Goal: Task Accomplishment & Management: Manage account settings

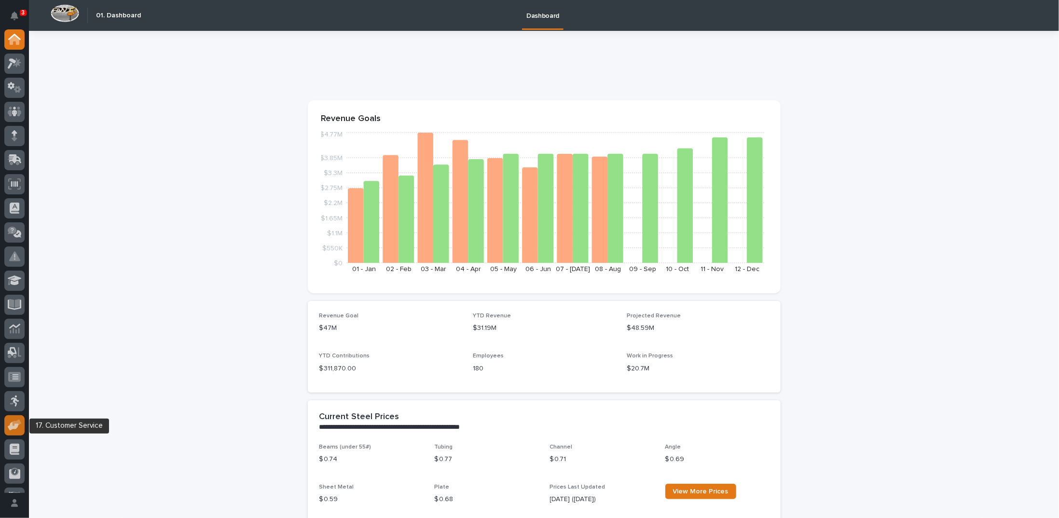
click at [17, 427] on icon at bounding box center [13, 426] width 11 height 9
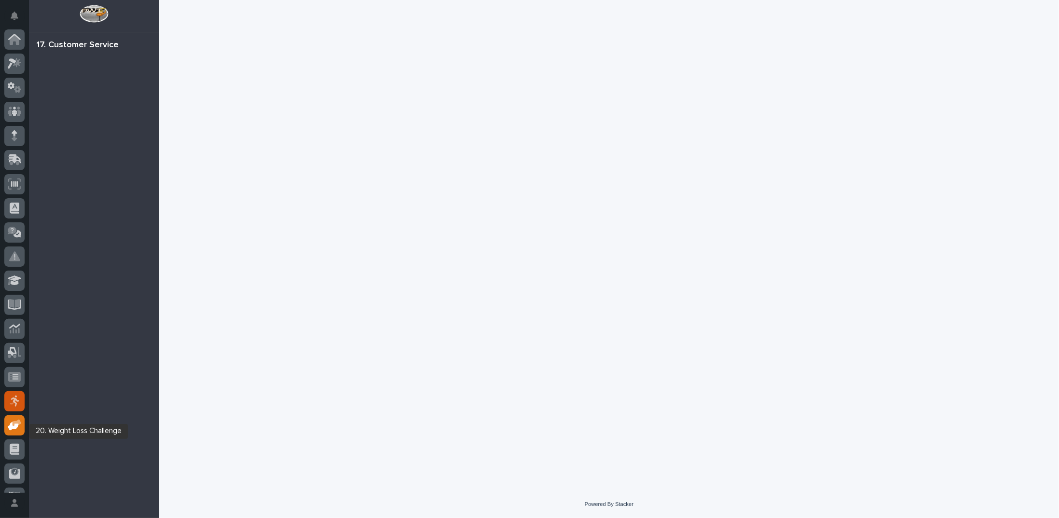
scroll to position [43, 0]
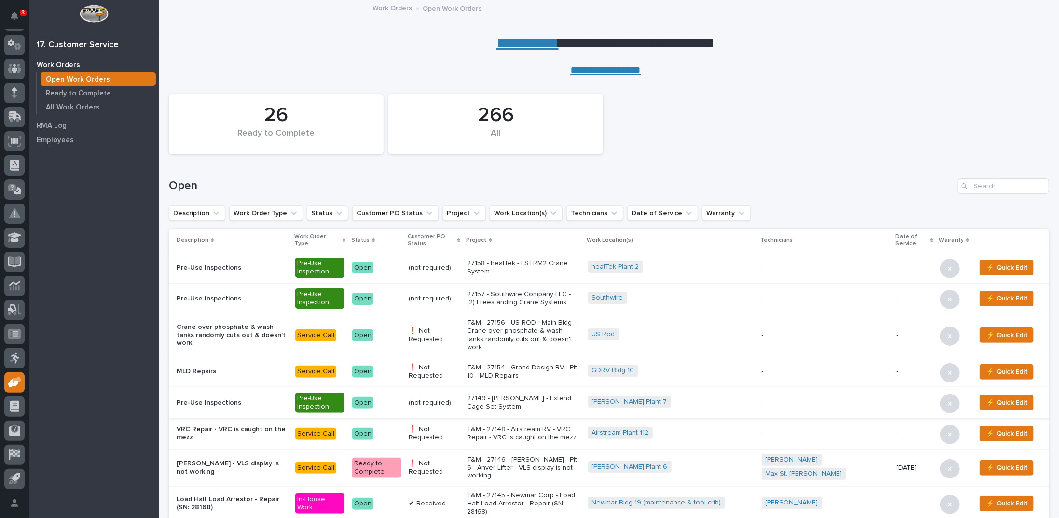
scroll to position [48, 0]
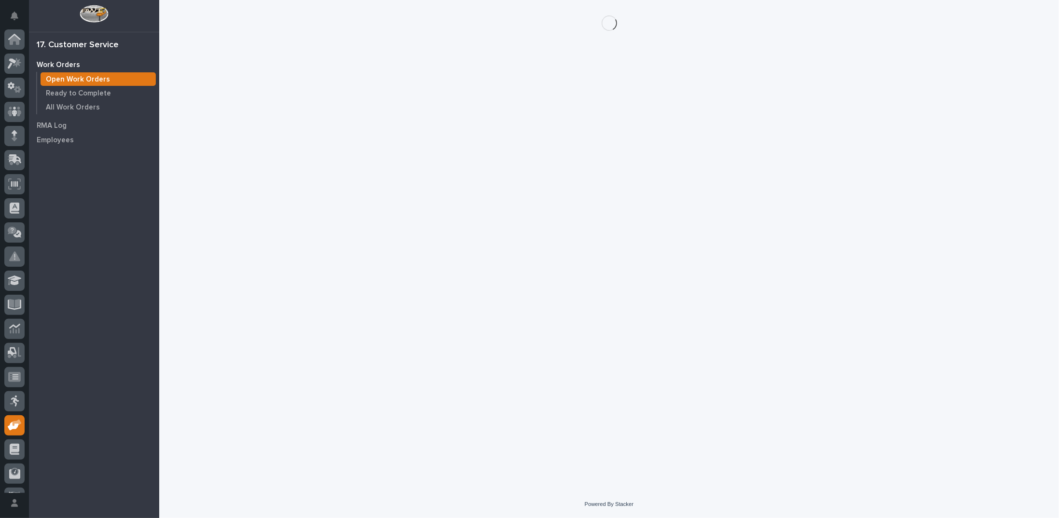
scroll to position [43, 0]
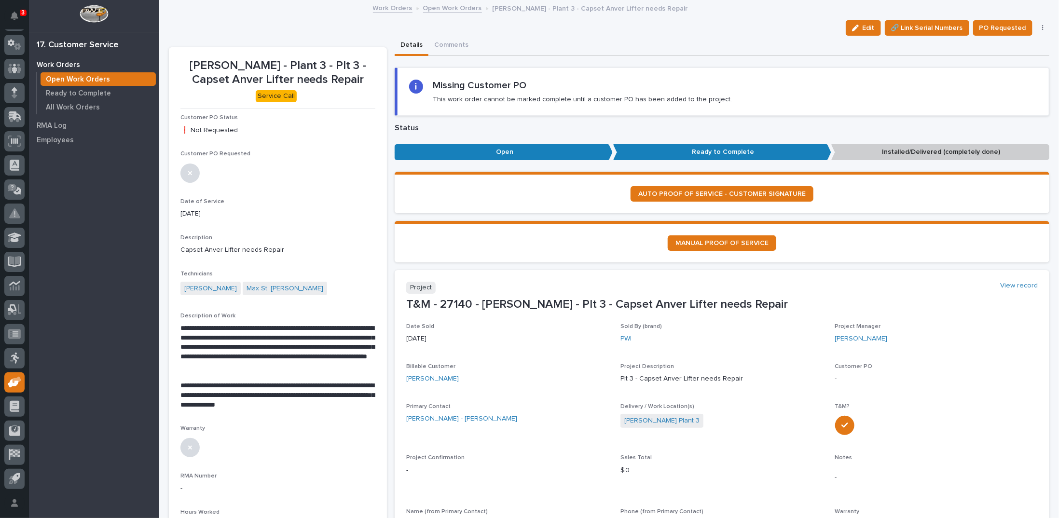
click at [450, 7] on link "Open Work Orders" at bounding box center [452, 7] width 59 height 11
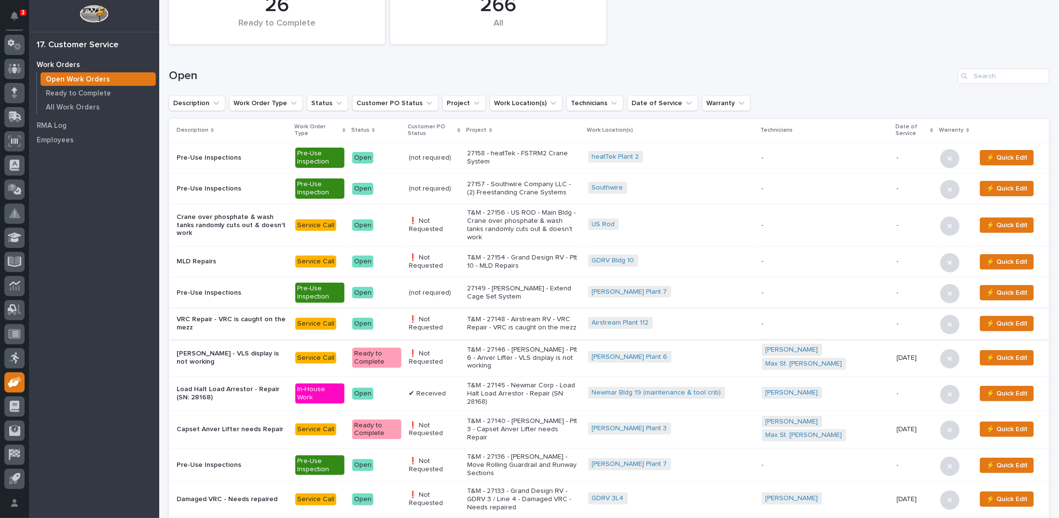
scroll to position [145, 0]
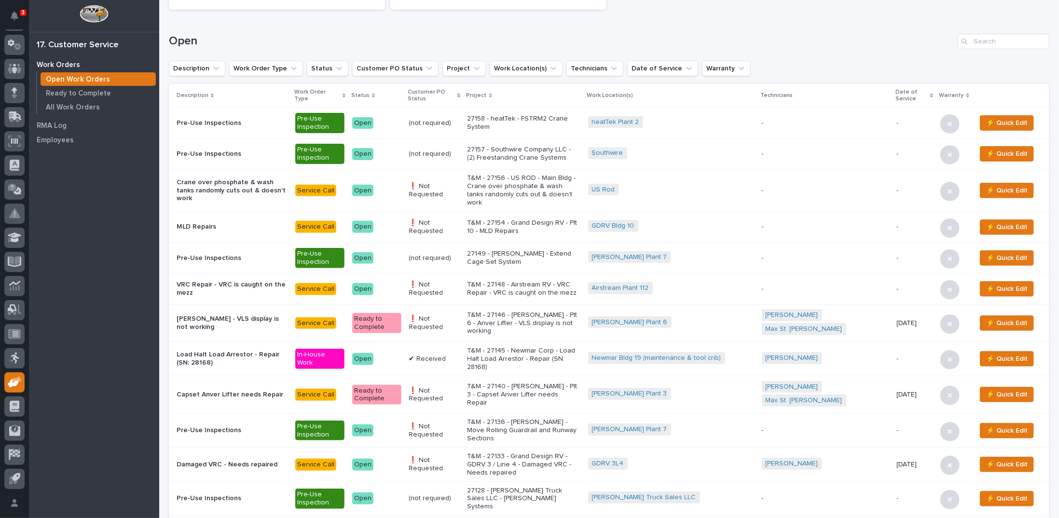
click at [536, 311] on p "T&M - 27146 - Brinkley RV - Plt 6 - Anver Lifter - VLS display is not working" at bounding box center [523, 323] width 113 height 24
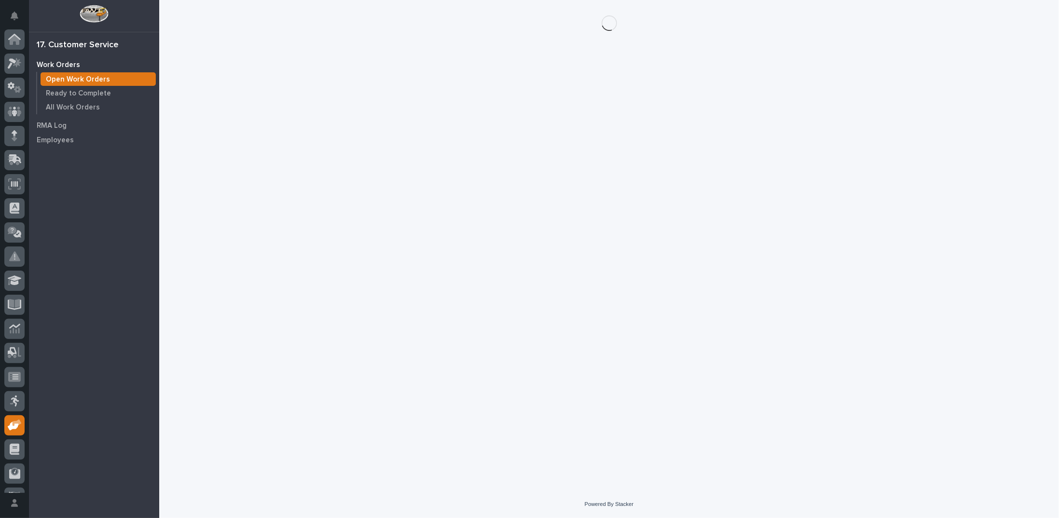
scroll to position [43, 0]
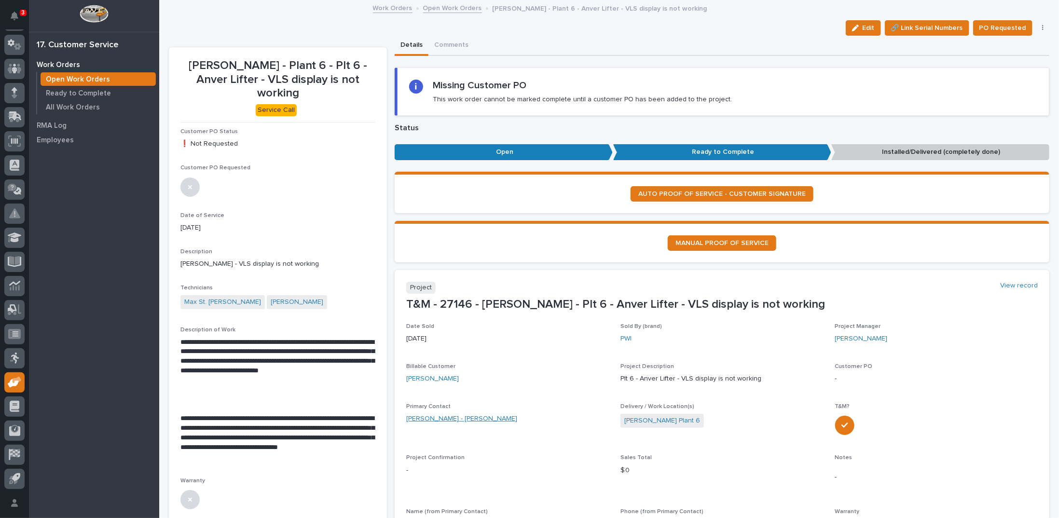
click at [449, 419] on link "Brinkley - Andy Goodsell" at bounding box center [461, 419] width 111 height 10
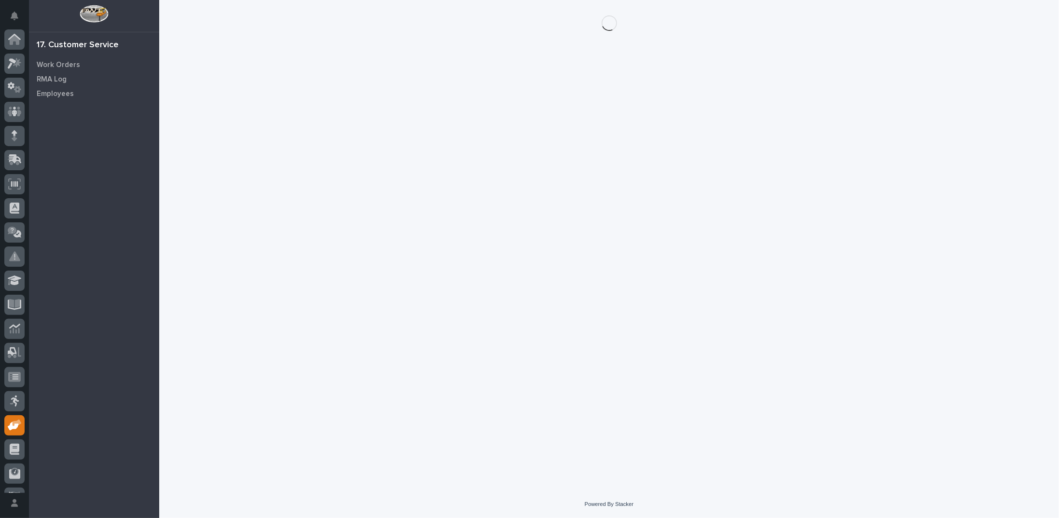
scroll to position [43, 0]
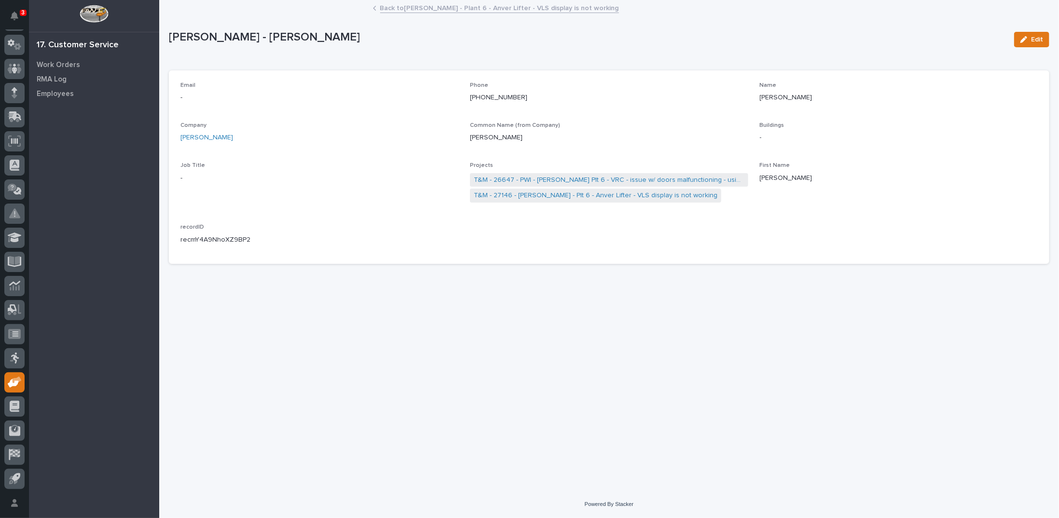
click at [402, 8] on link "Back to Brinkley - Plant 6 - Anver Lifter - VLS display is not working" at bounding box center [499, 7] width 239 height 11
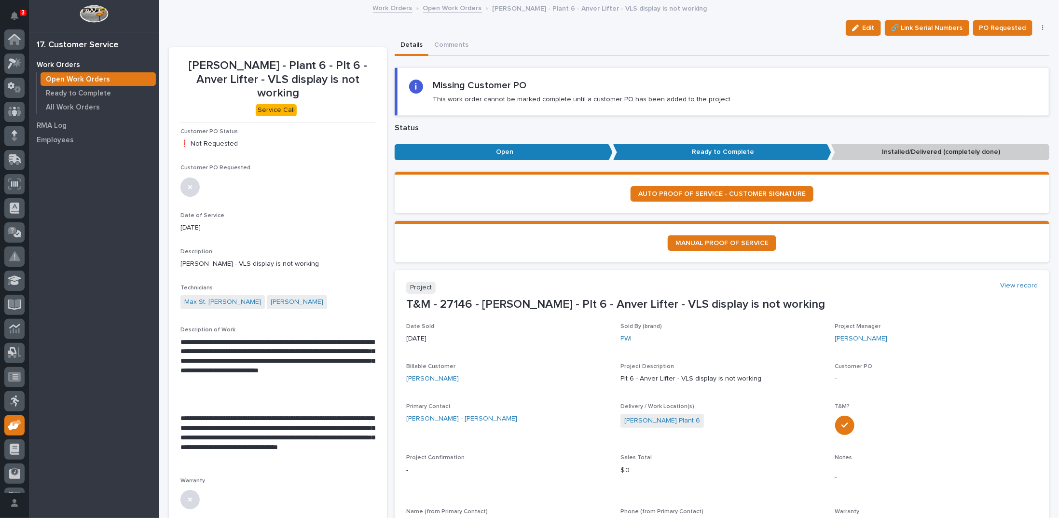
scroll to position [43, 0]
click at [449, 6] on link "Open Work Orders" at bounding box center [452, 7] width 59 height 11
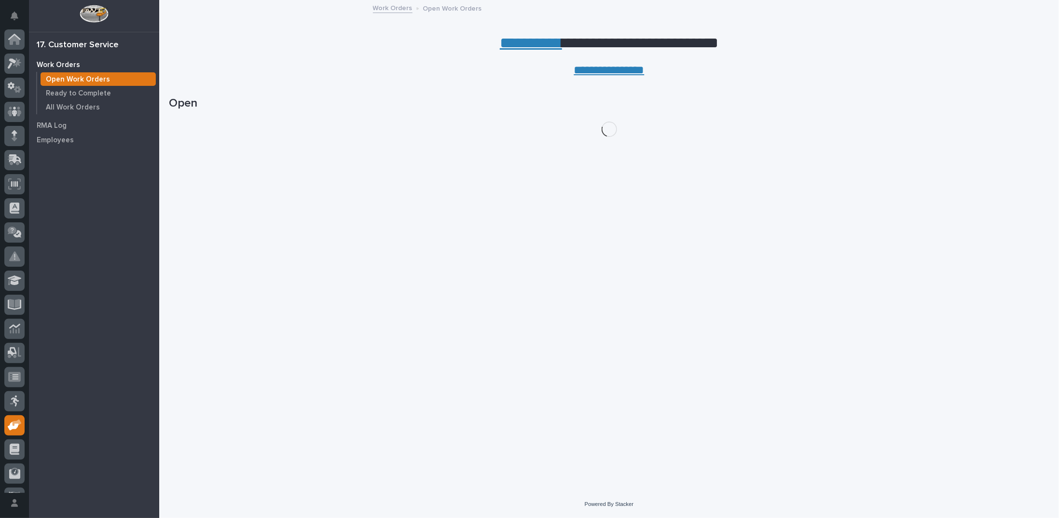
scroll to position [43, 0]
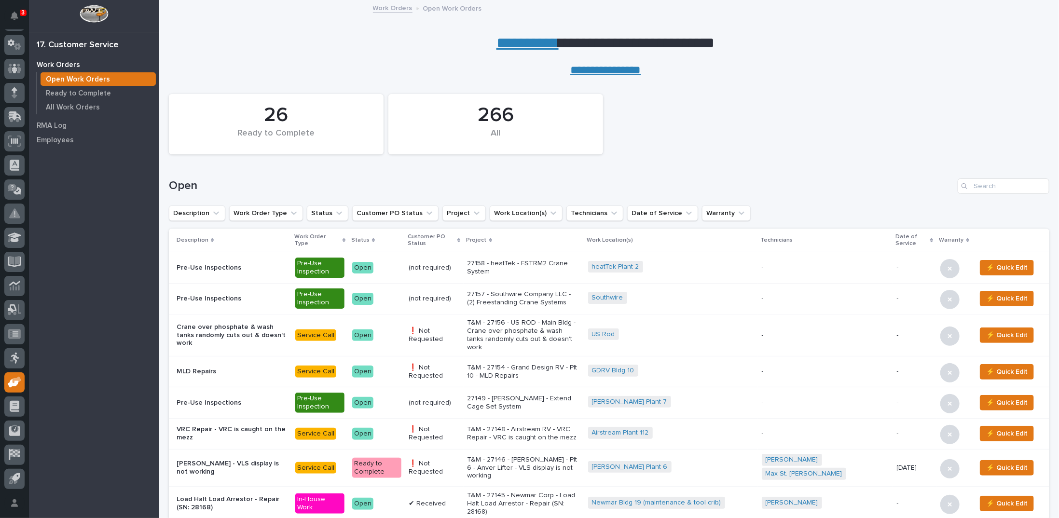
click at [509, 44] on link "**********" at bounding box center [527, 42] width 62 height 15
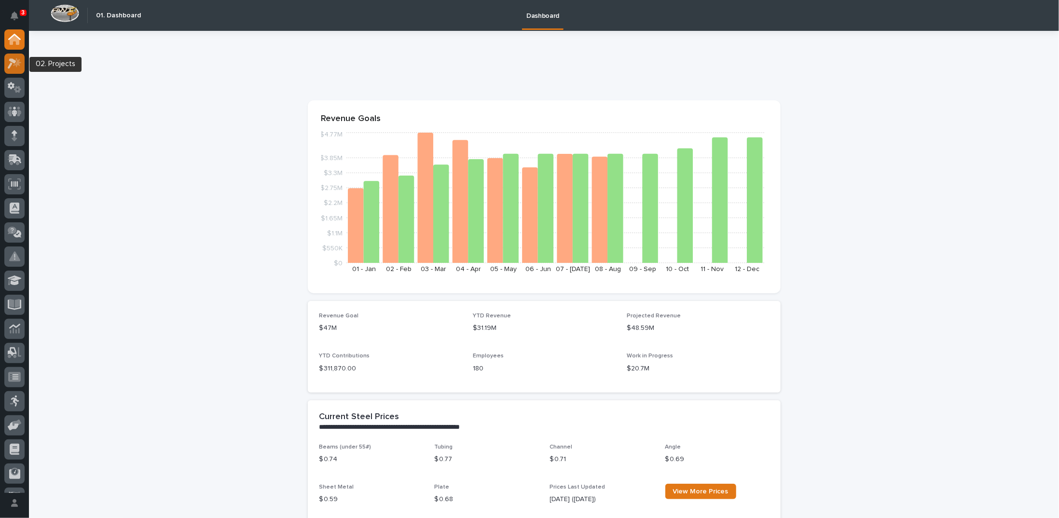
click at [17, 66] on icon at bounding box center [15, 63] width 14 height 11
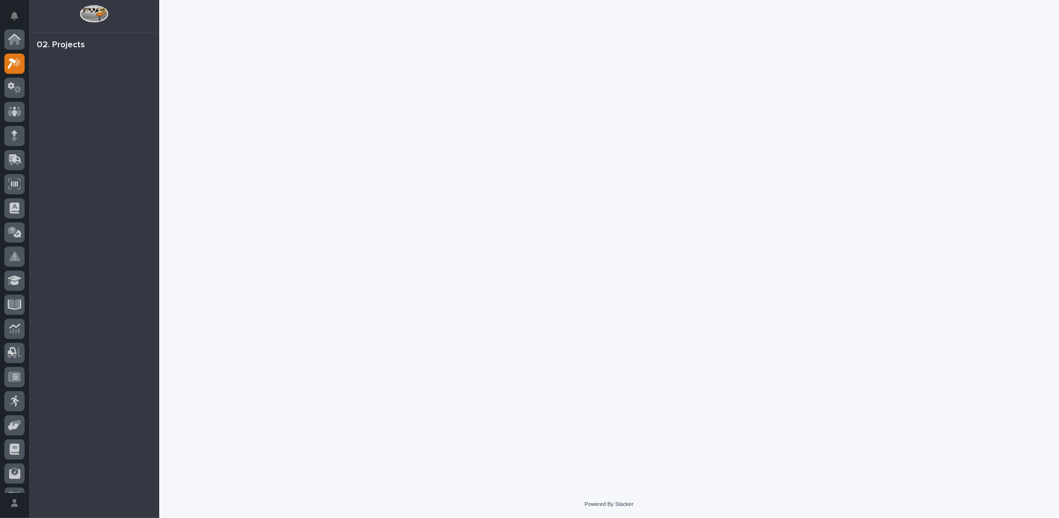
scroll to position [24, 0]
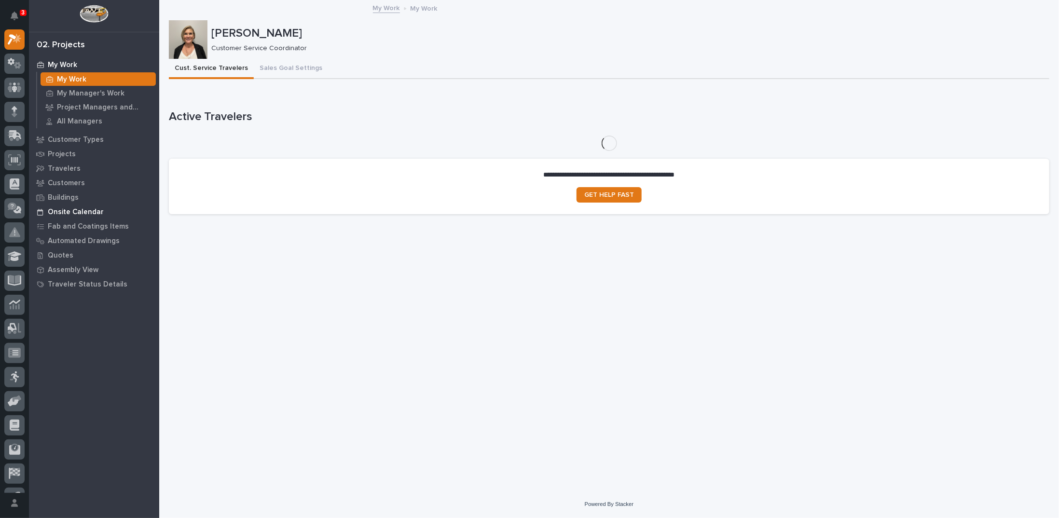
click at [73, 212] on p "Onsite Calendar" at bounding box center [76, 212] width 56 height 9
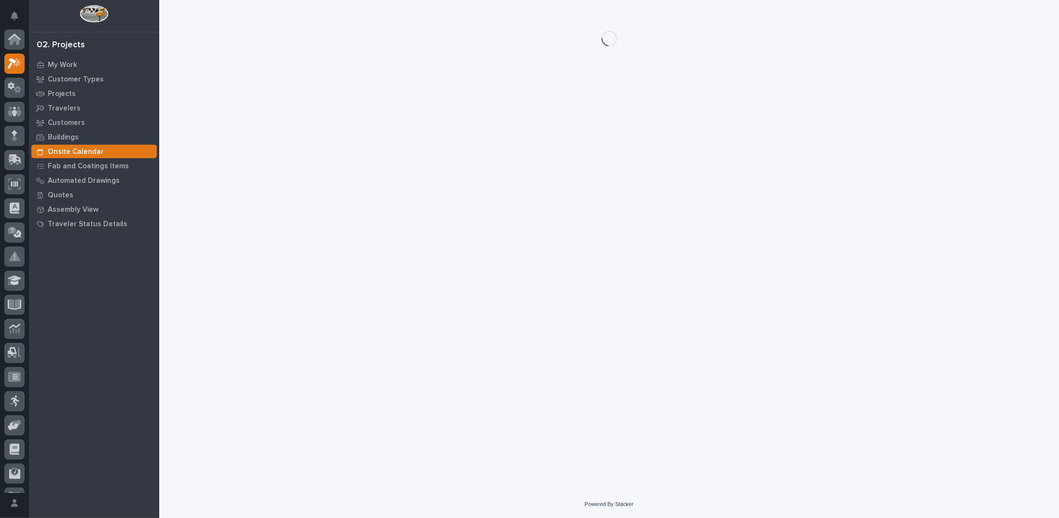
scroll to position [24, 0]
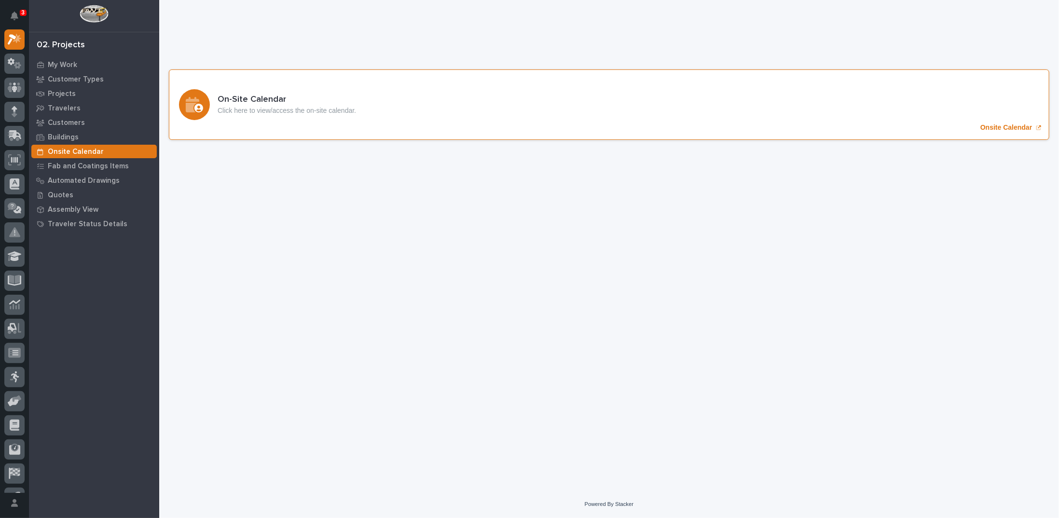
click at [990, 129] on p "Onsite Calendar" at bounding box center [1006, 127] width 52 height 8
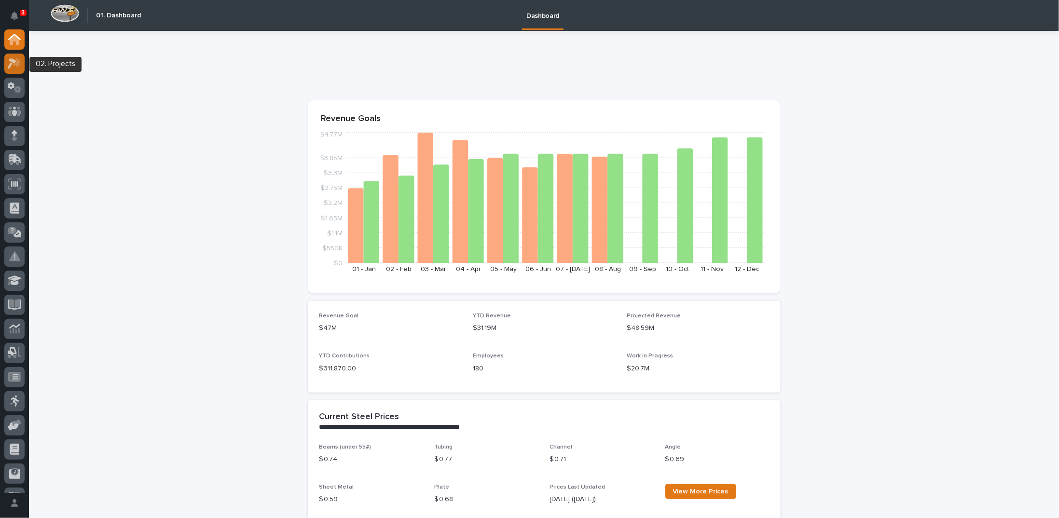
click at [17, 60] on icon at bounding box center [17, 63] width 8 height 10
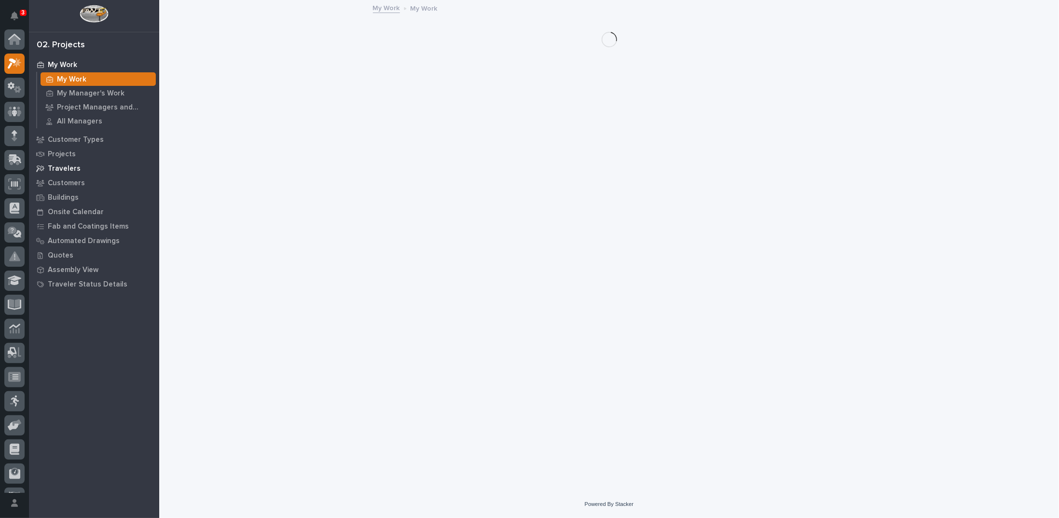
scroll to position [24, 0]
click at [62, 185] on p "Customers" at bounding box center [66, 183] width 37 height 9
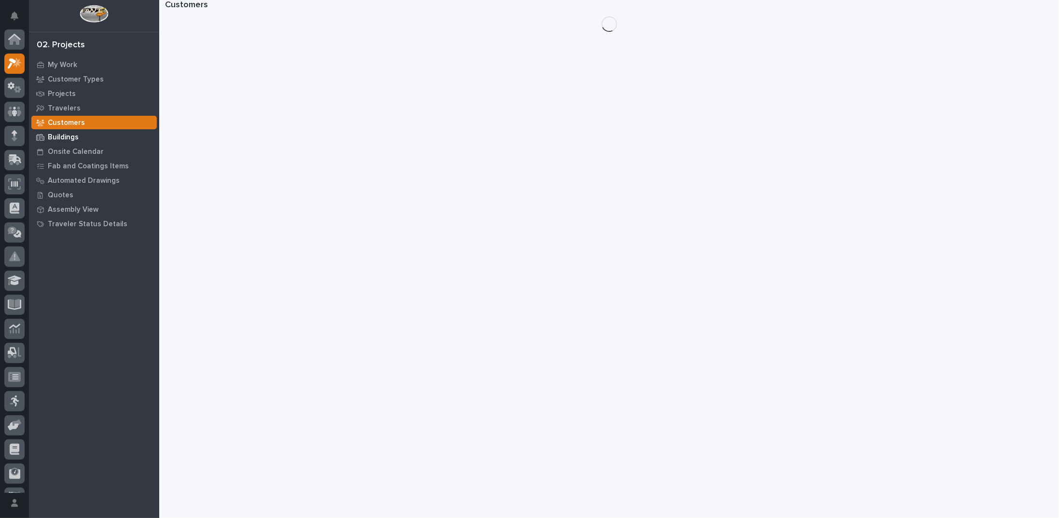
scroll to position [24, 0]
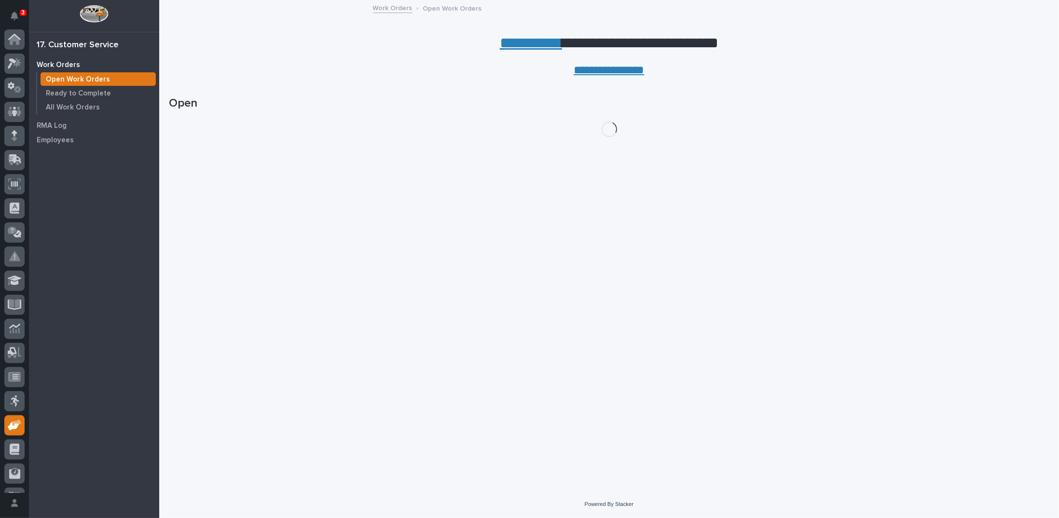
scroll to position [43, 0]
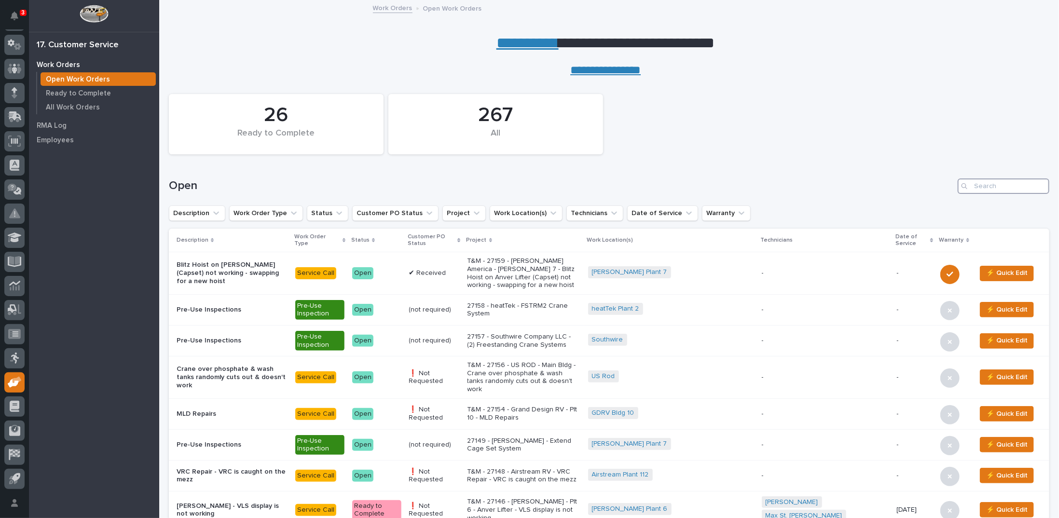
click at [971, 183] on input "Search" at bounding box center [1003, 185] width 92 height 15
type input "26772"
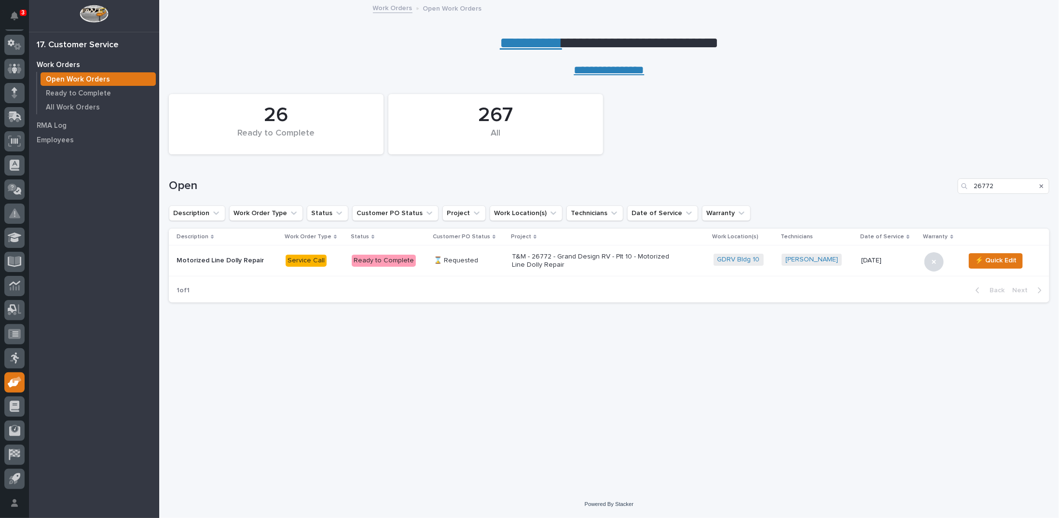
click at [466, 263] on p "⌛ Requested" at bounding box center [469, 261] width 70 height 8
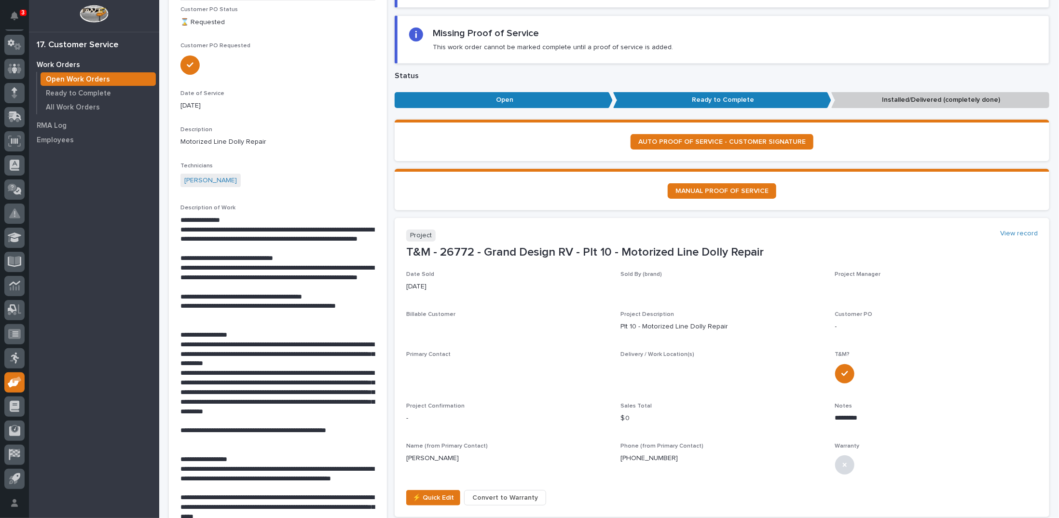
scroll to position [145, 0]
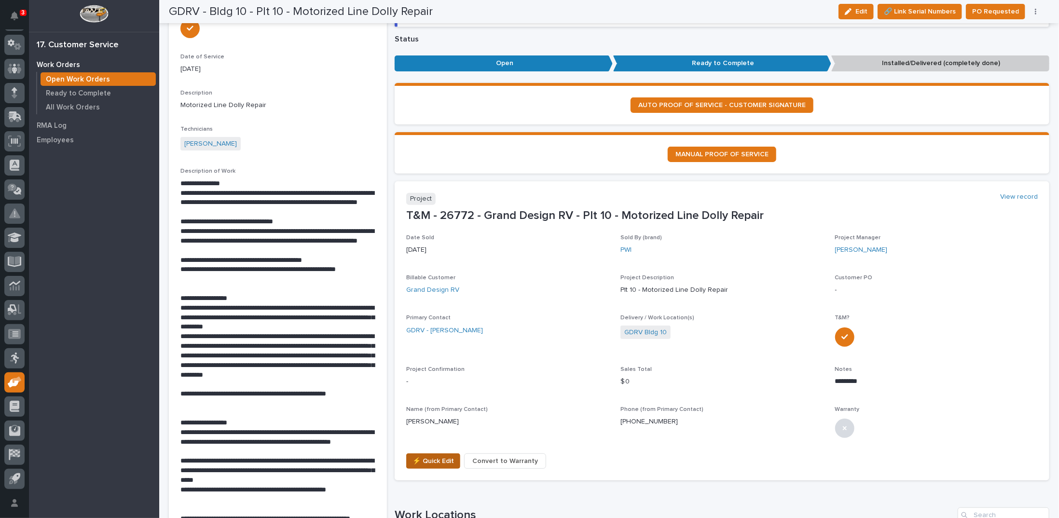
click at [419, 461] on span "⚡ Quick Edit" at bounding box center [432, 461] width 41 height 12
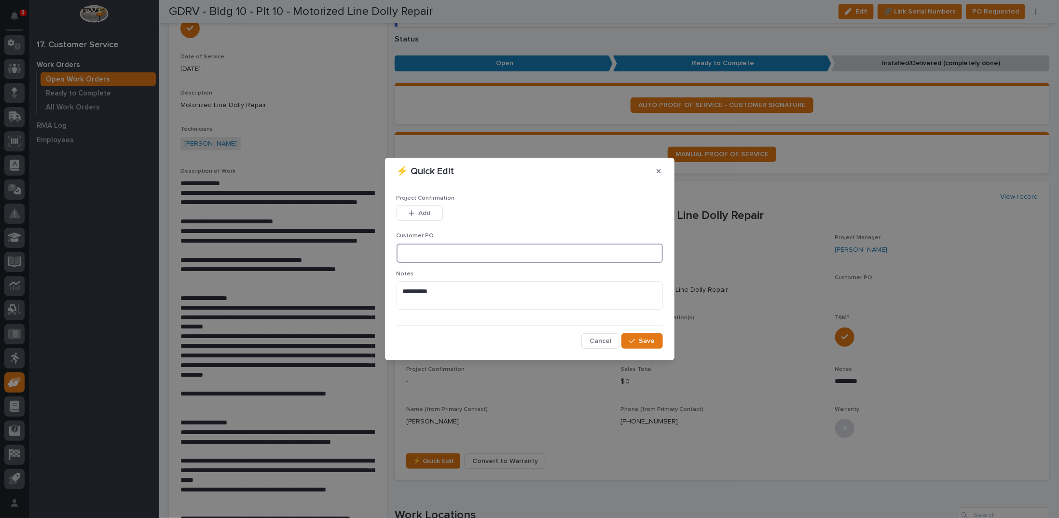
click at [409, 253] on input at bounding box center [529, 253] width 266 height 19
type input "CP10-1056464"
click at [423, 215] on span "Add" at bounding box center [424, 213] width 12 height 9
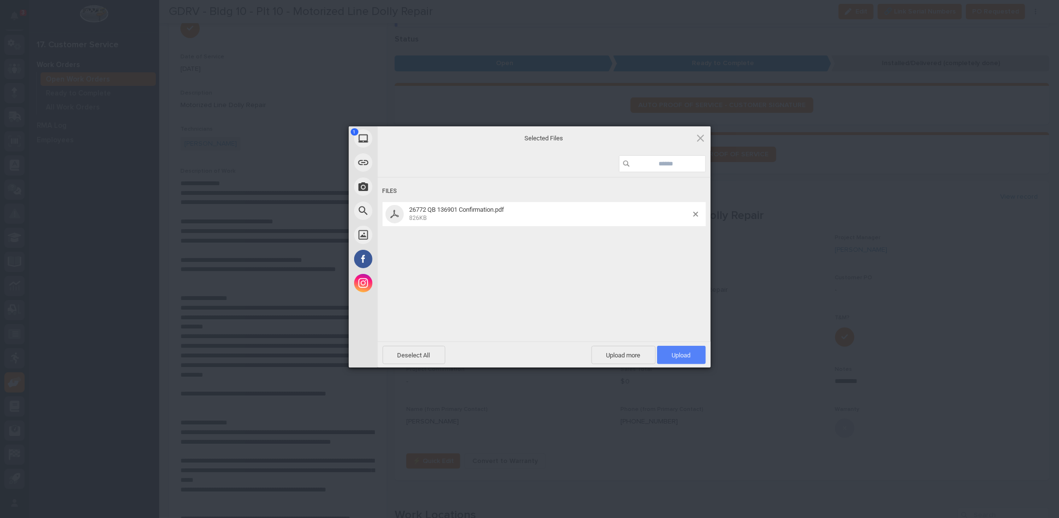
click at [674, 354] on span "Upload 1" at bounding box center [681, 355] width 19 height 7
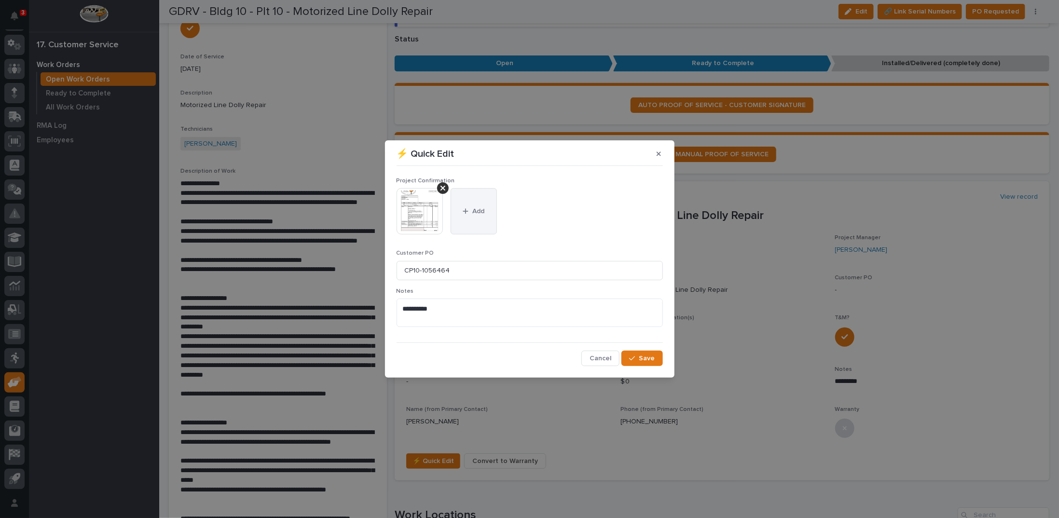
click at [480, 212] on span "Add" at bounding box center [478, 211] width 12 height 9
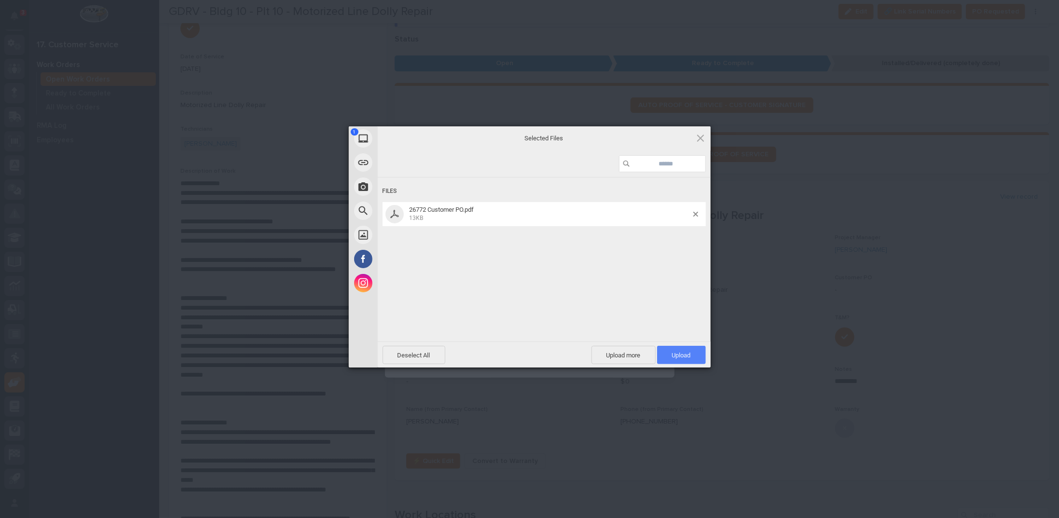
click at [683, 352] on span "Upload 1" at bounding box center [681, 355] width 19 height 7
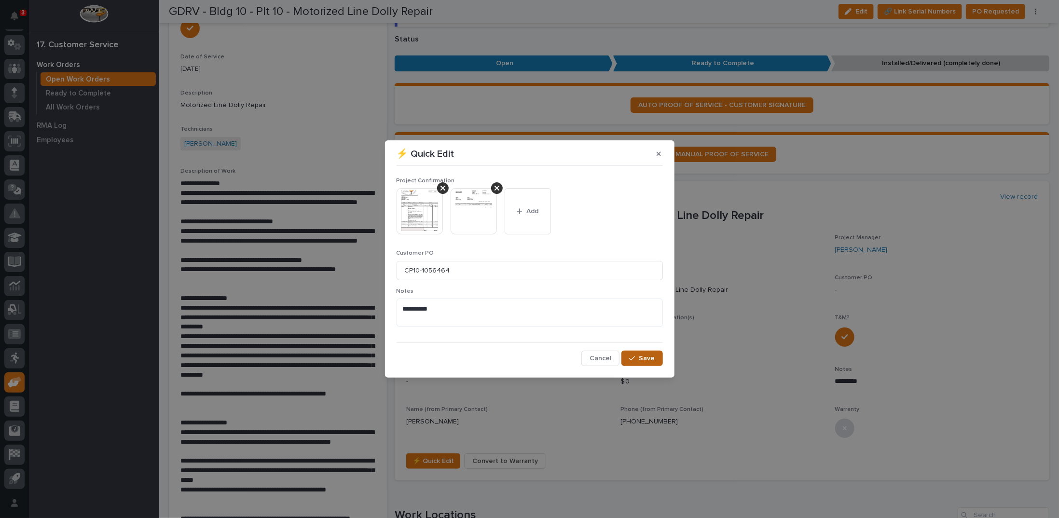
click at [653, 359] on span "Save" at bounding box center [647, 358] width 16 height 9
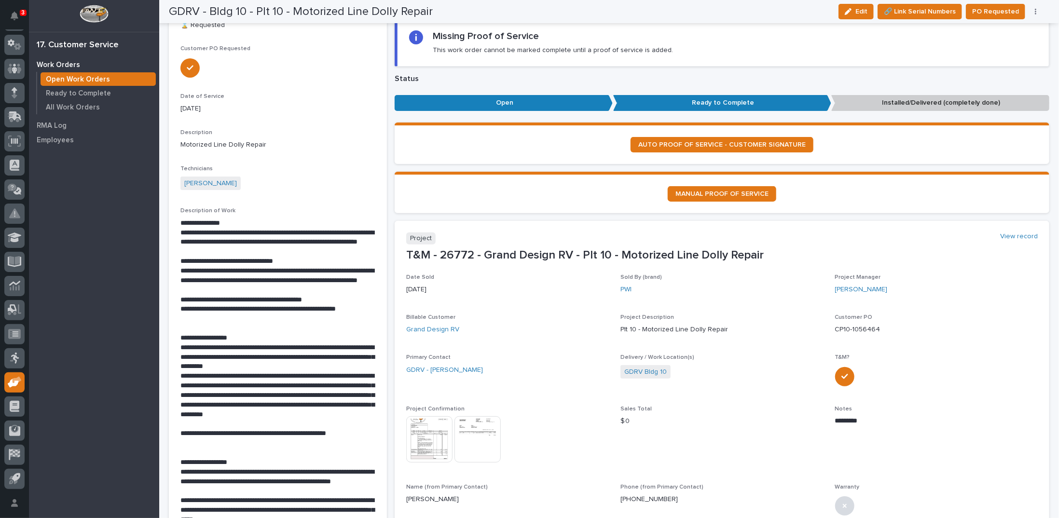
scroll to position [0, 0]
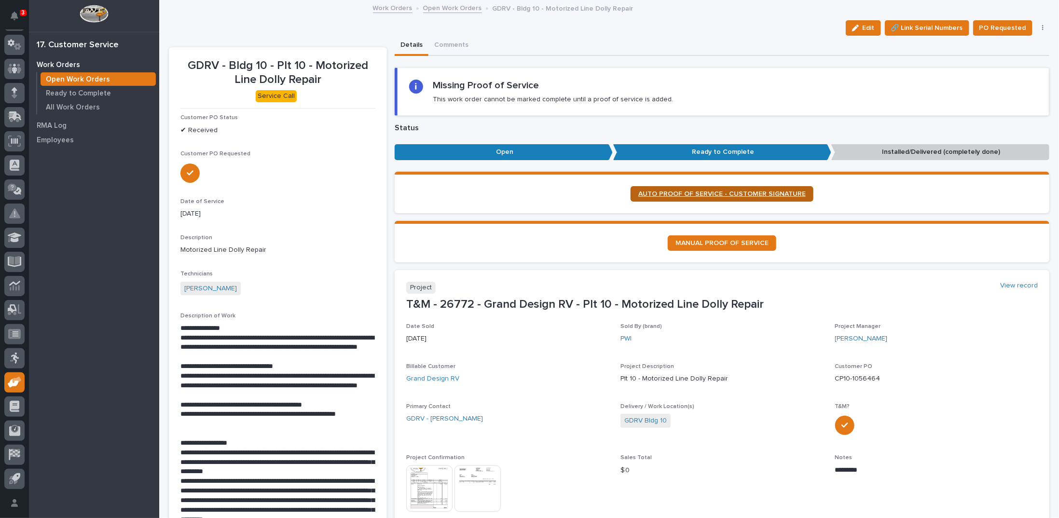
click at [723, 195] on span "AUTO PROOF OF SERVICE - CUSTOMER SIGNATURE" at bounding box center [721, 194] width 167 height 7
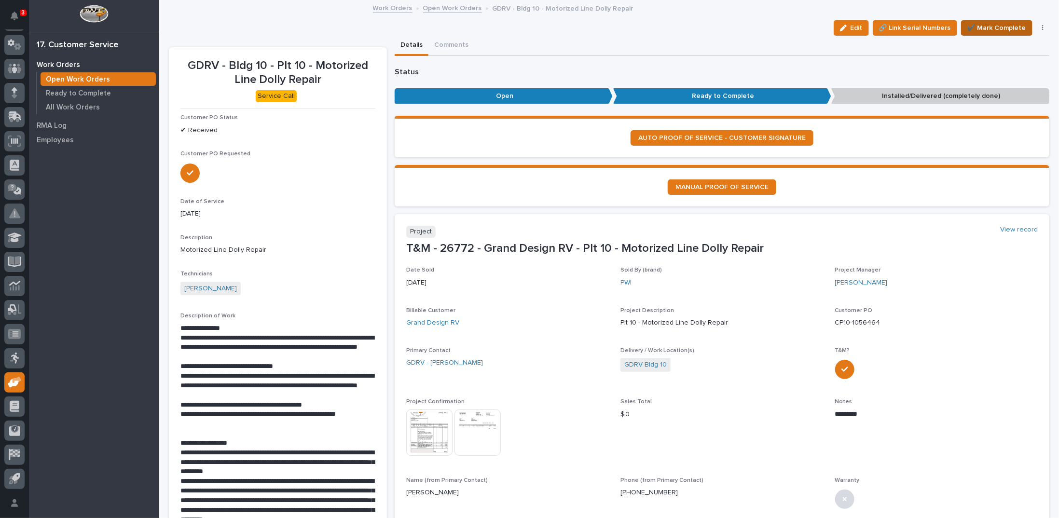
click at [973, 27] on span "✔️ Mark Complete" at bounding box center [996, 28] width 59 height 12
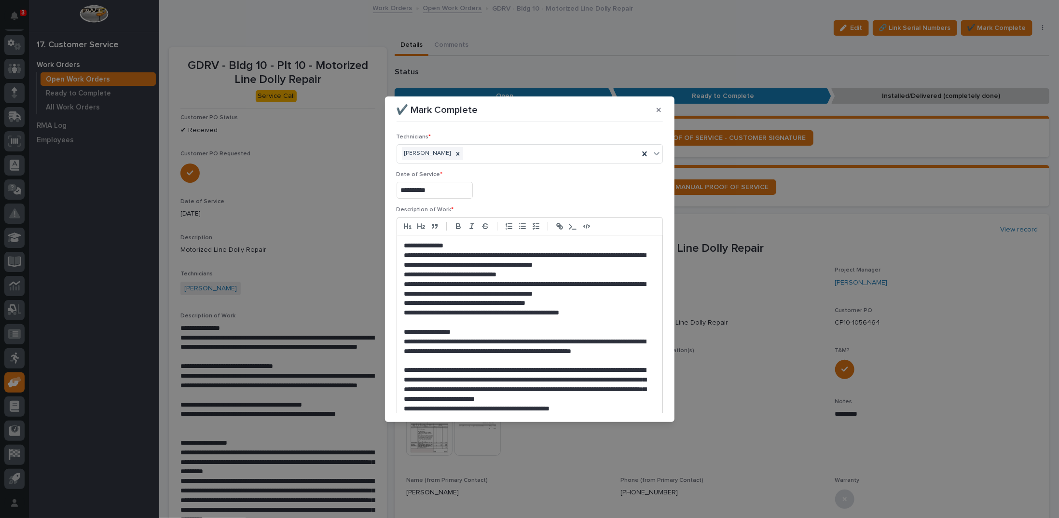
scroll to position [282, 0]
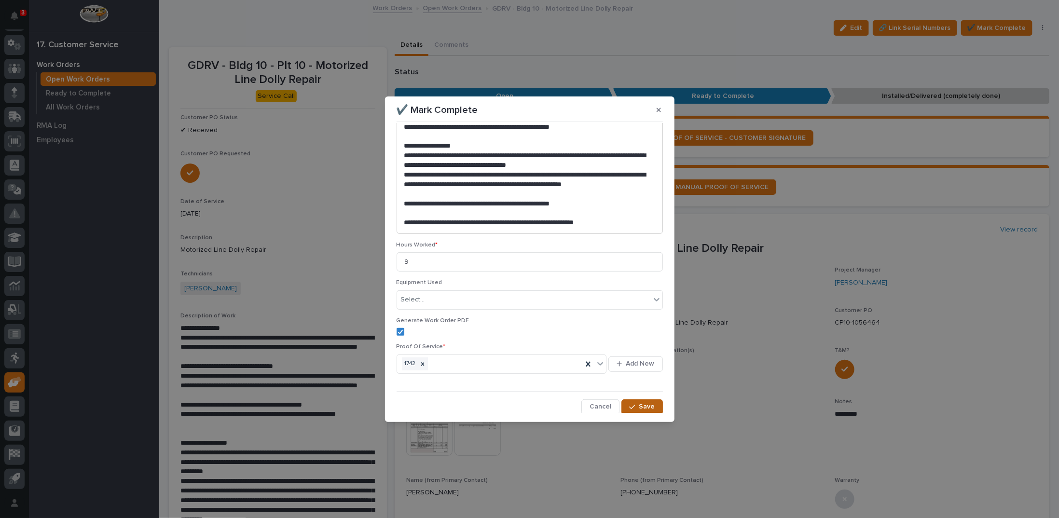
click at [631, 405] on icon "button" at bounding box center [632, 407] width 6 height 7
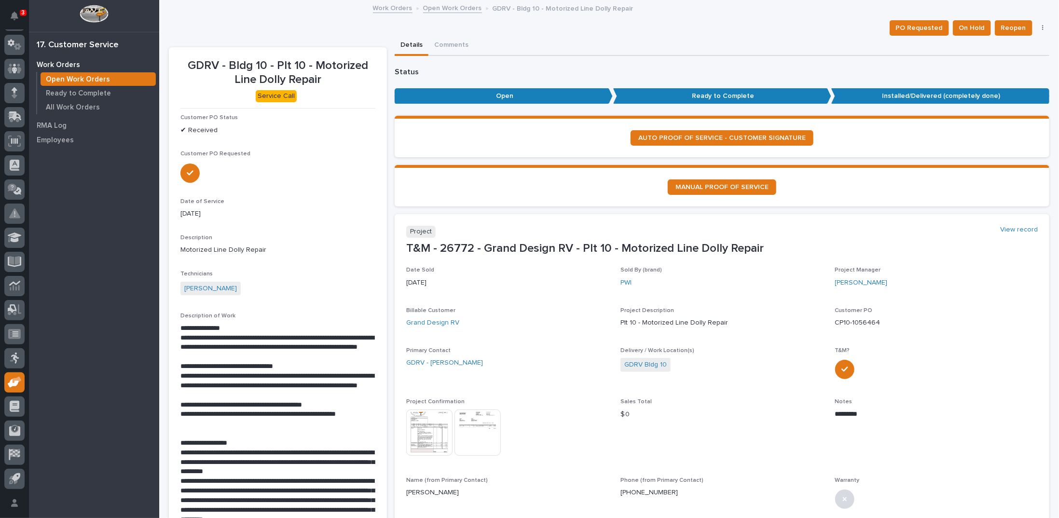
click at [452, 8] on link "Open Work Orders" at bounding box center [452, 7] width 59 height 11
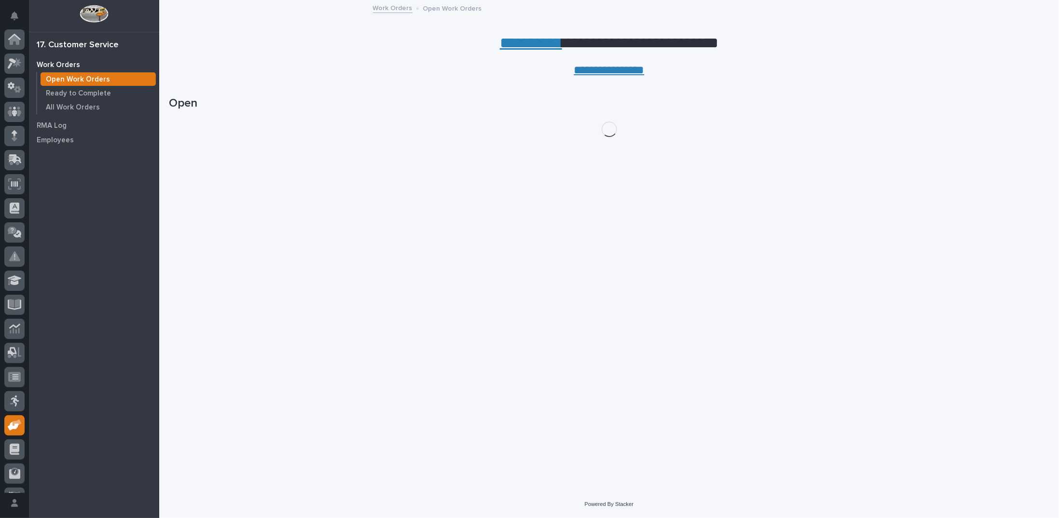
scroll to position [43, 0]
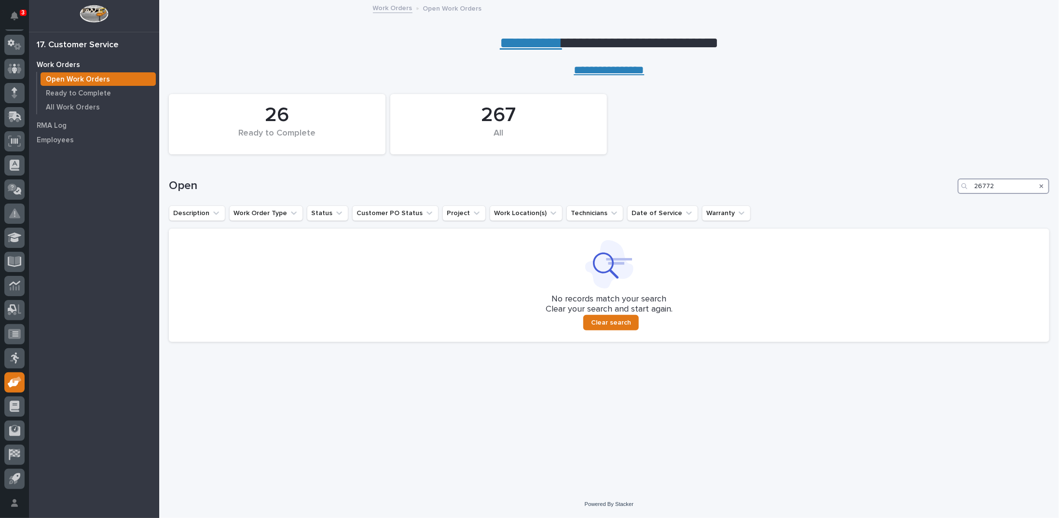
drag, startPoint x: 995, startPoint y: 188, endPoint x: 904, endPoint y: 173, distance: 92.4
click at [911, 178] on div "Open 26772" at bounding box center [609, 185] width 880 height 15
type input "26851"
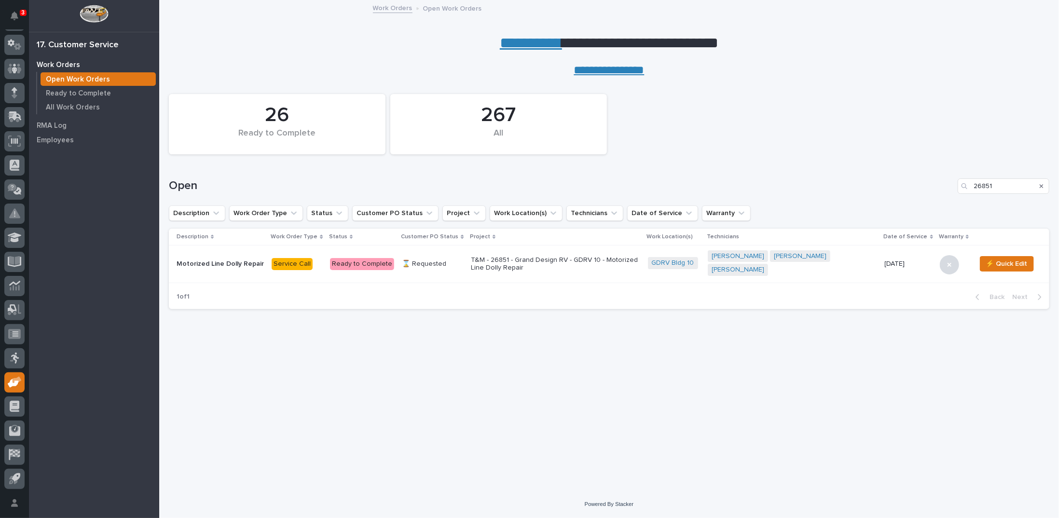
click at [544, 256] on p "T&M - 26851 - Grand Design RV - GDRV 10 - Motorized Line Dolly Repair" at bounding box center [555, 264] width 169 height 16
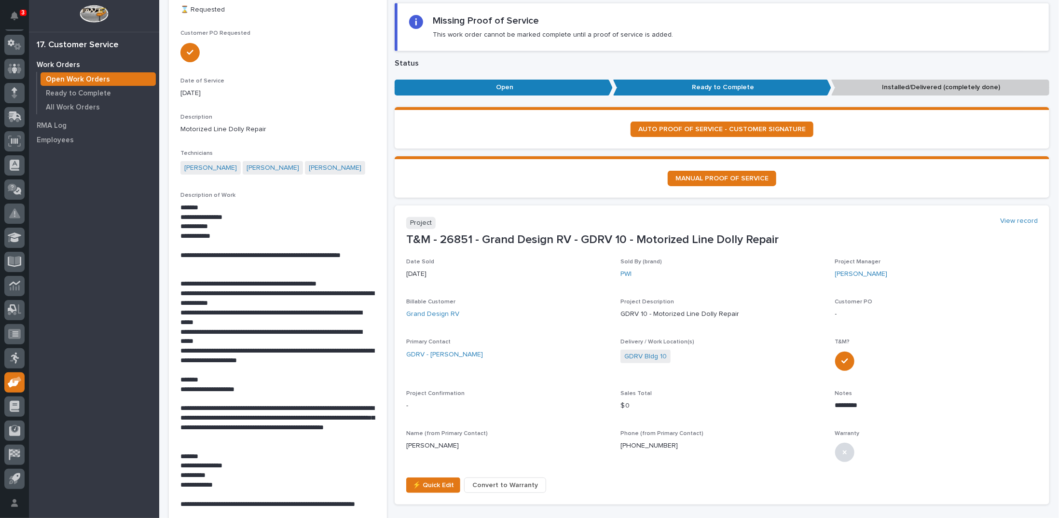
scroll to position [145, 0]
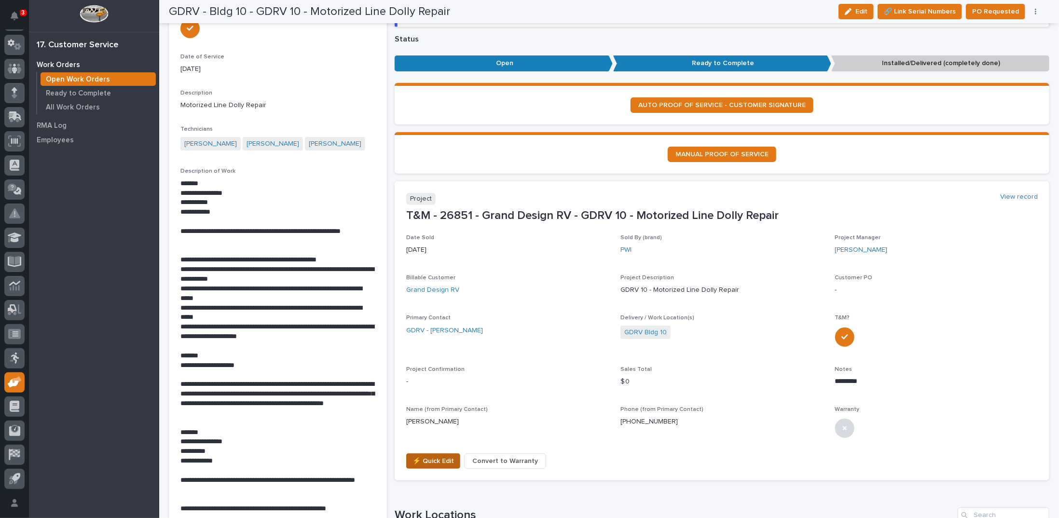
click at [422, 463] on span "⚡ Quick Edit" at bounding box center [432, 461] width 41 height 12
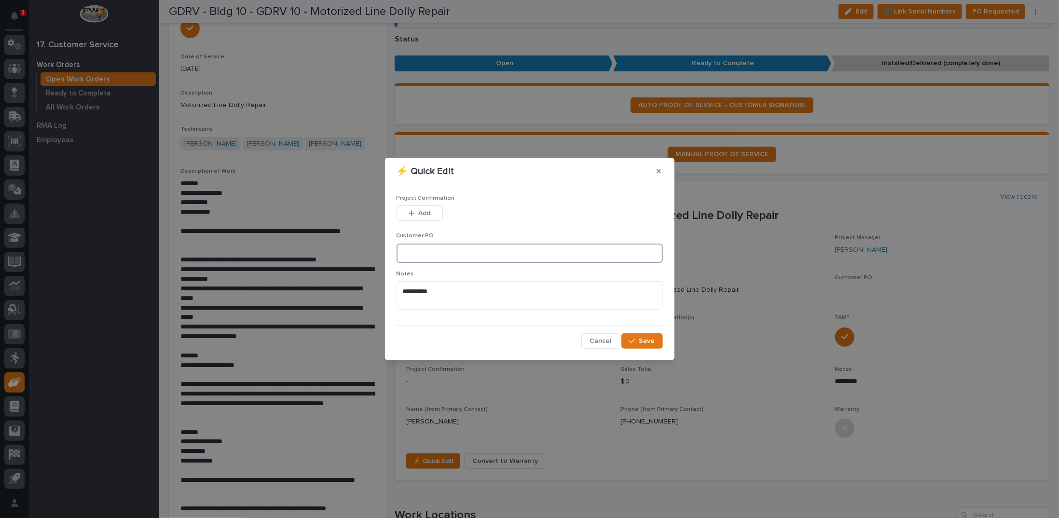
click at [465, 254] on input at bounding box center [529, 253] width 266 height 19
type input "CP10-1056461"
click at [424, 212] on span "Add" at bounding box center [424, 213] width 12 height 9
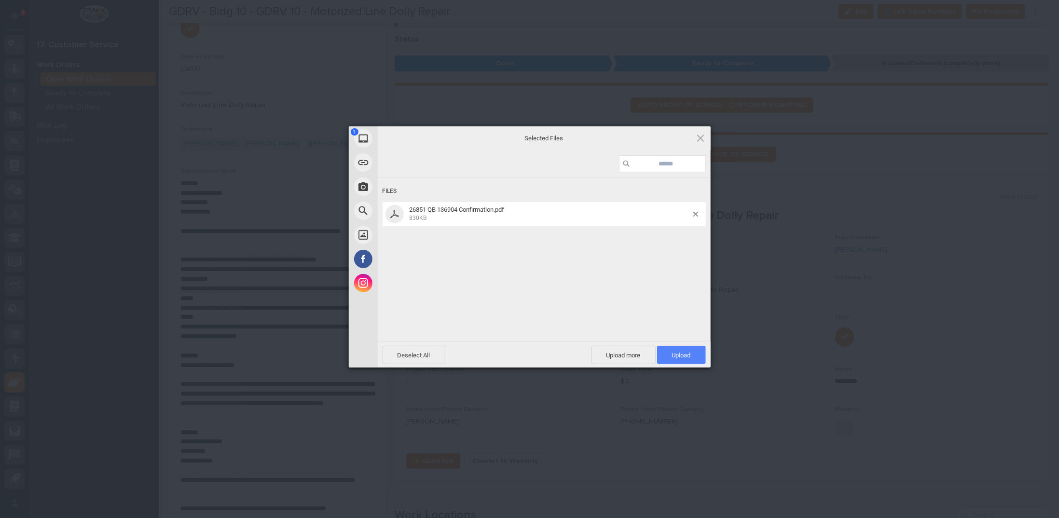
click at [668, 357] on span "Upload 1" at bounding box center [681, 355] width 49 height 18
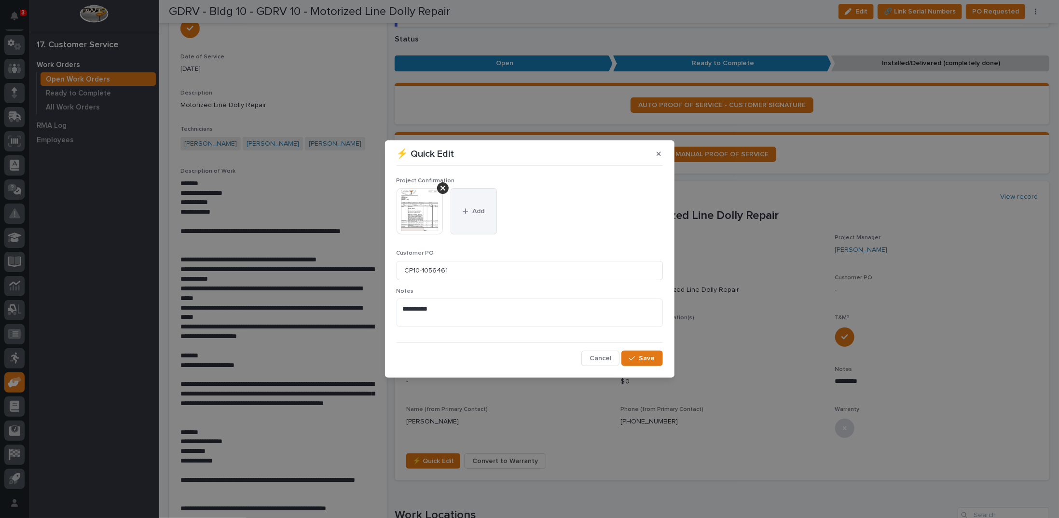
click at [477, 210] on span "Add" at bounding box center [478, 211] width 12 height 9
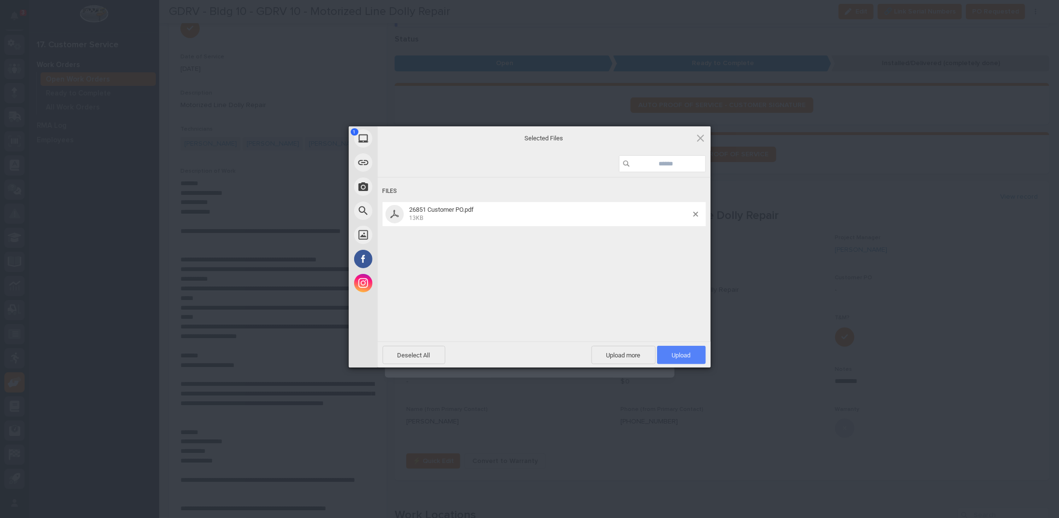
click at [682, 354] on span "Upload 1" at bounding box center [681, 355] width 19 height 7
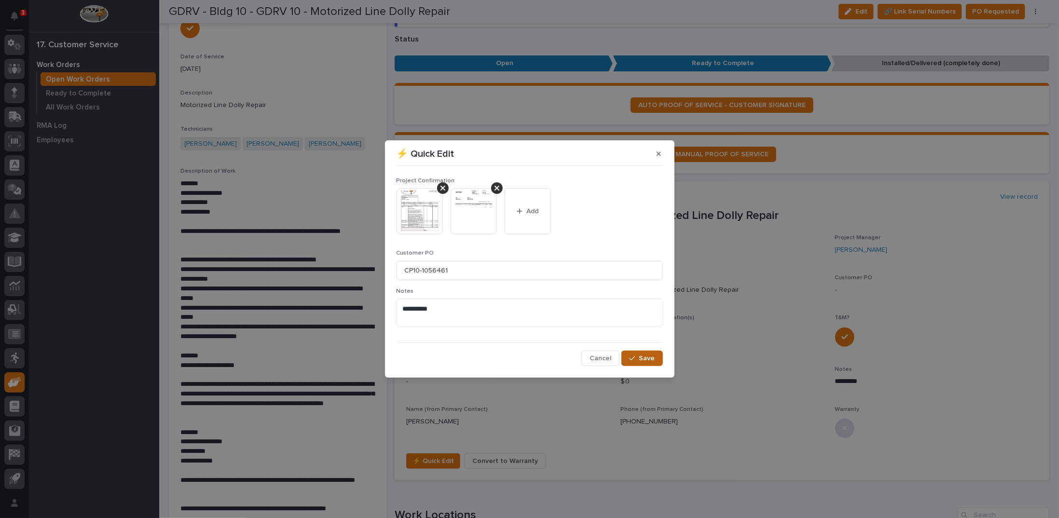
click at [637, 360] on div "button" at bounding box center [634, 358] width 10 height 7
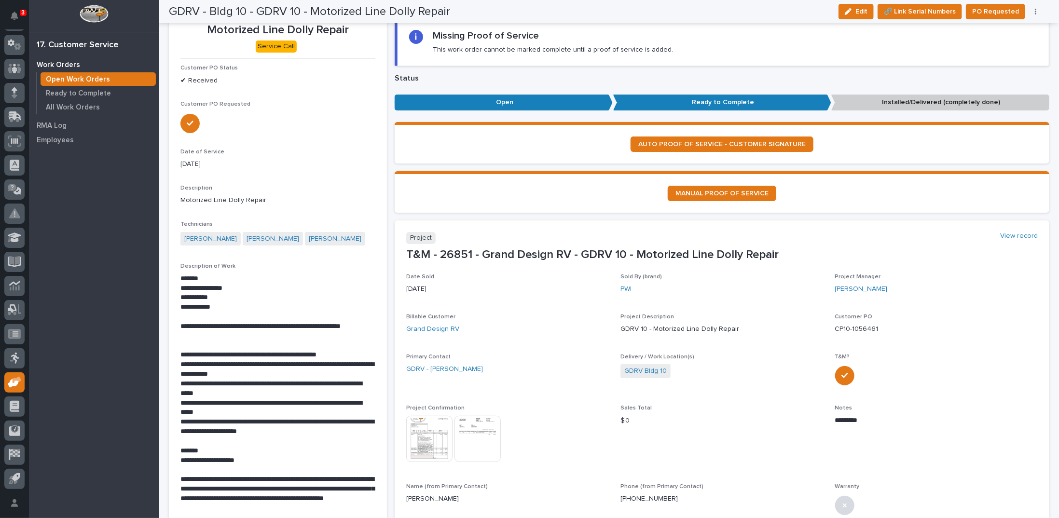
scroll to position [0, 0]
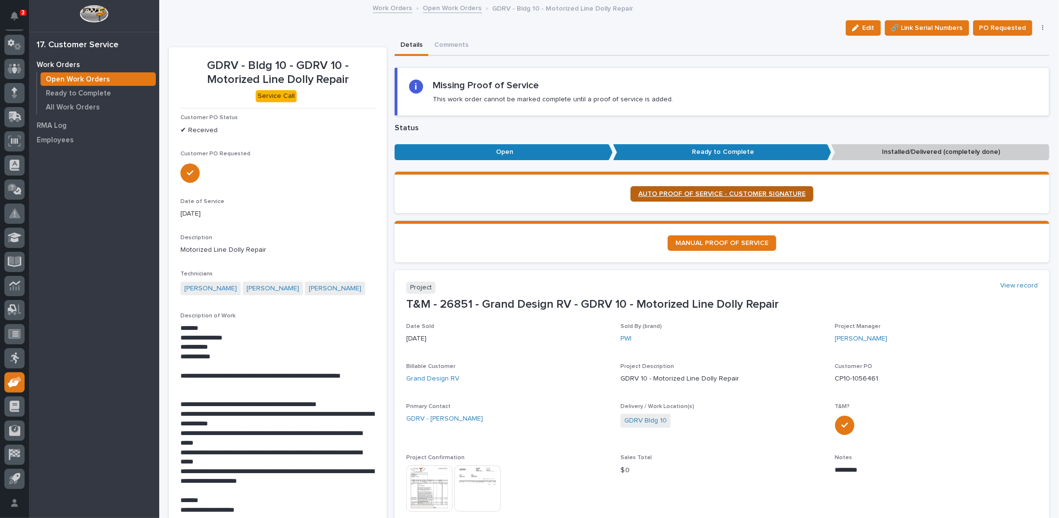
click at [664, 192] on span "AUTO PROOF OF SERVICE - CUSTOMER SIGNATURE" at bounding box center [721, 194] width 167 height 7
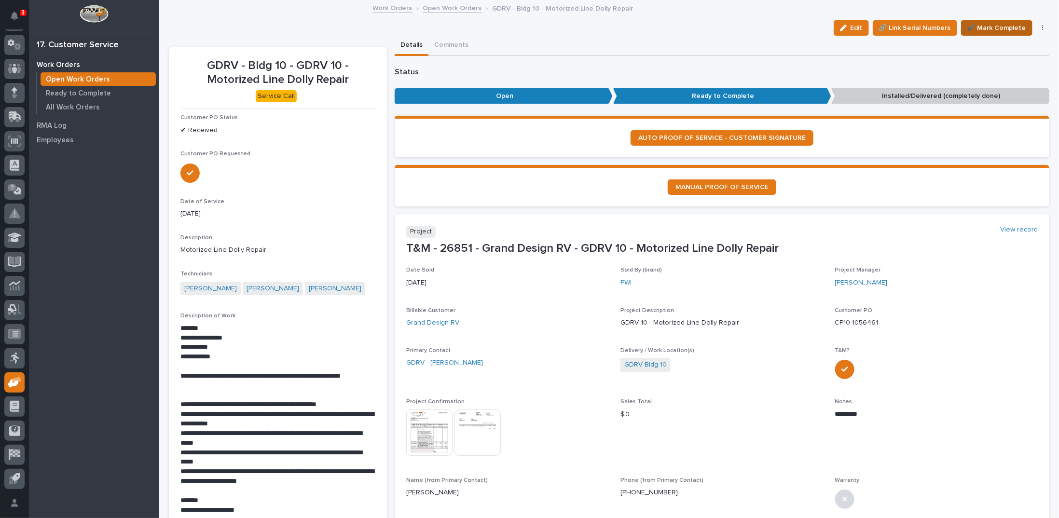
click at [984, 28] on span "✔️ Mark Complete" at bounding box center [996, 28] width 59 height 12
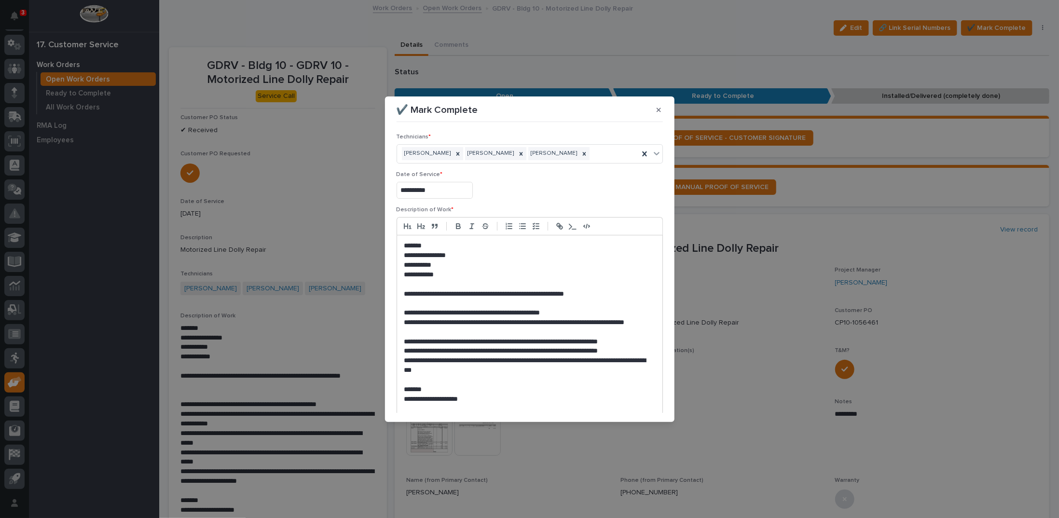
scroll to position [416, 0]
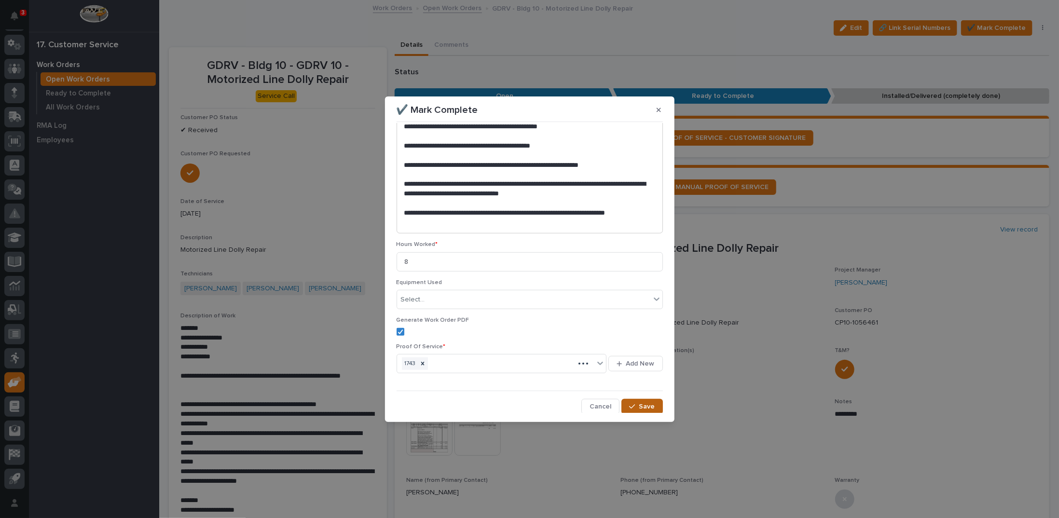
click at [630, 407] on icon "button" at bounding box center [632, 406] width 6 height 7
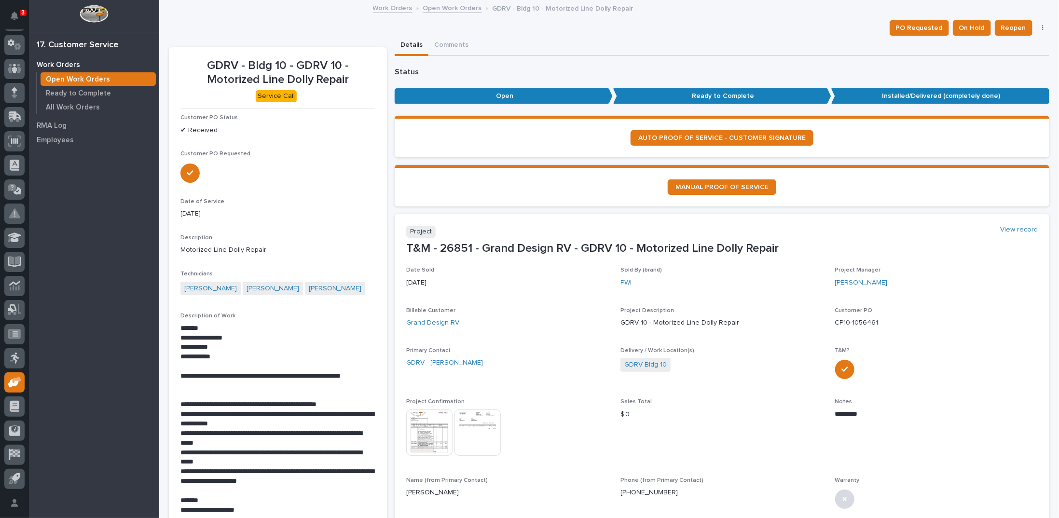
click at [440, 6] on link "Open Work Orders" at bounding box center [452, 7] width 59 height 11
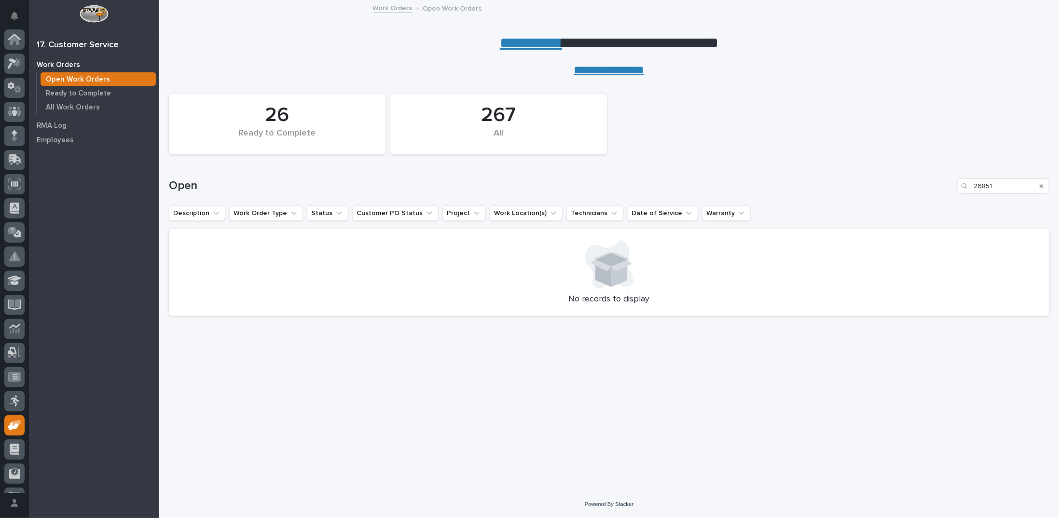
scroll to position [43, 0]
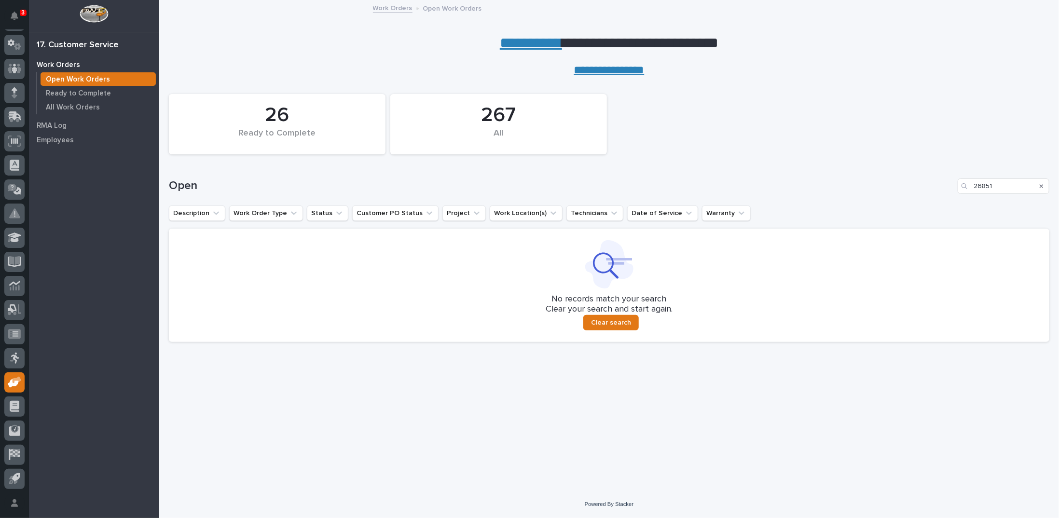
click at [1043, 186] on icon "Search" at bounding box center [1041, 186] width 4 height 6
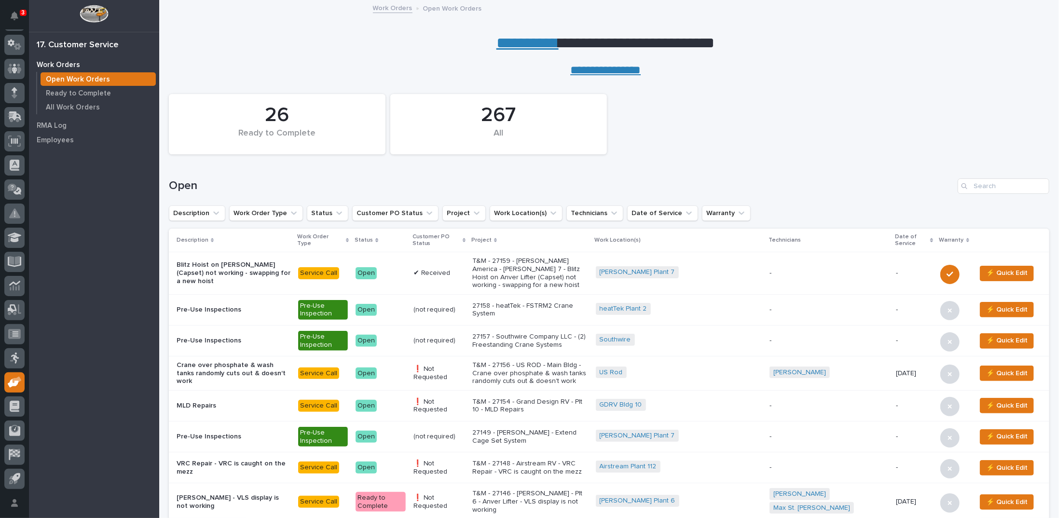
click at [534, 42] on link "**********" at bounding box center [527, 42] width 62 height 15
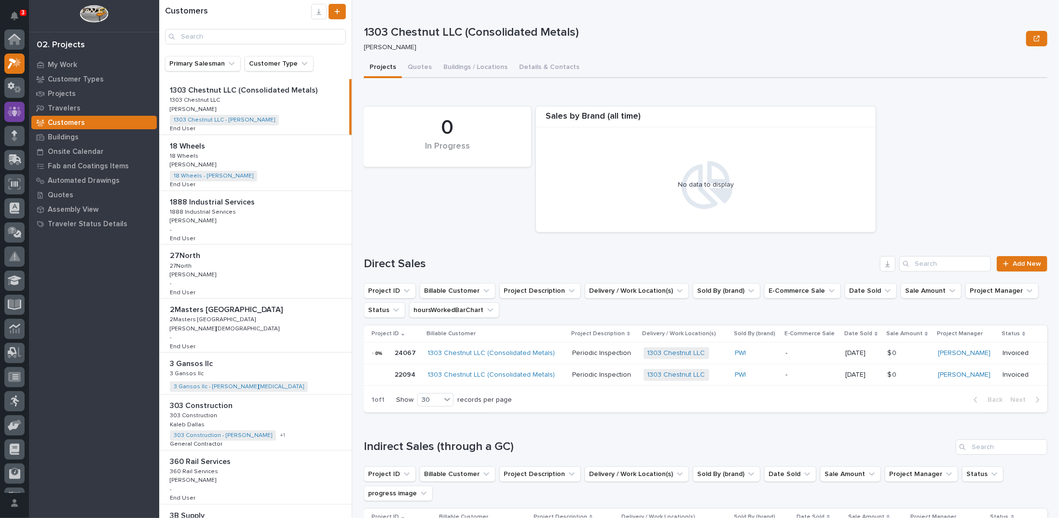
scroll to position [24, 0]
click at [16, 163] on icon at bounding box center [14, 159] width 13 height 11
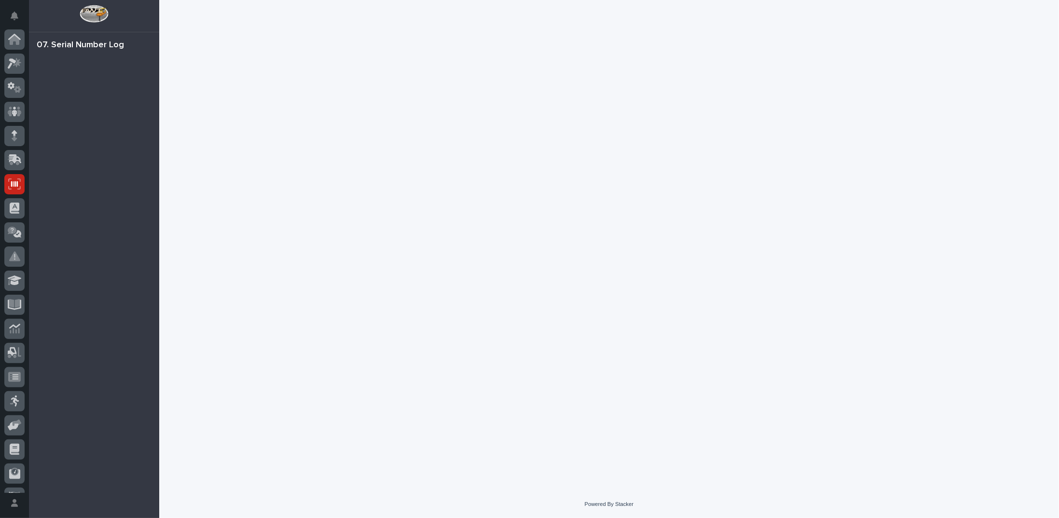
scroll to position [43, 0]
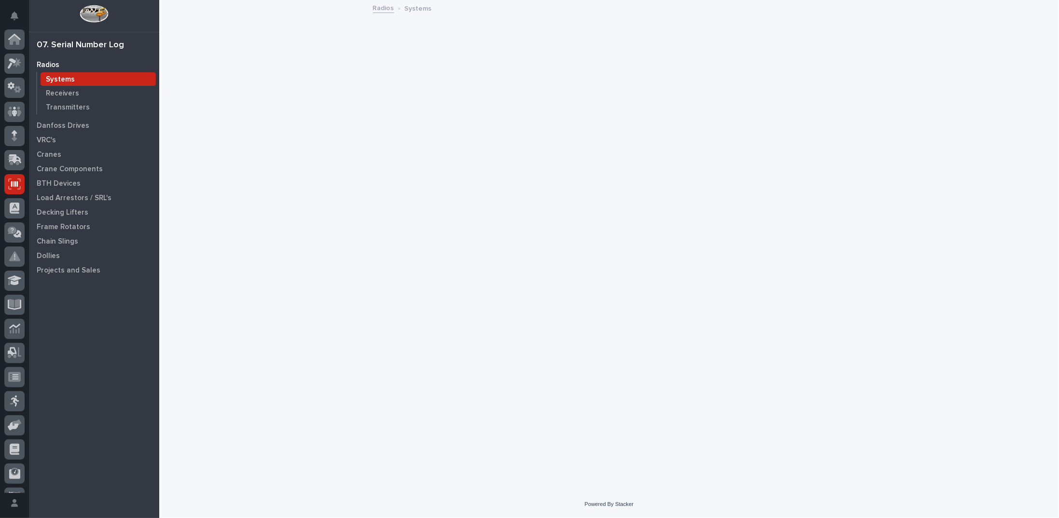
scroll to position [43, 0]
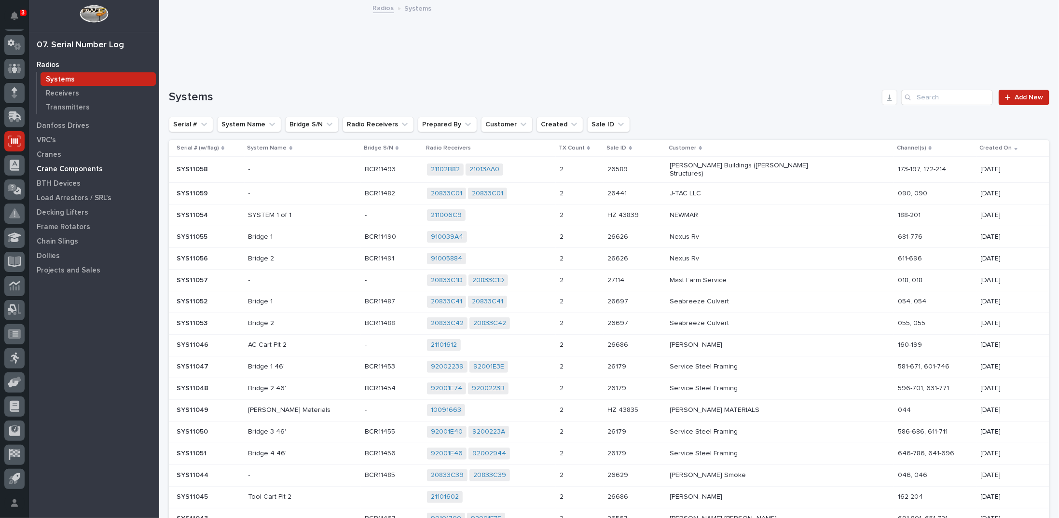
click at [77, 168] on p "Crane Components" at bounding box center [70, 169] width 66 height 9
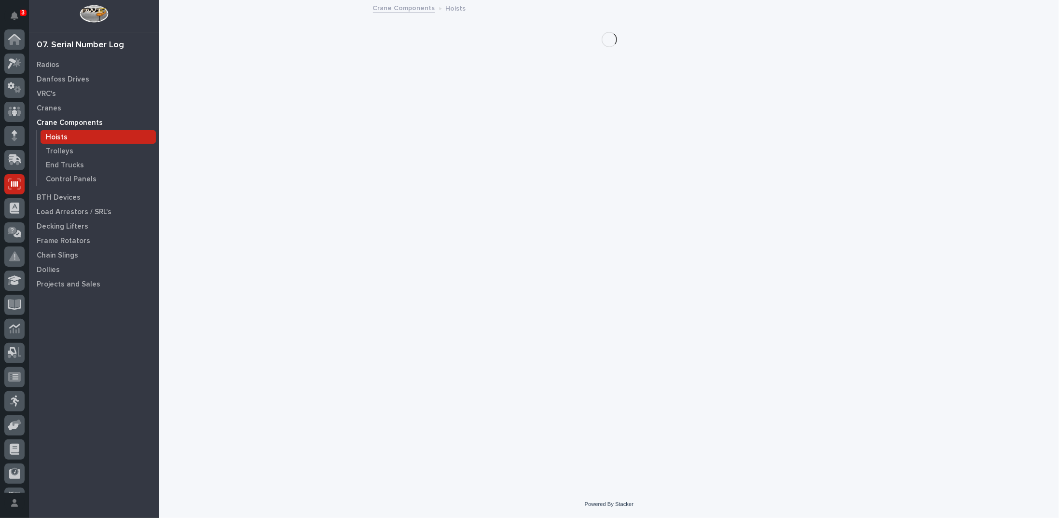
scroll to position [43, 0]
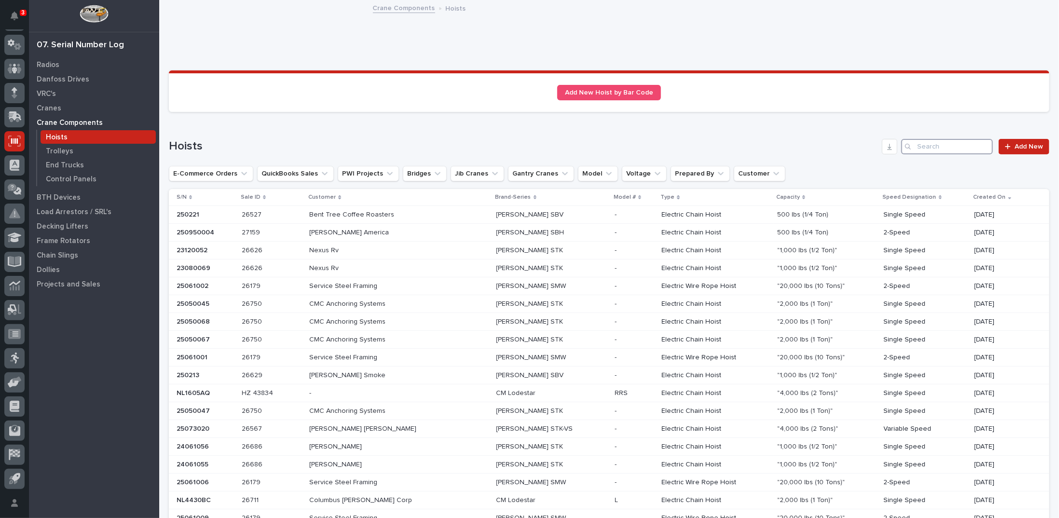
click at [969, 146] on input "Search" at bounding box center [947, 146] width 92 height 15
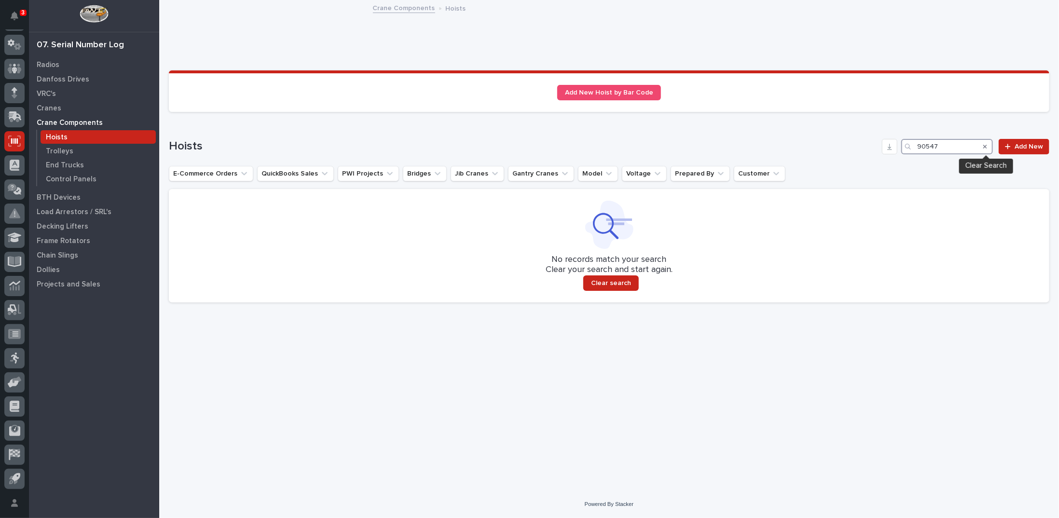
type input "90547"
click at [986, 145] on icon "Search" at bounding box center [985, 147] width 4 height 6
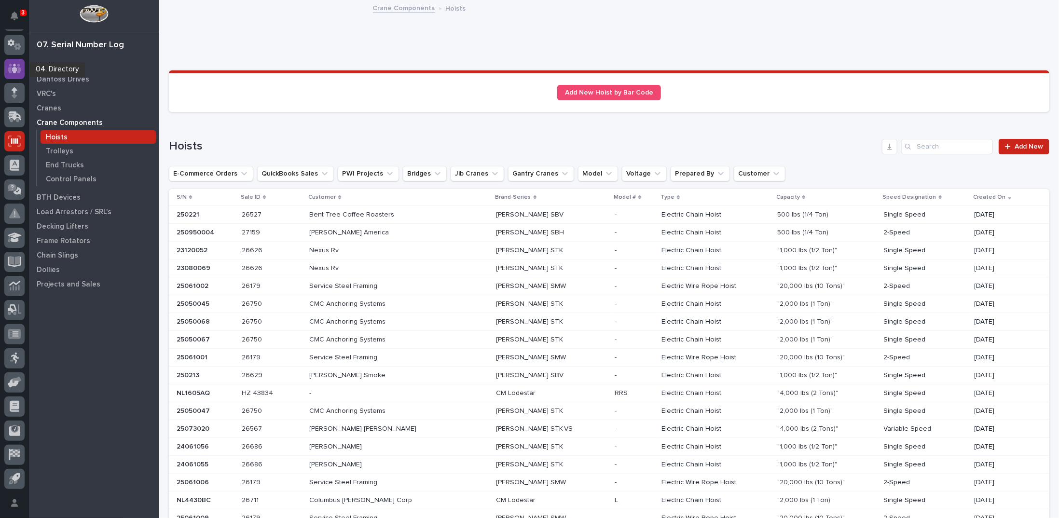
click at [16, 68] on icon at bounding box center [15, 68] width 14 height 11
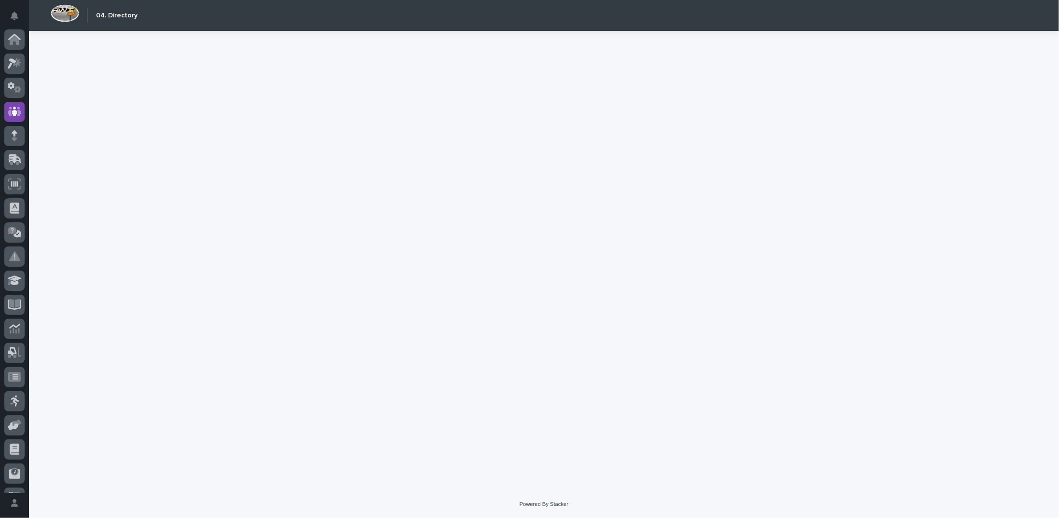
scroll to position [43, 0]
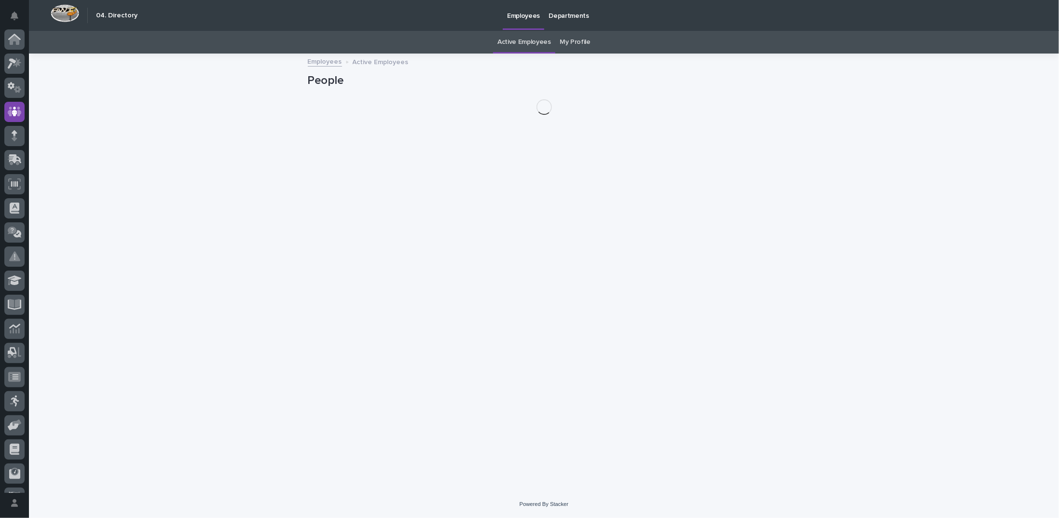
scroll to position [43, 0]
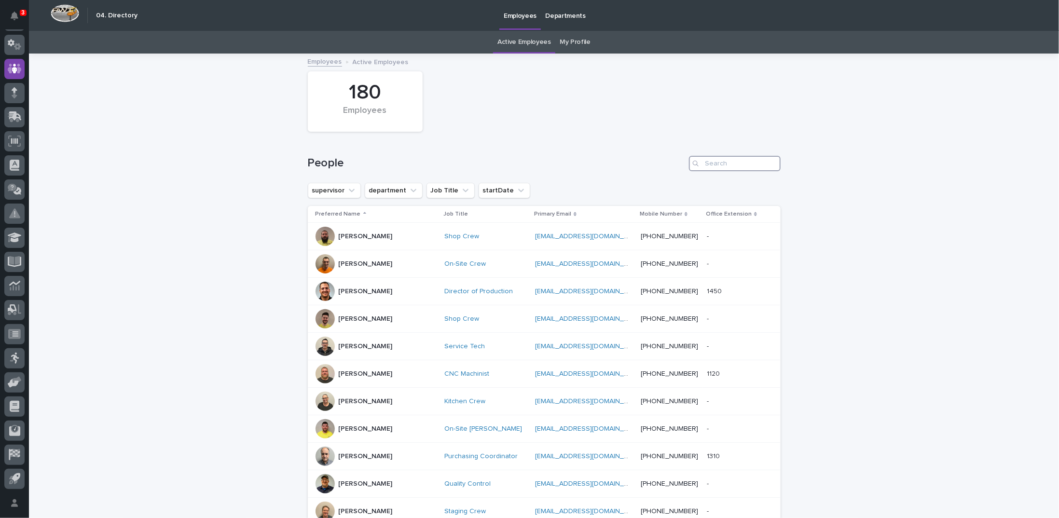
drag, startPoint x: 756, startPoint y: 162, endPoint x: 753, endPoint y: 158, distance: 5.1
click at [756, 162] on input "Search" at bounding box center [735, 163] width 92 height 15
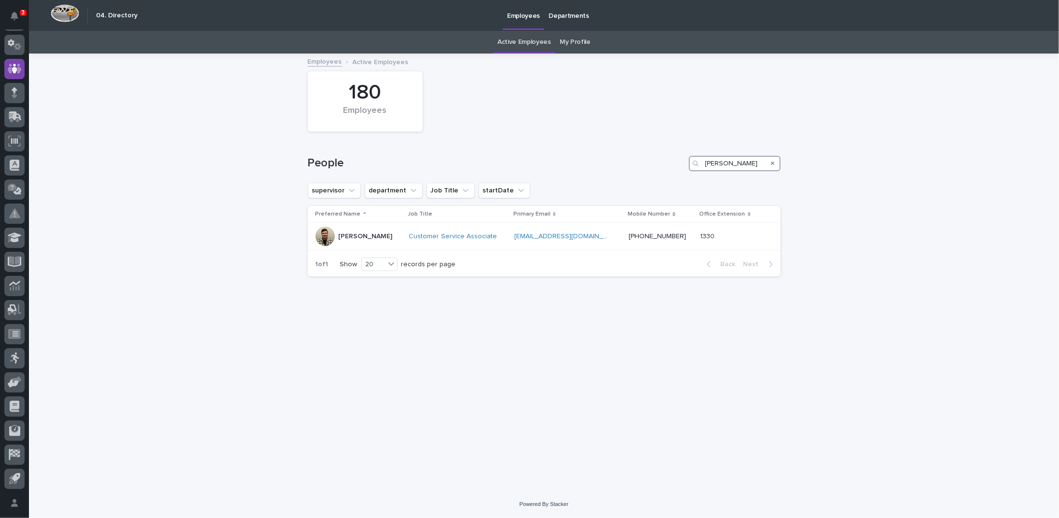
type input "josh ar"
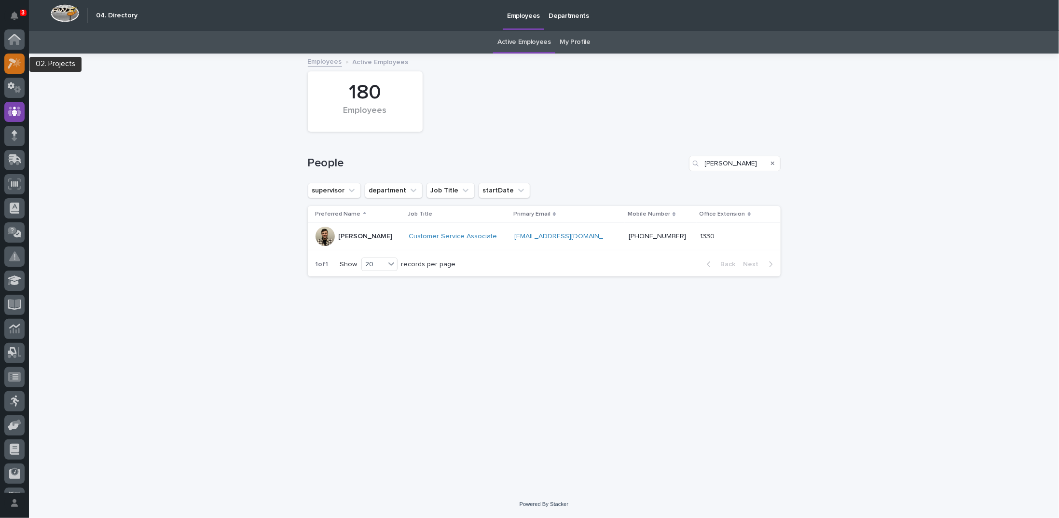
click at [14, 62] on icon at bounding box center [12, 63] width 9 height 11
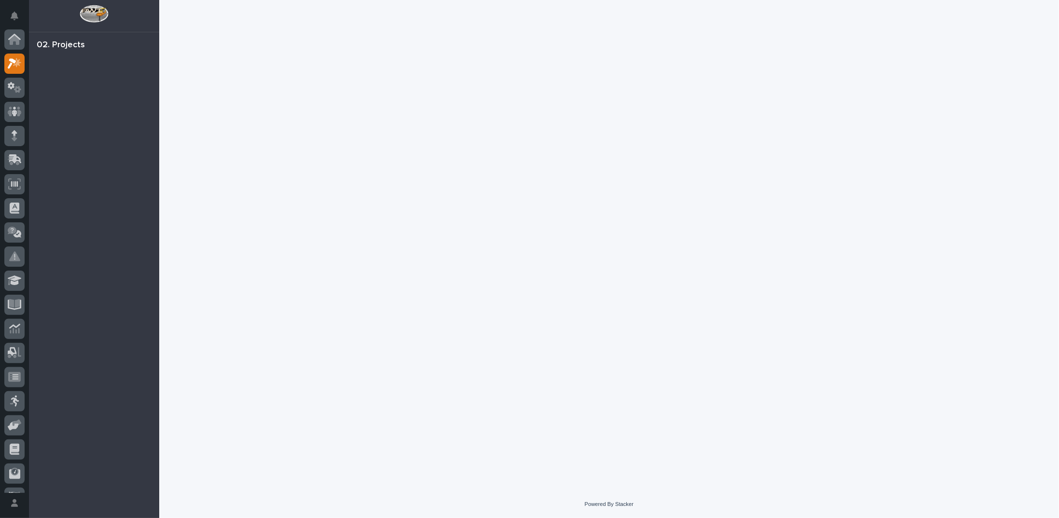
scroll to position [24, 0]
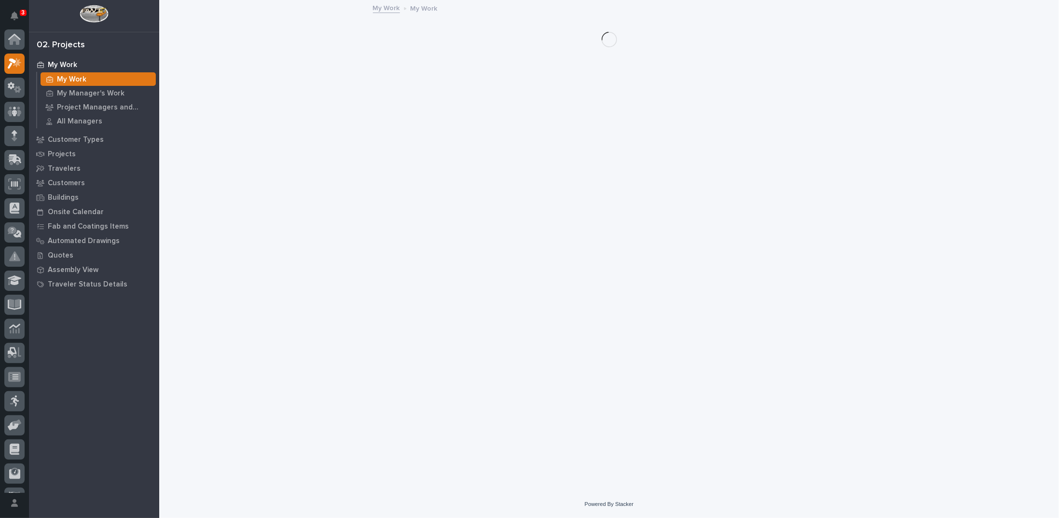
scroll to position [24, 0]
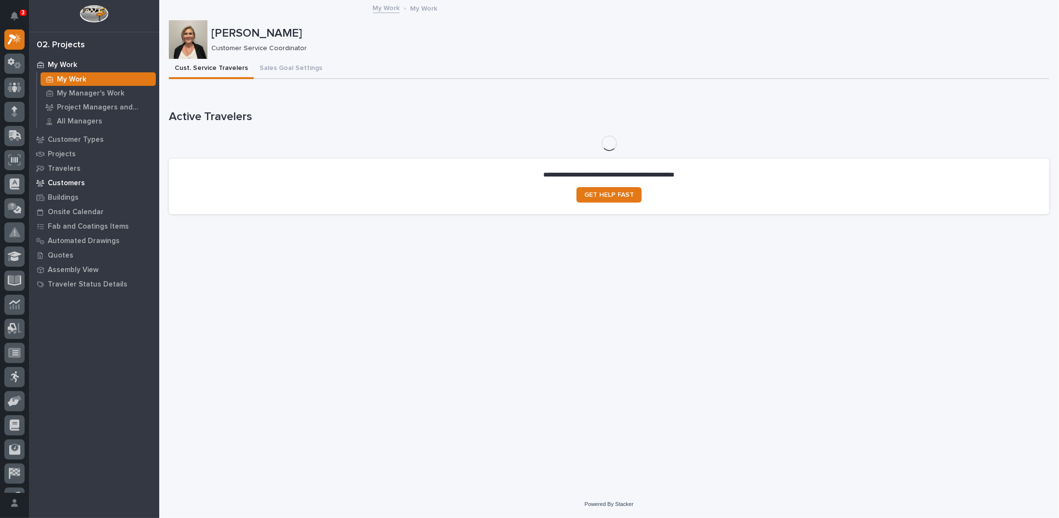
click at [75, 182] on p "Customers" at bounding box center [66, 183] width 37 height 9
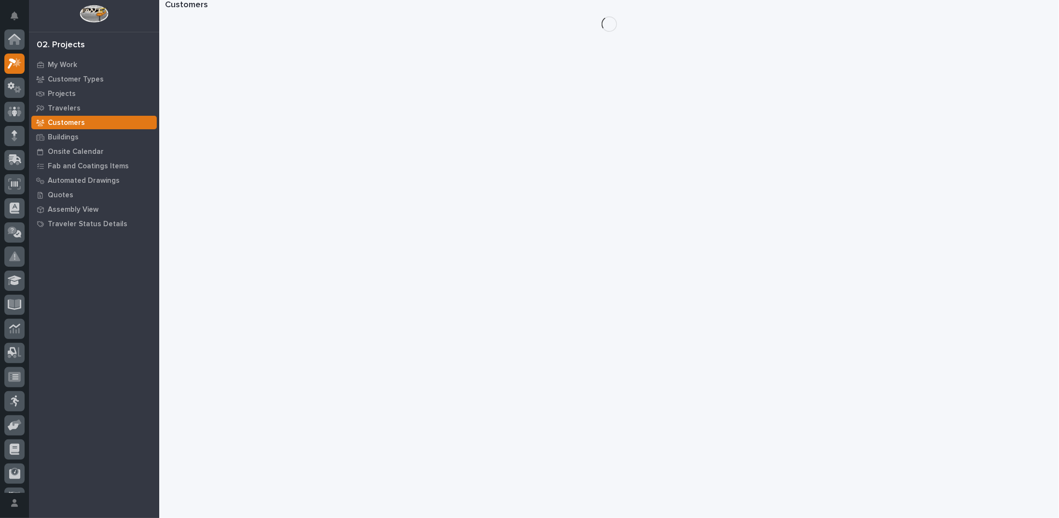
scroll to position [24, 0]
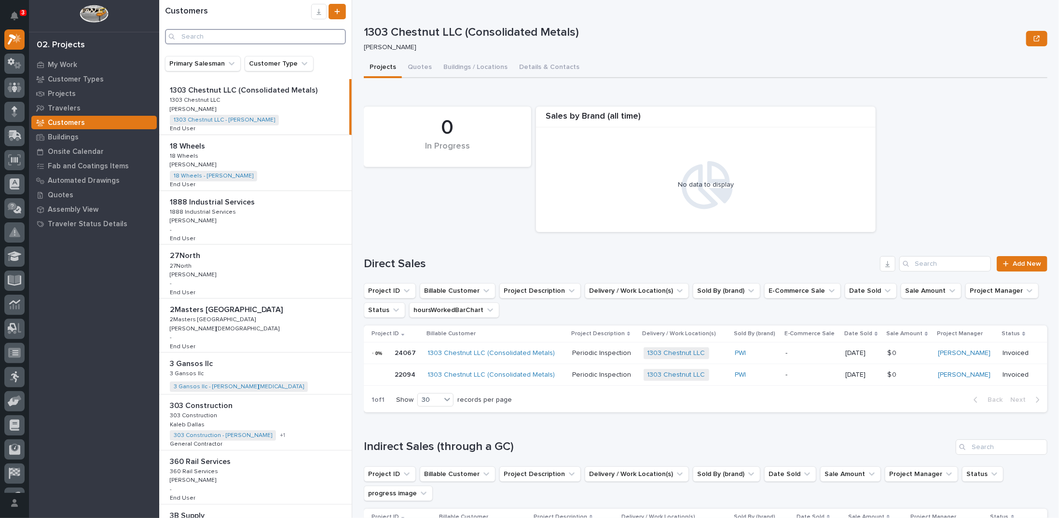
click at [293, 42] on input "Search" at bounding box center [255, 36] width 181 height 15
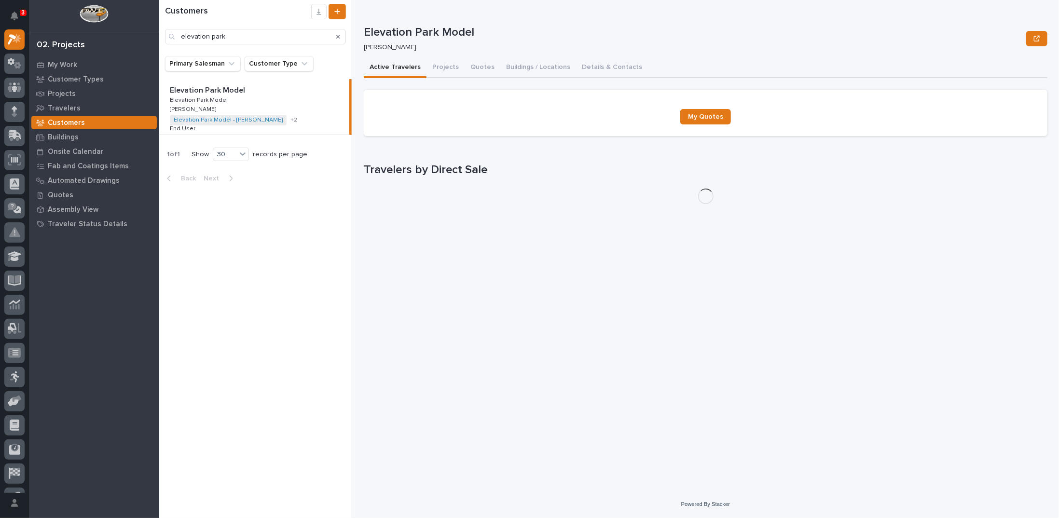
click at [235, 95] on p "Elevation Park Model" at bounding box center [208, 89] width 77 height 11
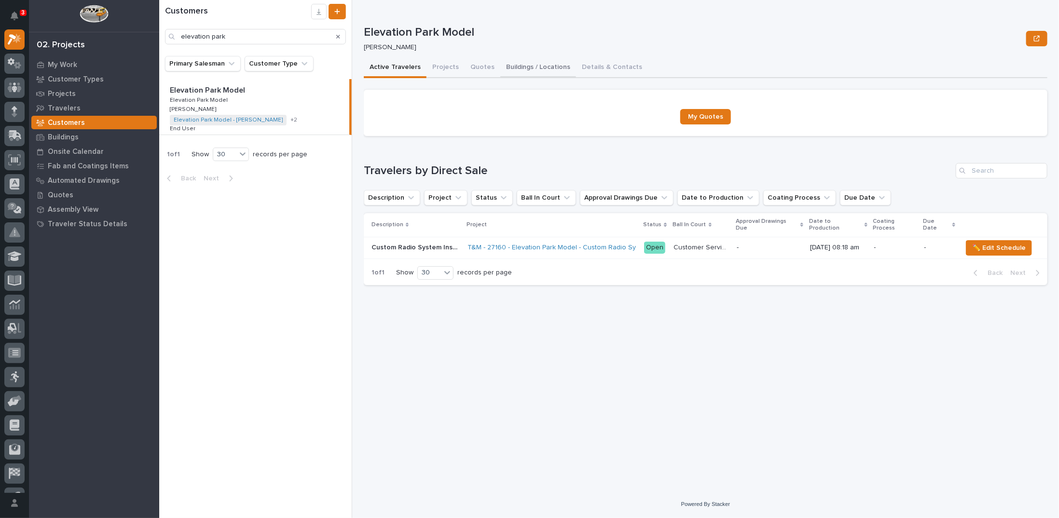
click at [540, 66] on button "Buildings / Locations" at bounding box center [538, 68] width 76 height 20
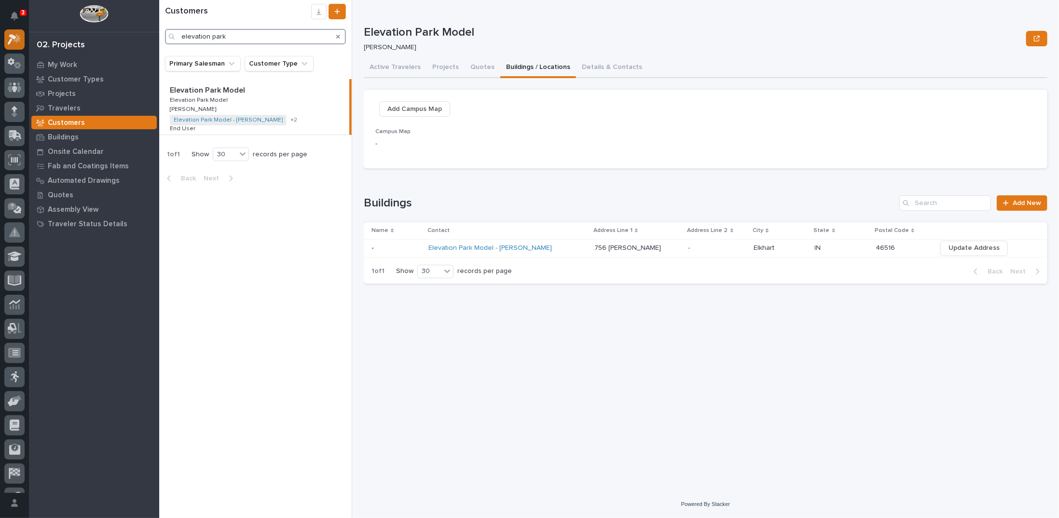
drag, startPoint x: 251, startPoint y: 37, endPoint x: 3, endPoint y: 35, distance: 247.9
click at [159, 36] on div "3 My Settings Log Out 02. Projects My Work Customer Types Projects Travelers Cu…" at bounding box center [609, 259] width 900 height 518
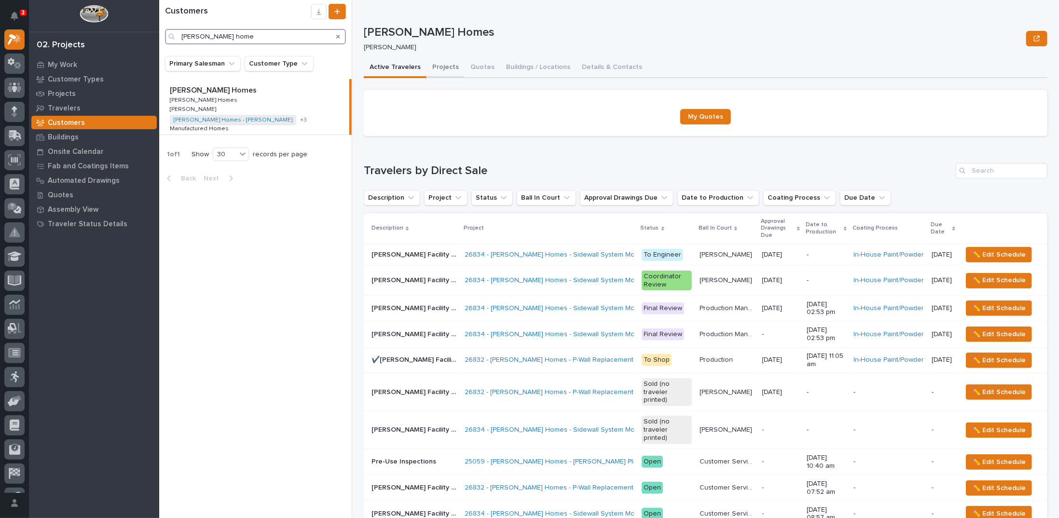
type input "[PERSON_NAME] home"
click at [443, 66] on button "Projects" at bounding box center [445, 68] width 38 height 20
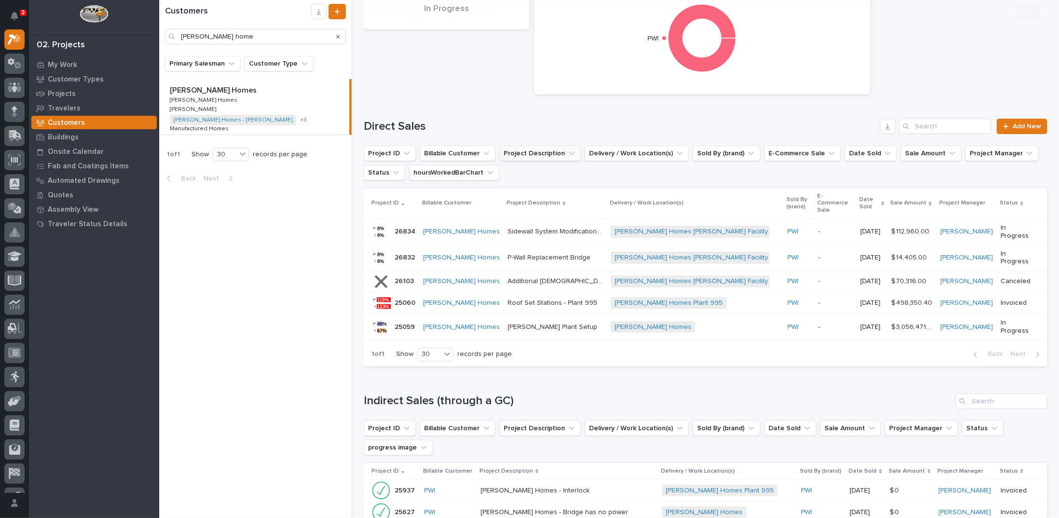
scroll to position [145, 0]
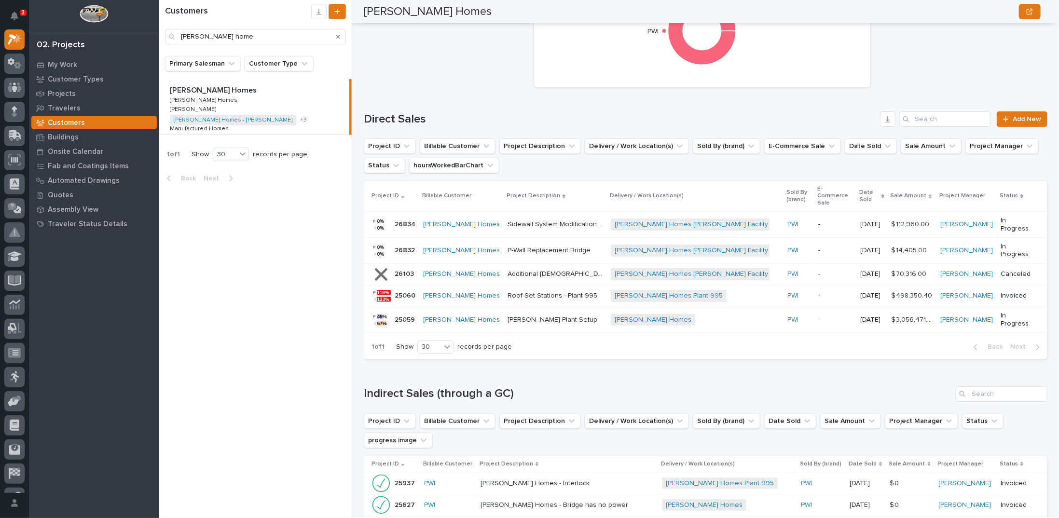
click at [507, 314] on p "Conway Plant Setup" at bounding box center [553, 319] width 92 height 10
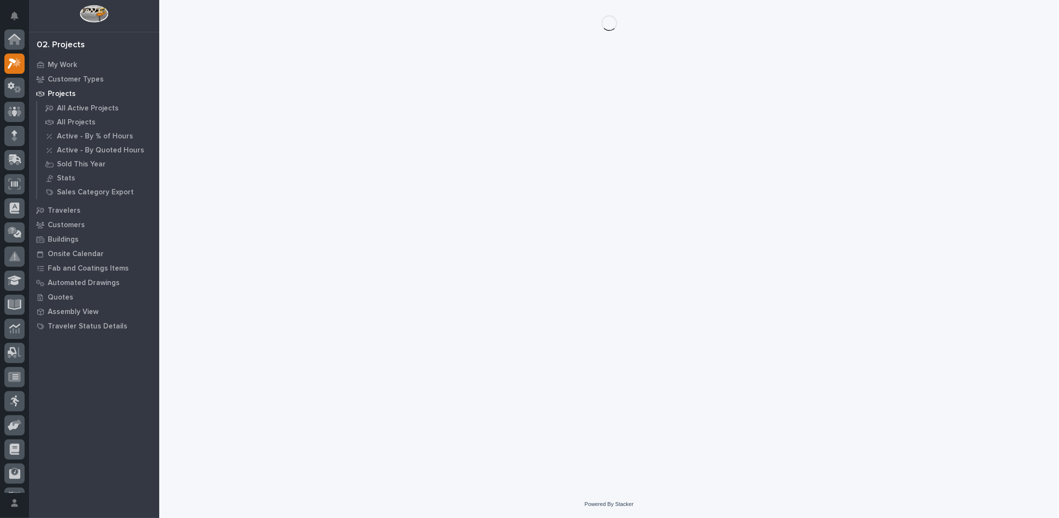
scroll to position [24, 0]
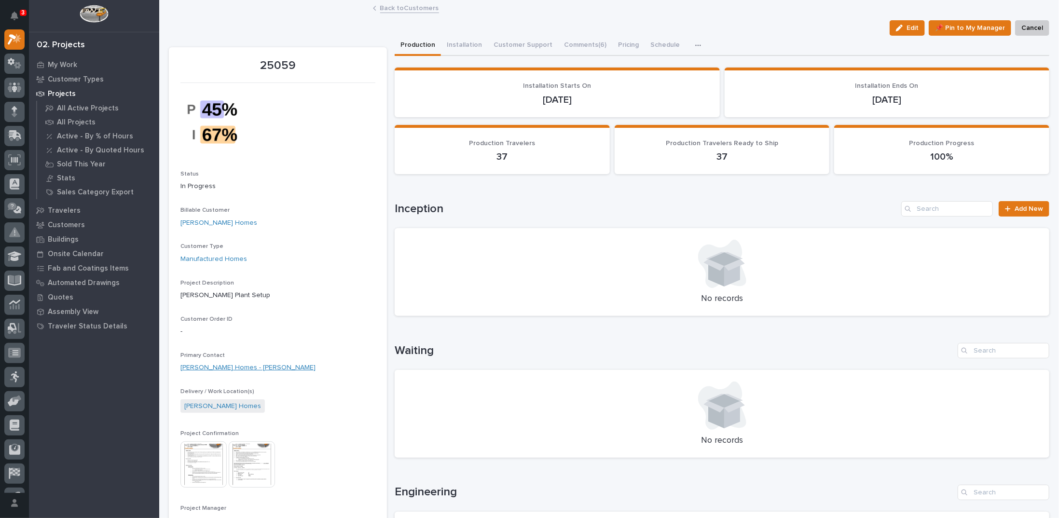
click at [237, 368] on link "Clayton Homes - Bill Brummitt" at bounding box center [247, 368] width 135 height 10
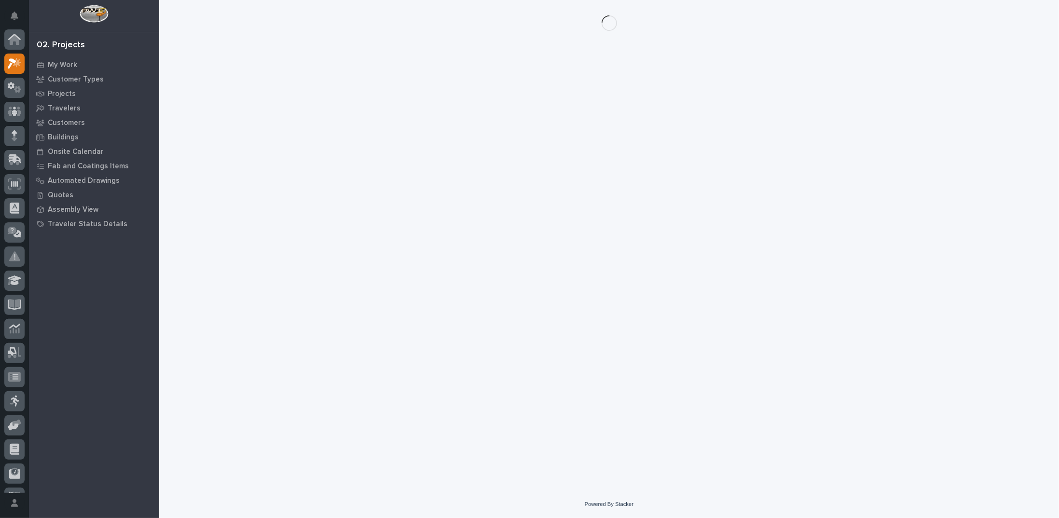
scroll to position [24, 0]
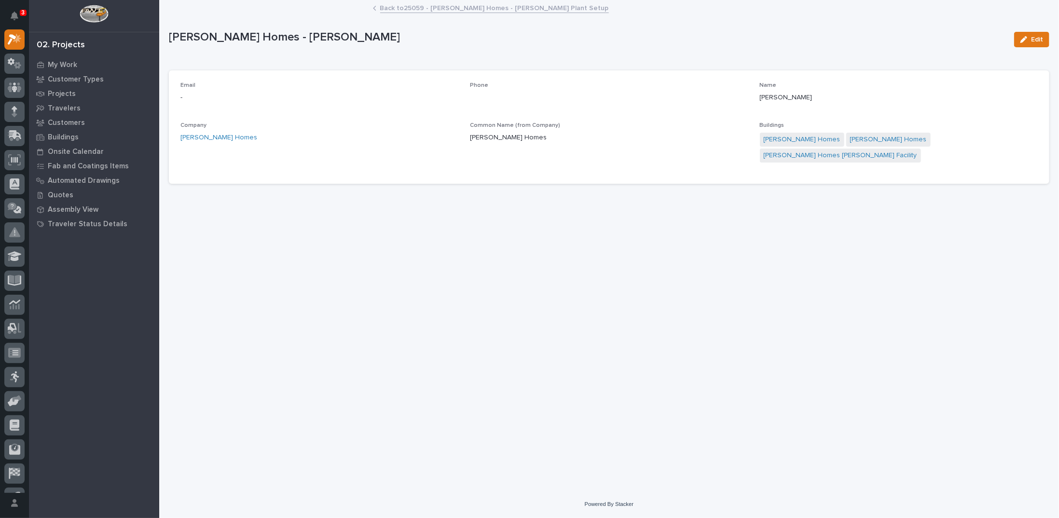
click at [431, 7] on link "Back to 25059 - Clayton Homes - Conway Plant Setup" at bounding box center [494, 7] width 229 height 11
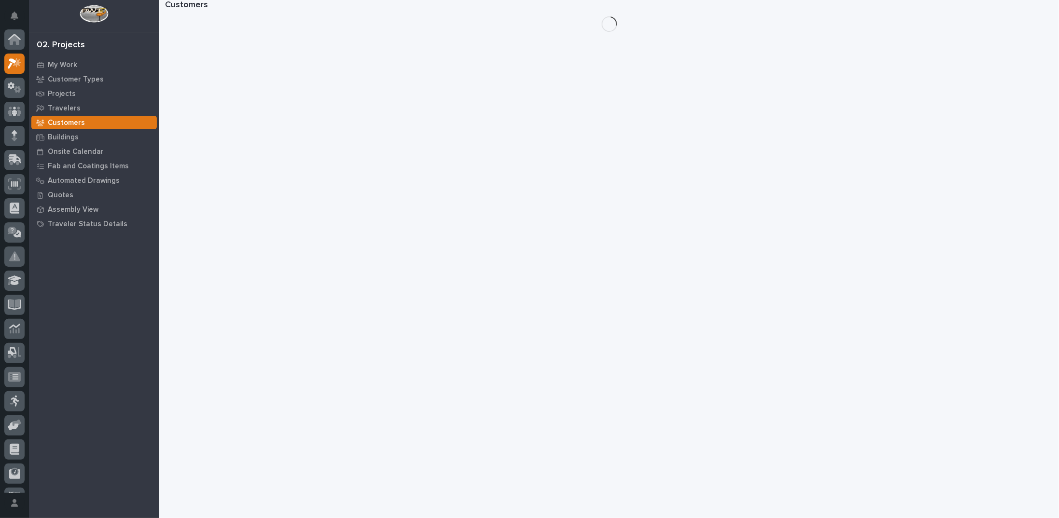
scroll to position [24, 0]
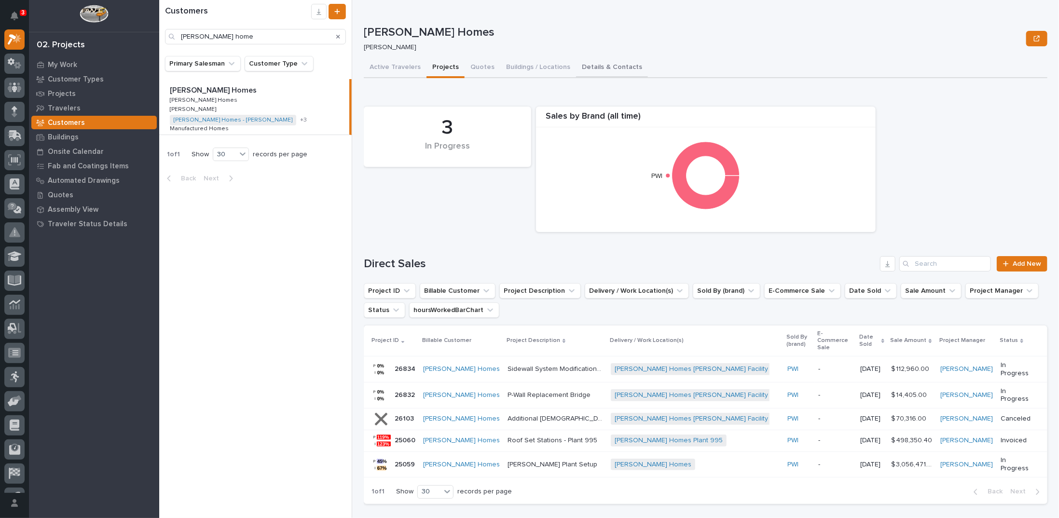
click at [597, 64] on button "Details & Contacts" at bounding box center [612, 68] width 72 height 20
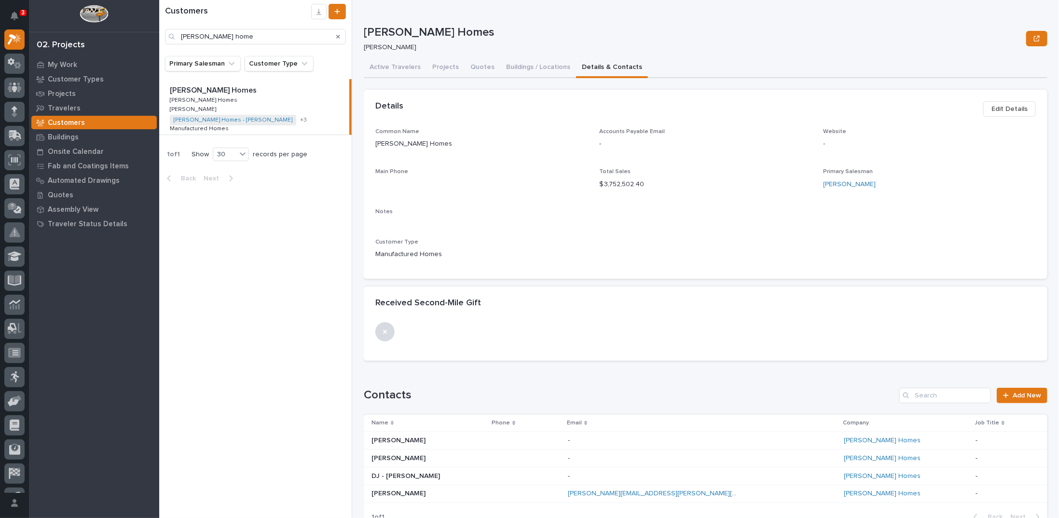
click at [388, 441] on p "Bill Brummitt" at bounding box center [399, 440] width 56 height 10
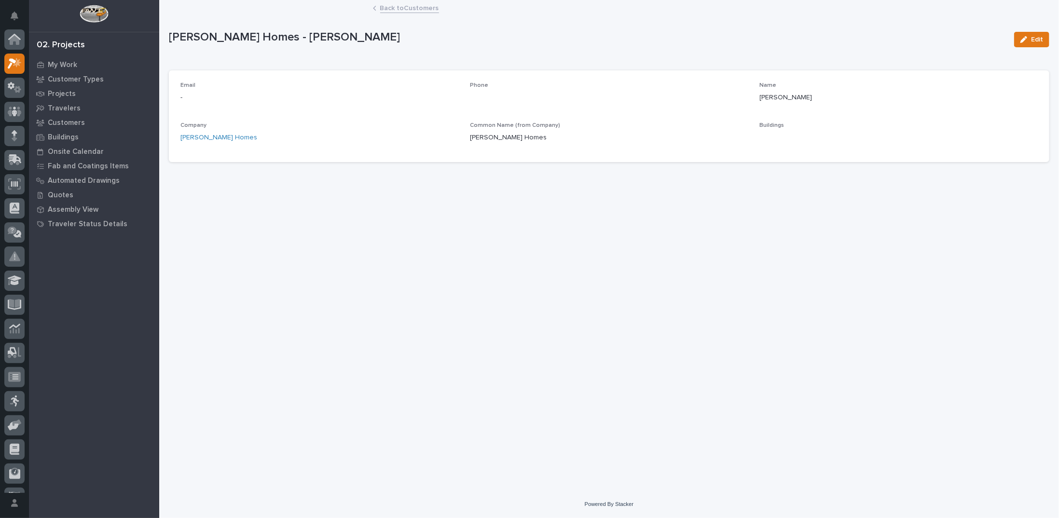
scroll to position [24, 0]
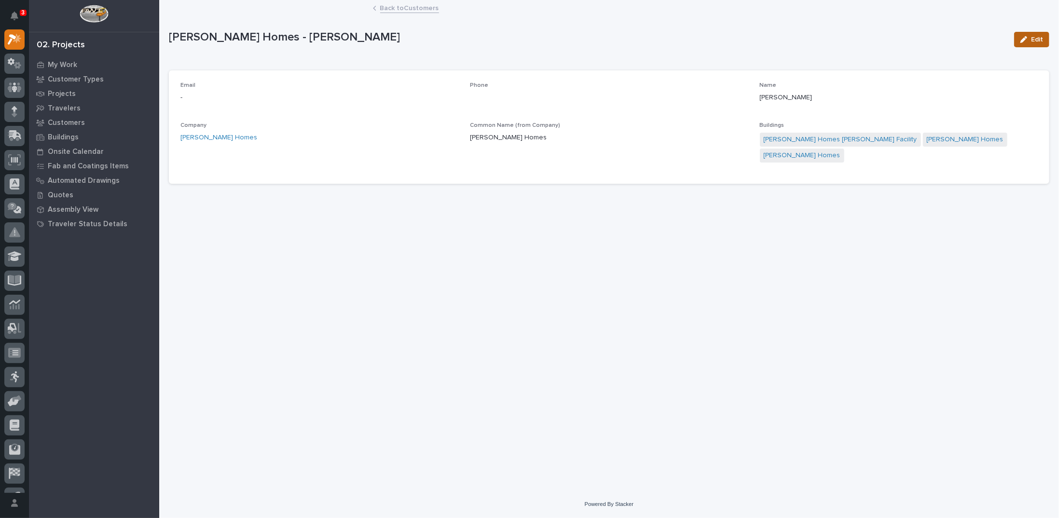
click at [1037, 41] on span "Edit" at bounding box center [1037, 39] width 12 height 9
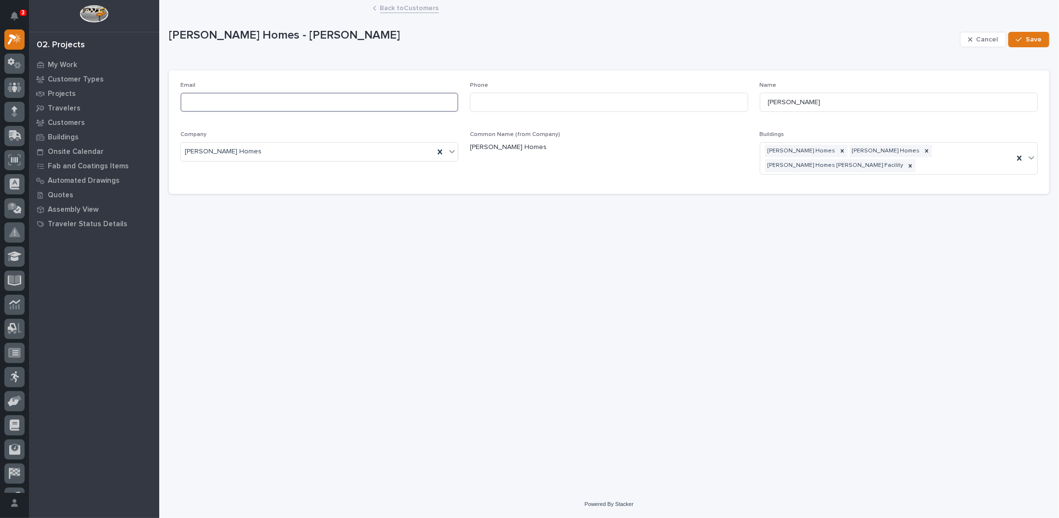
click at [286, 106] on input at bounding box center [319, 102] width 278 height 19
paste input "Bill.Brummitt@claytonhomes.com"
type input "Bill.Brummitt@claytonhomes.com"
click at [1022, 40] on icon "button" at bounding box center [1019, 39] width 6 height 7
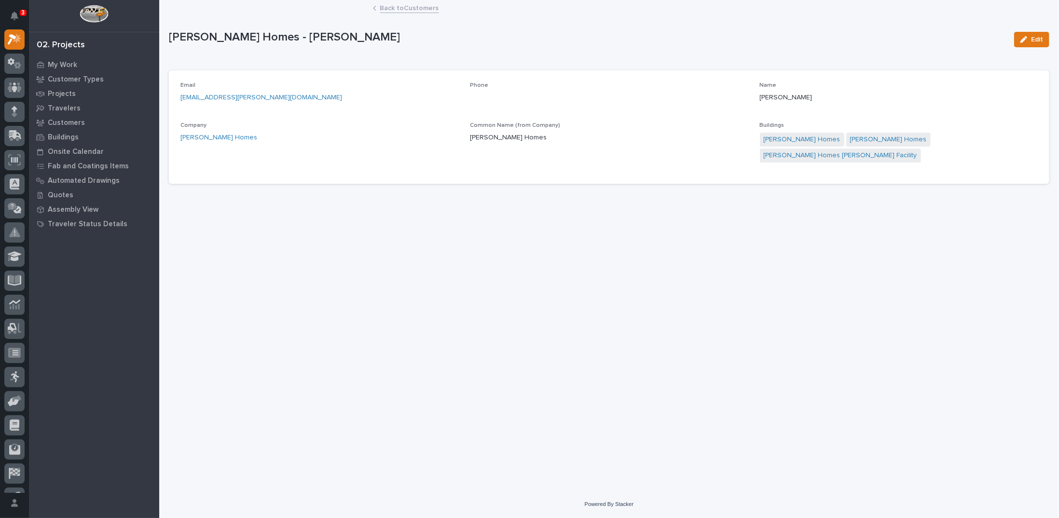
click at [399, 9] on link "Back to Customers" at bounding box center [409, 7] width 59 height 11
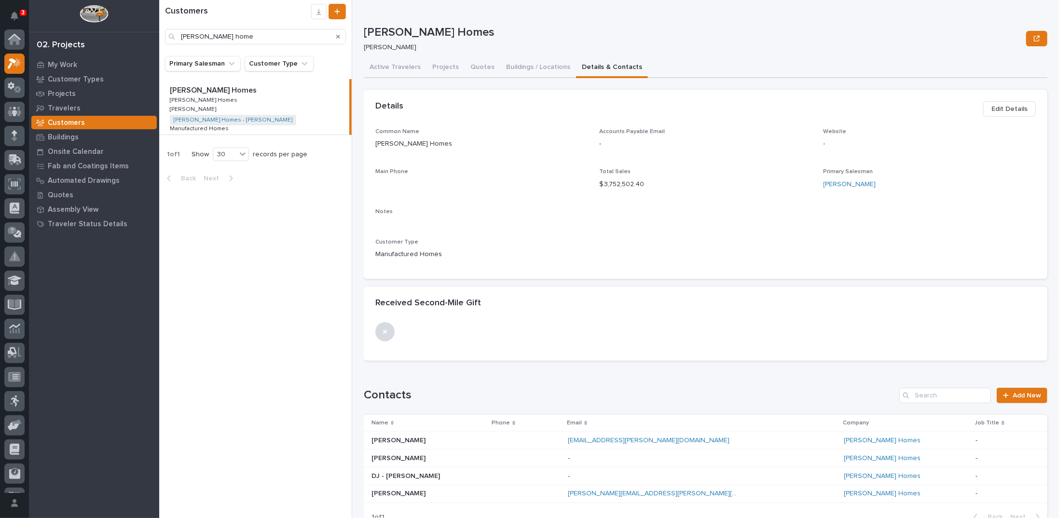
scroll to position [24, 0]
click at [446, 64] on button "Projects" at bounding box center [445, 68] width 38 height 20
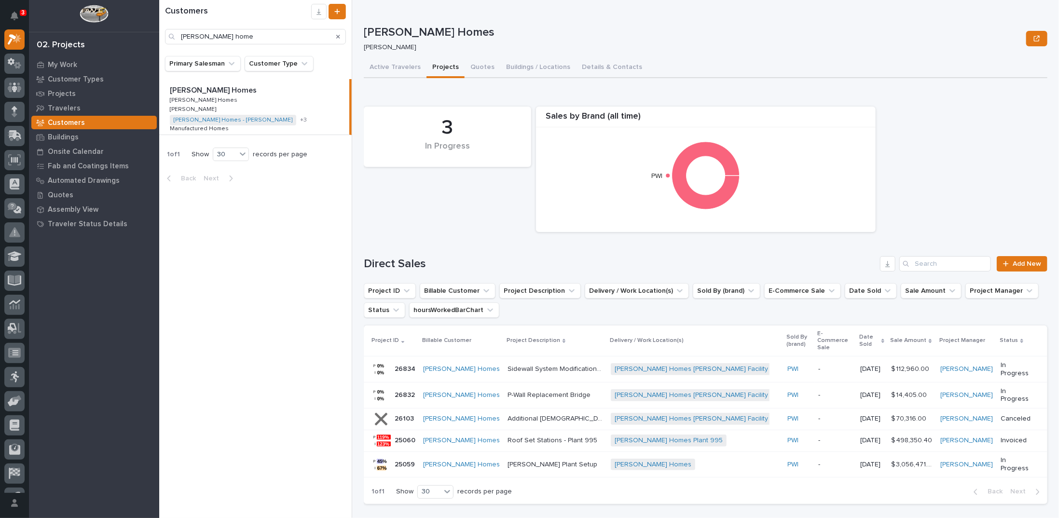
click at [507, 459] on p "Conway Plant Setup" at bounding box center [553, 464] width 92 height 10
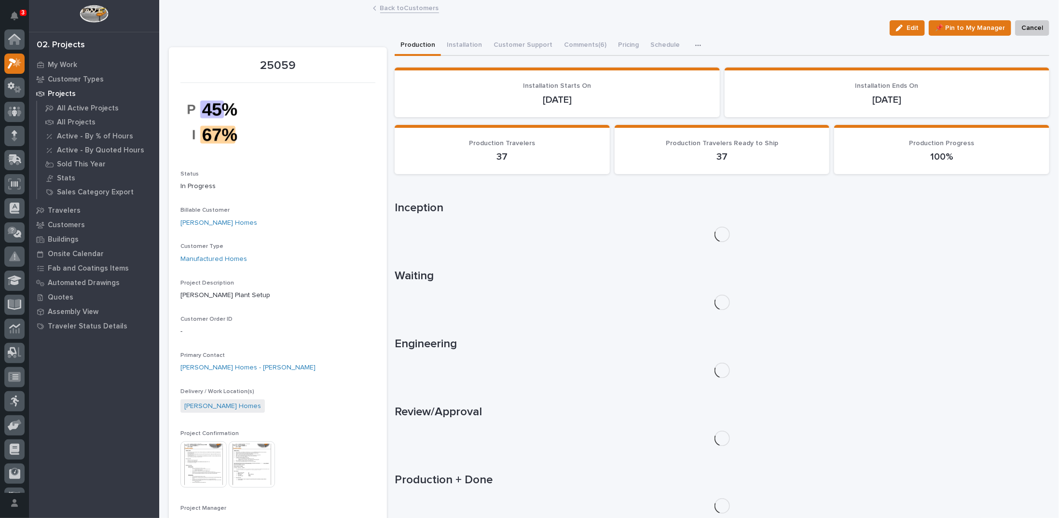
scroll to position [24, 0]
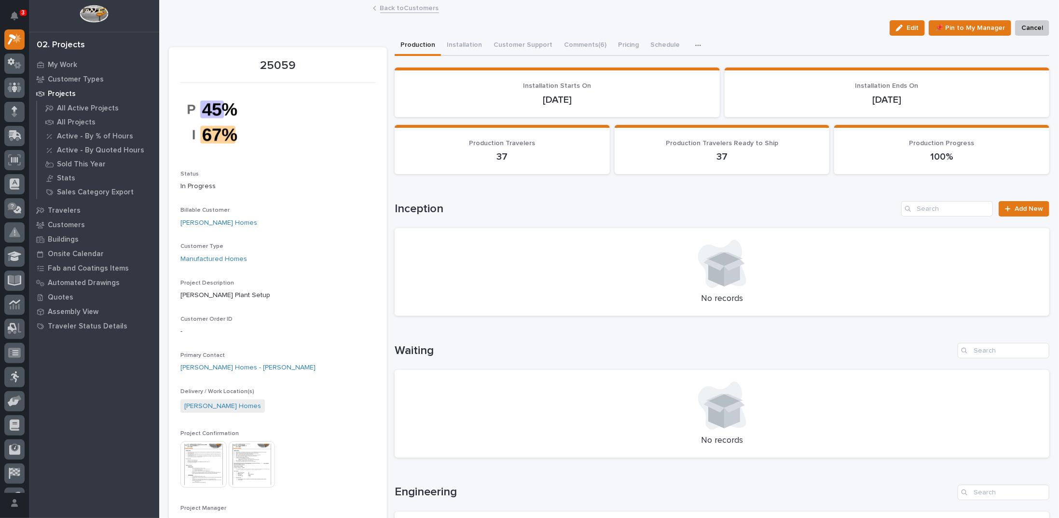
click at [201, 454] on img at bounding box center [203, 464] width 46 height 46
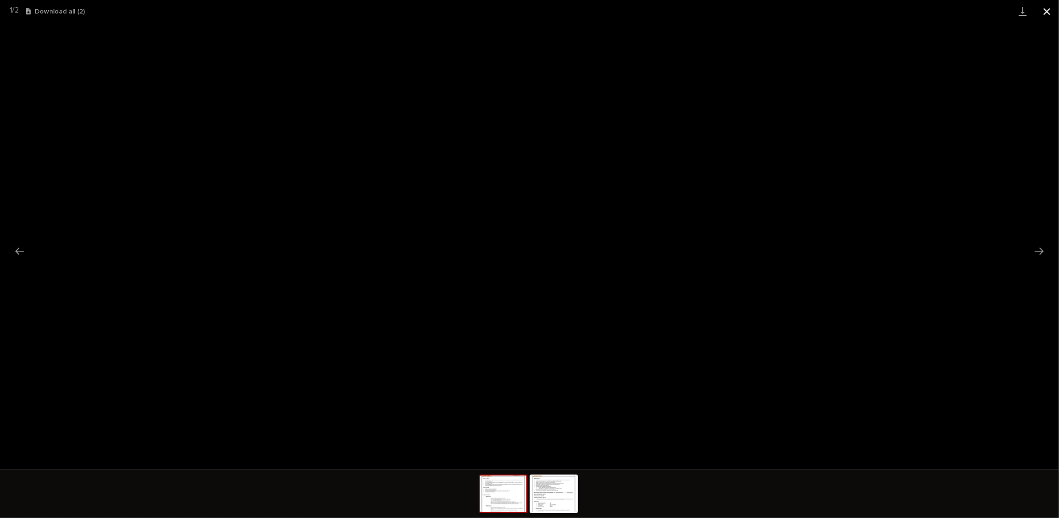
click at [1047, 9] on button "Close gallery" at bounding box center [1047, 11] width 24 height 23
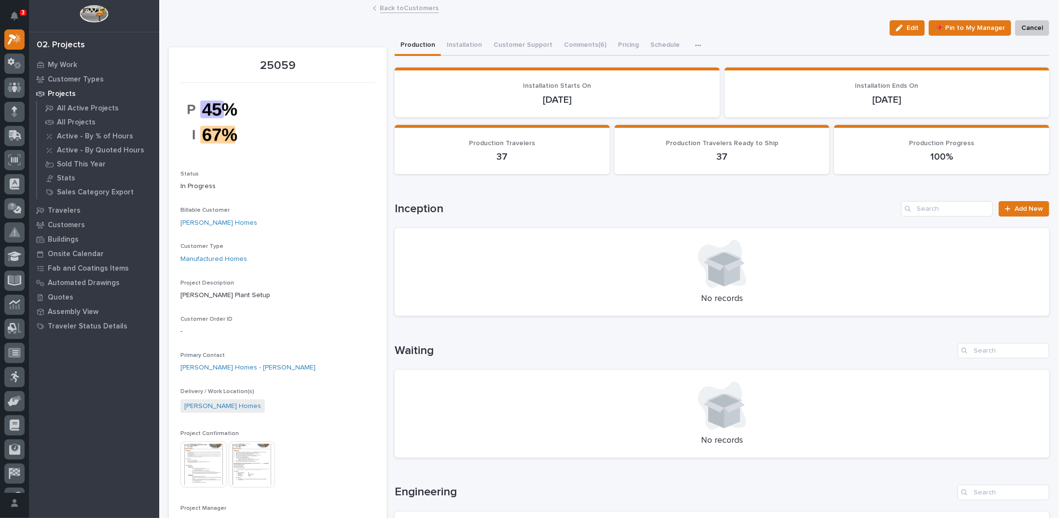
click at [259, 452] on img at bounding box center [252, 464] width 46 height 46
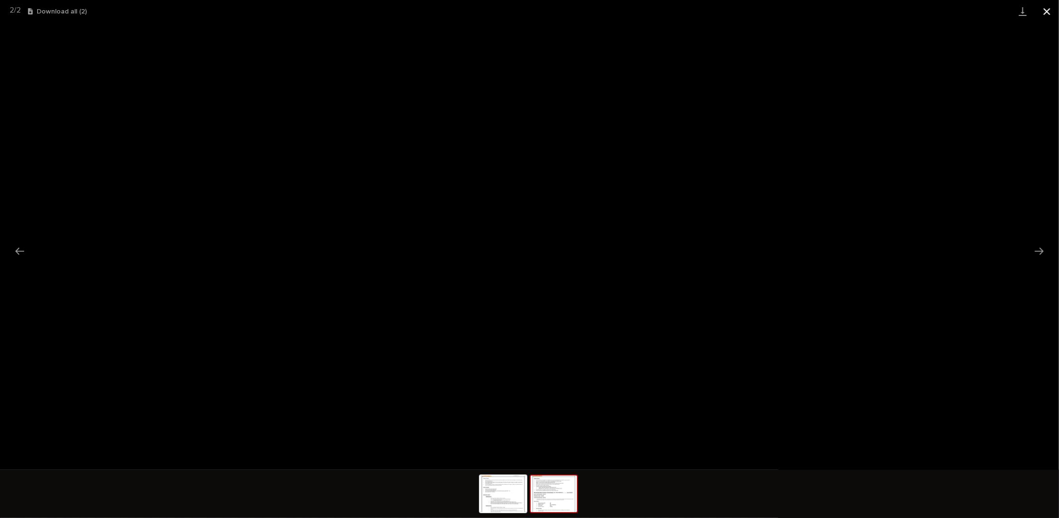
click at [1046, 8] on button "Close gallery" at bounding box center [1047, 11] width 24 height 23
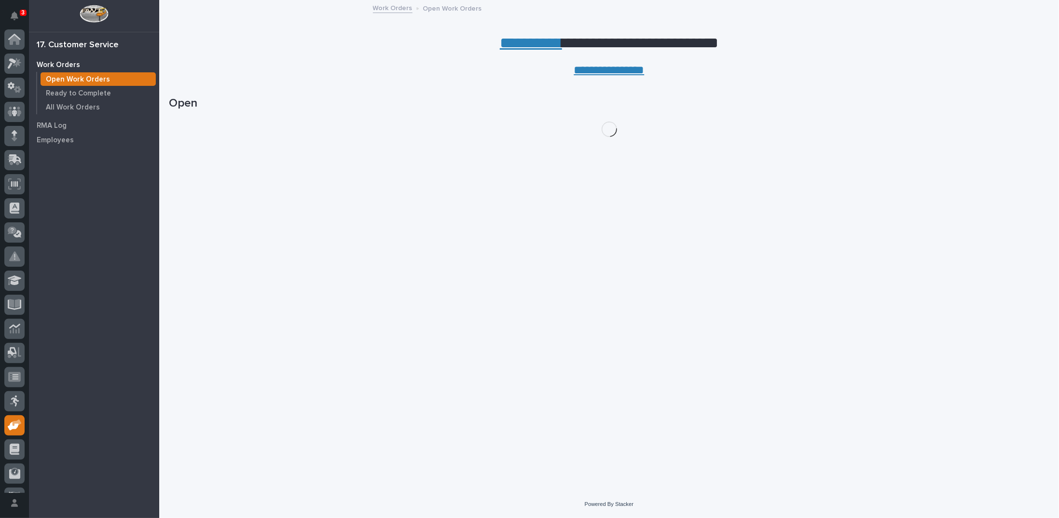
scroll to position [43, 0]
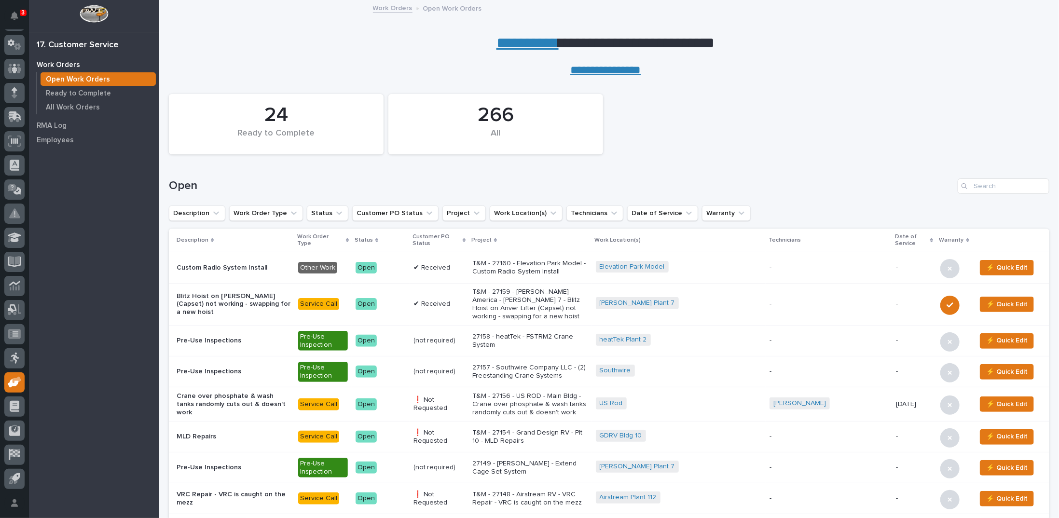
click at [512, 294] on p "T&M - 27159 - [PERSON_NAME] America - [PERSON_NAME] 7 - Blitz Hoist on Anver Li…" at bounding box center [530, 304] width 116 height 32
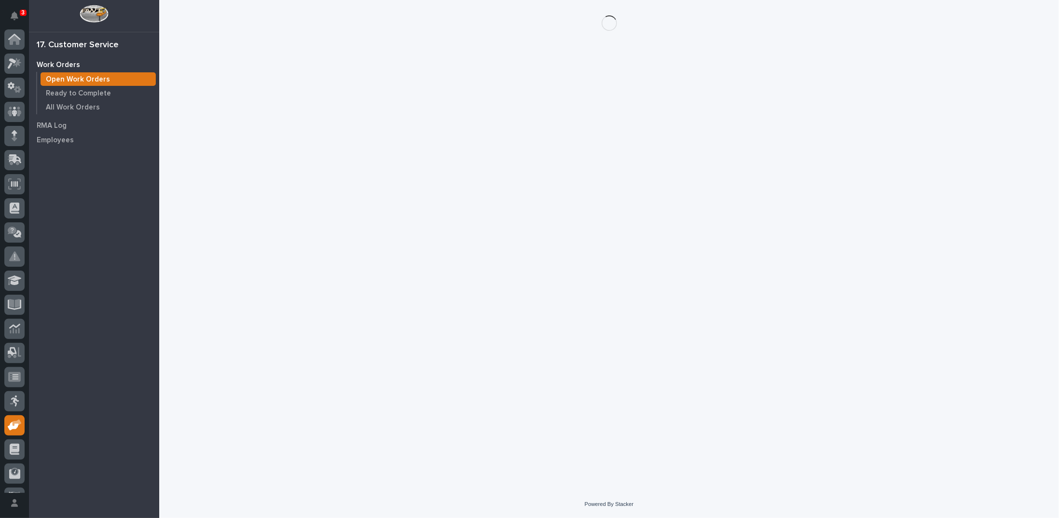
scroll to position [43, 0]
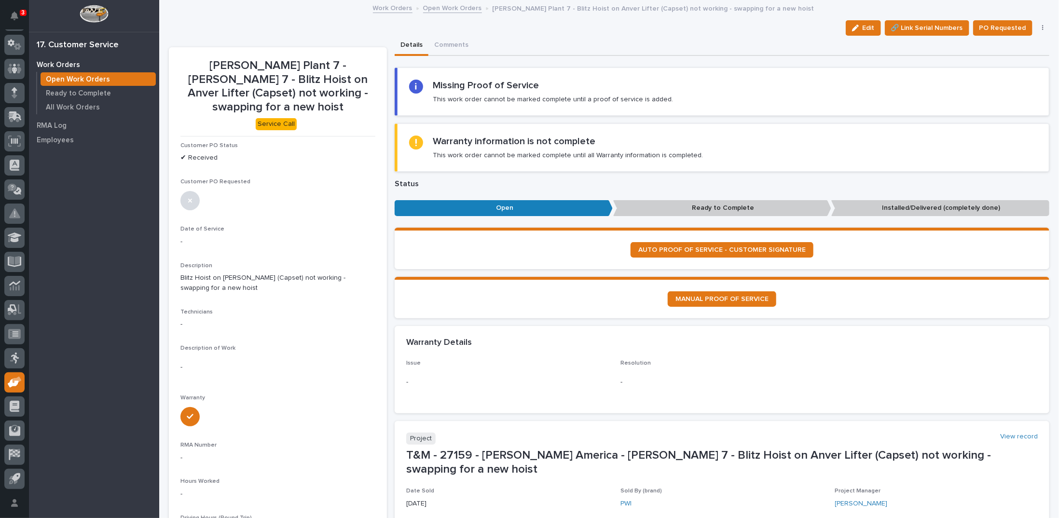
drag, startPoint x: 855, startPoint y: 27, endPoint x: 660, endPoint y: 153, distance: 231.3
click at [856, 27] on icon "button" at bounding box center [855, 28] width 7 height 7
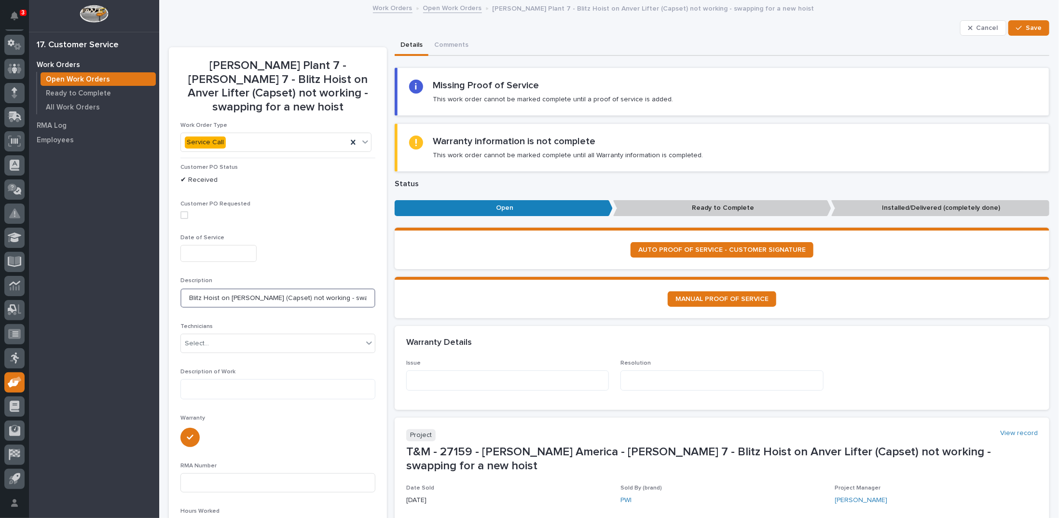
scroll to position [0, 41]
drag, startPoint x: 330, startPoint y: 298, endPoint x: 398, endPoint y: 295, distance: 67.6
type input "Blitz Hoist on [PERSON_NAME] (Capset) not working"
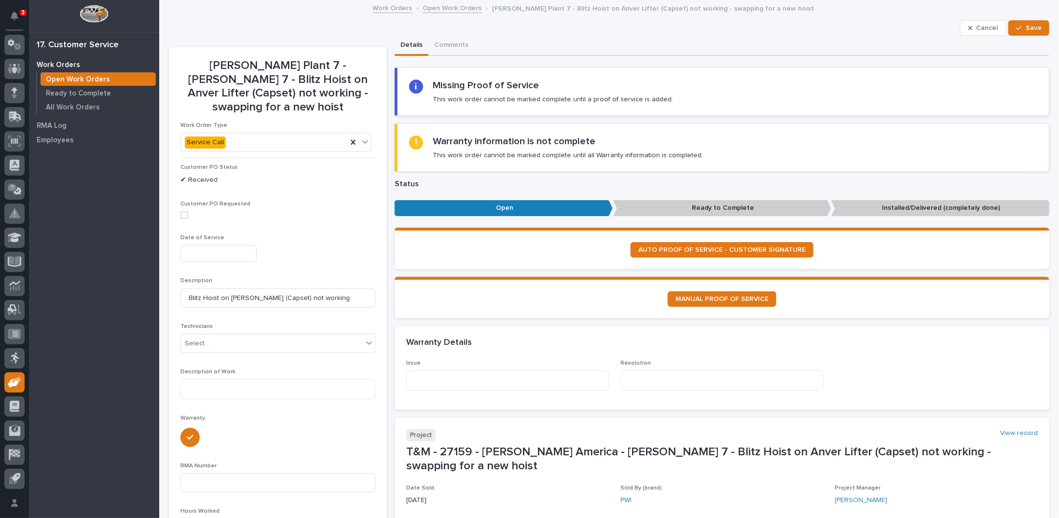
click at [226, 254] on input "text" at bounding box center [218, 253] width 76 height 17
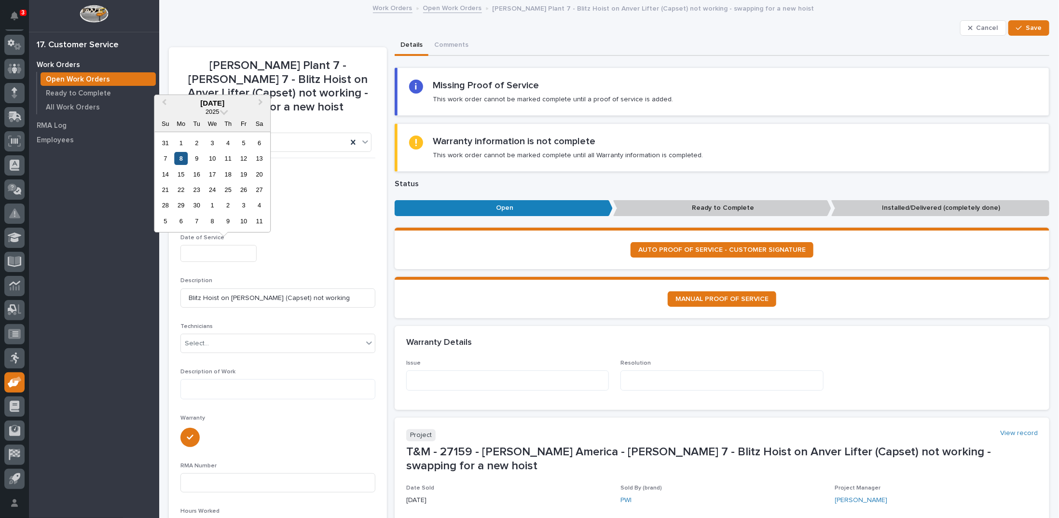
click at [178, 159] on div "8" at bounding box center [181, 158] width 13 height 13
type input "**********"
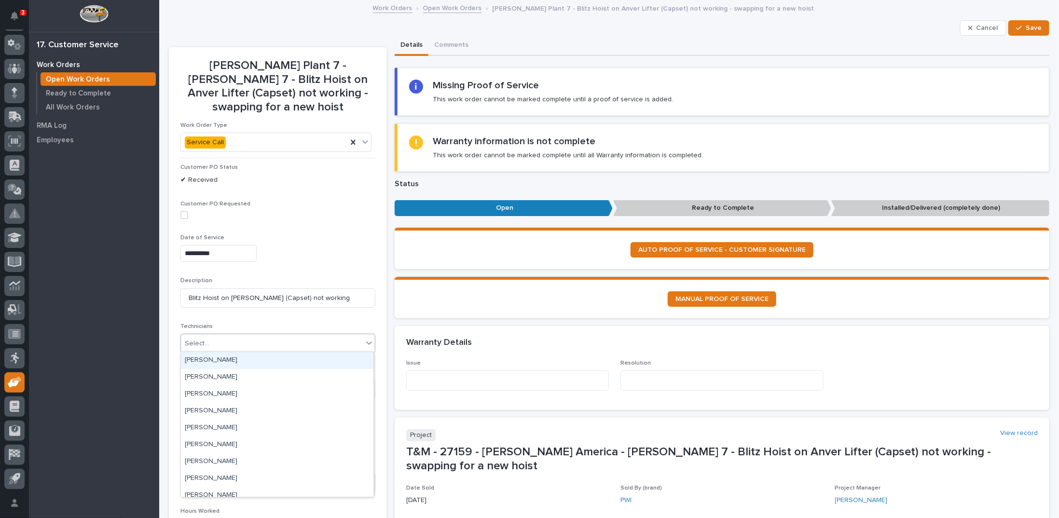
click at [204, 342] on div "Select..." at bounding box center [197, 344] width 24 height 10
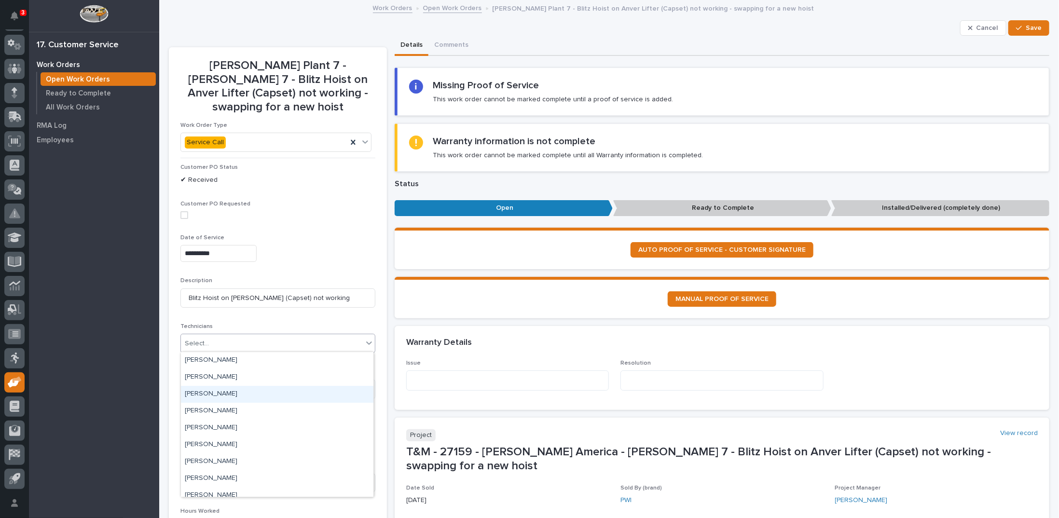
click at [220, 399] on div "[PERSON_NAME]" at bounding box center [277, 394] width 192 height 17
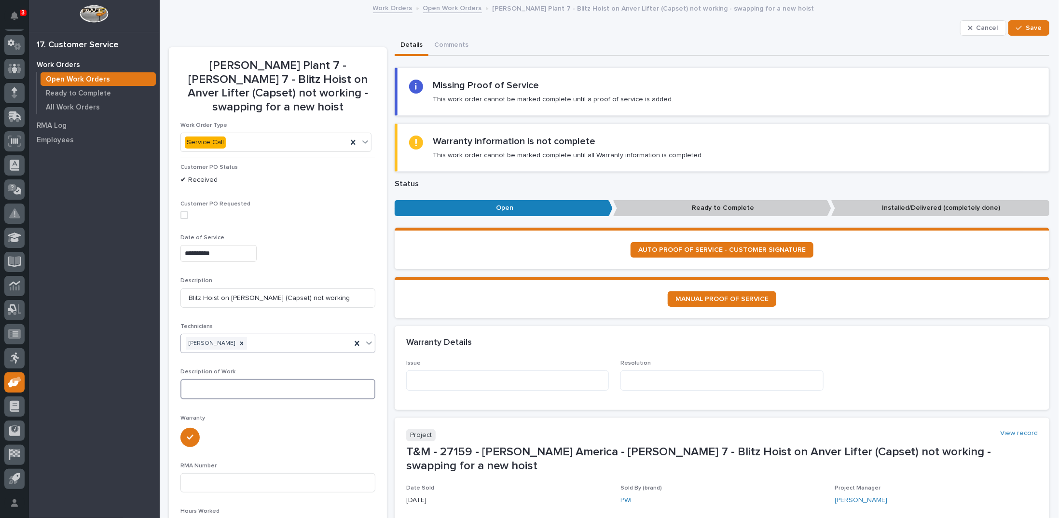
click at [222, 387] on textarea at bounding box center [277, 389] width 195 height 20
type textarea "**********"
click at [1009, 23] on button "Save" at bounding box center [1028, 27] width 41 height 15
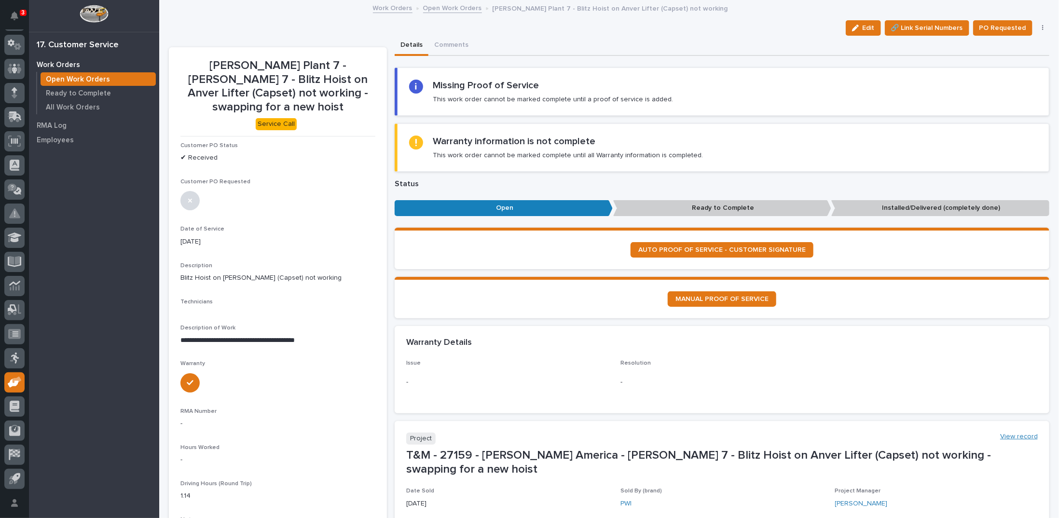
click at [1008, 436] on link "View record" at bounding box center [1019, 437] width 38 height 8
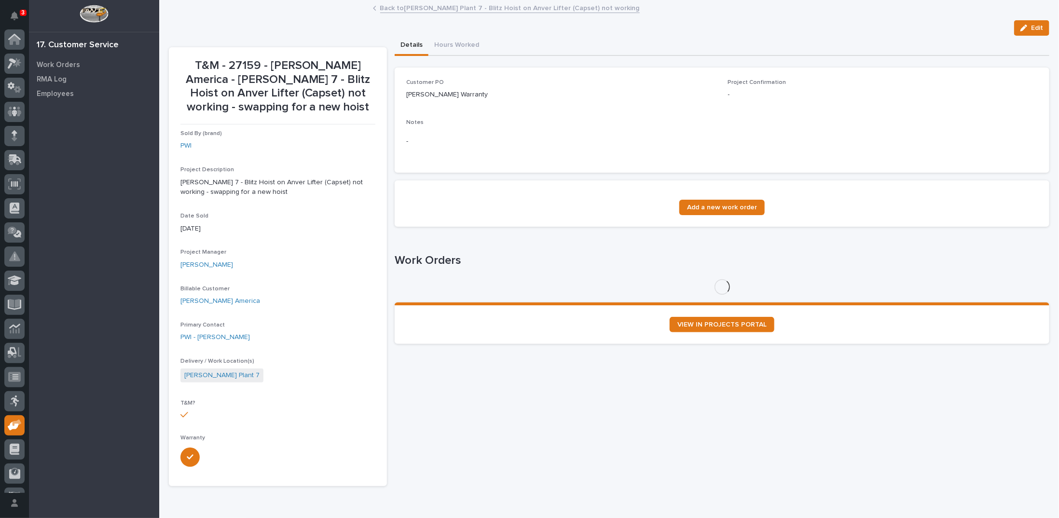
scroll to position [43, 0]
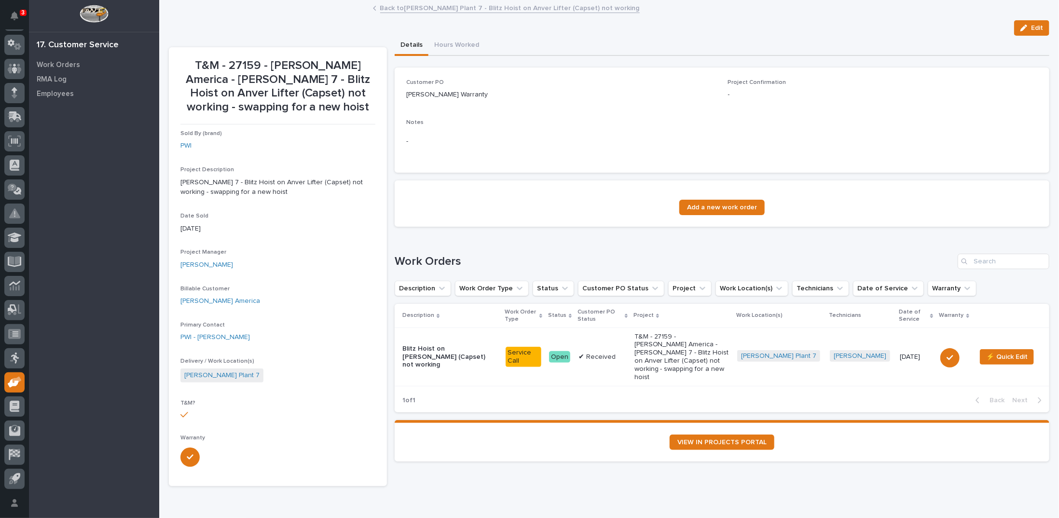
click at [1022, 25] on div "button" at bounding box center [1025, 28] width 11 height 7
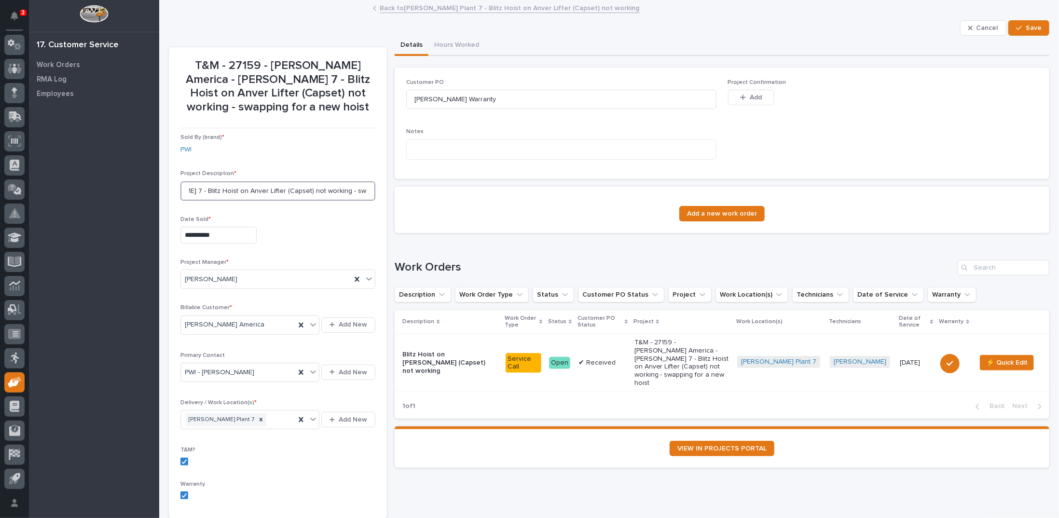
scroll to position [0, 75]
drag, startPoint x: 361, startPoint y: 189, endPoint x: 383, endPoint y: 194, distance: 22.8
click at [383, 194] on section "**********" at bounding box center [278, 282] width 218 height 471
type input "Brinkley 7 - Blitz Hoist on Anver Lifter (Capset) not working"
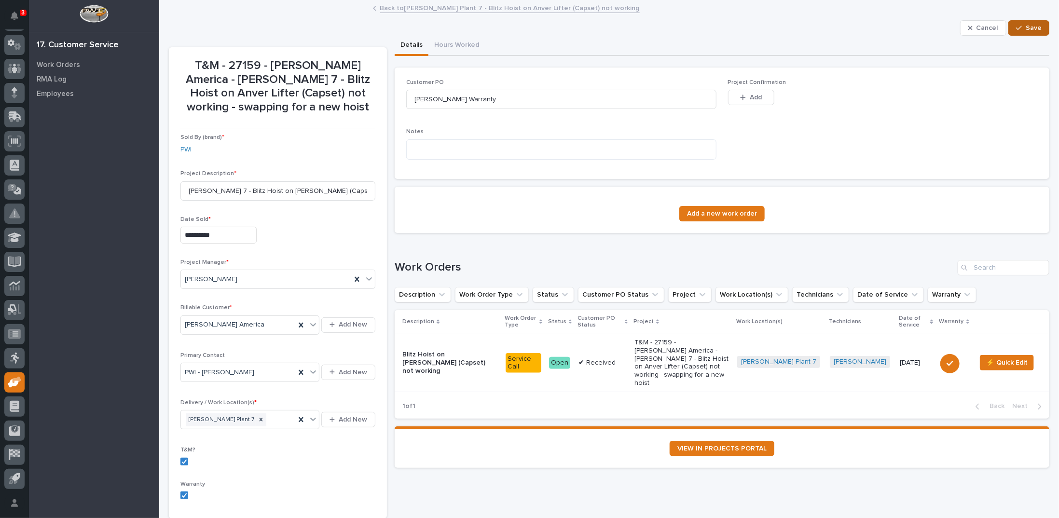
click at [1018, 28] on div "button" at bounding box center [1021, 28] width 10 height 7
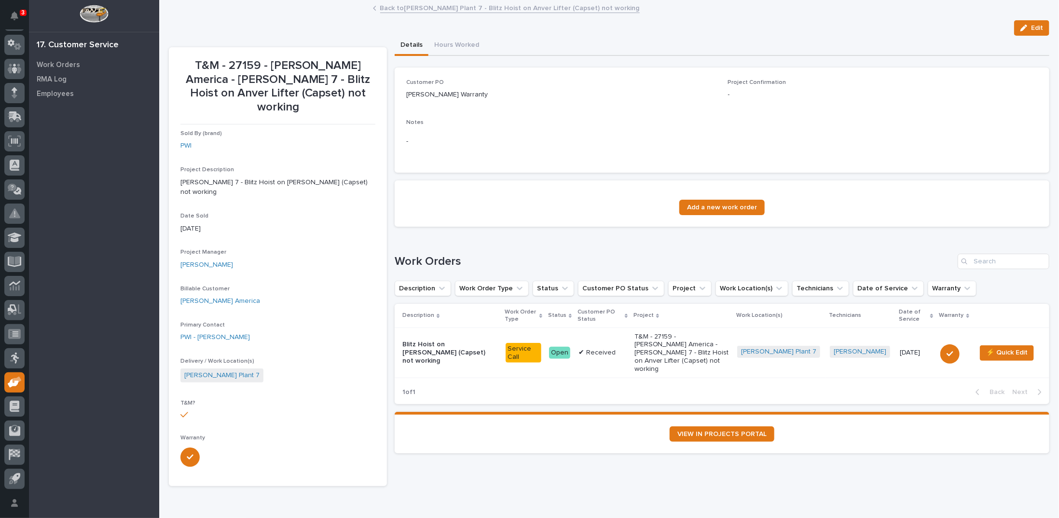
click at [457, 7] on link "Back to Starke - Brinkley Plant 7 - Blitz Hoist on Anver Lifter (Capset) not wo…" at bounding box center [509, 7] width 259 height 11
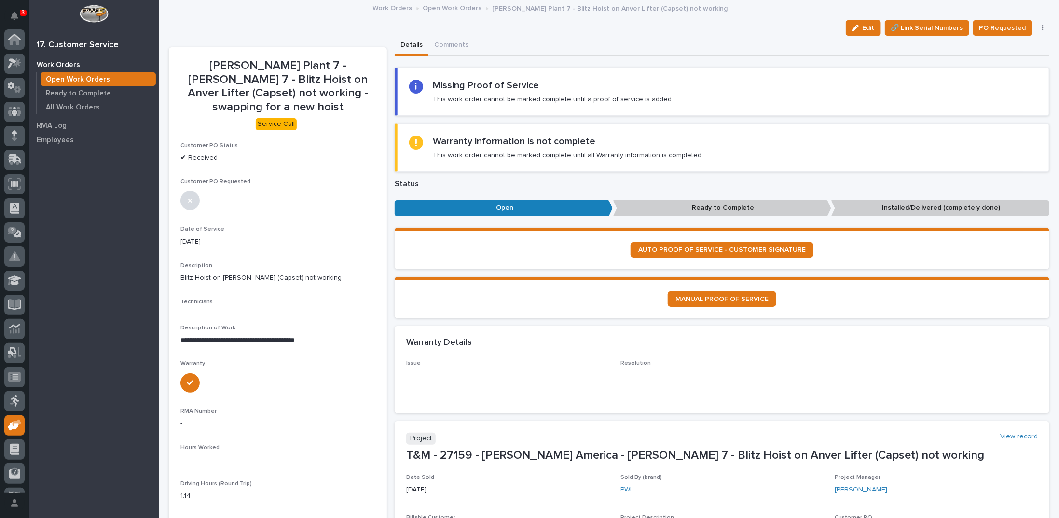
scroll to position [43, 0]
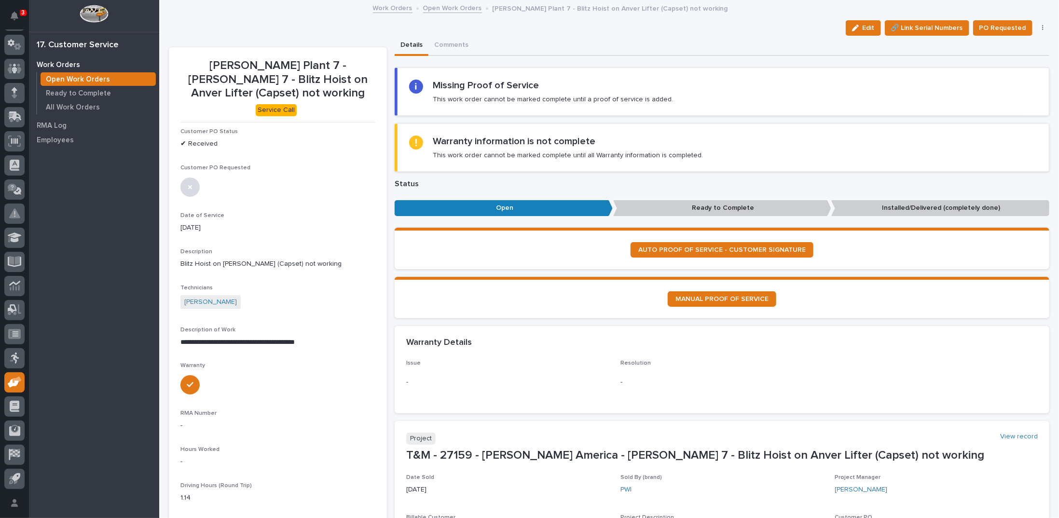
drag, startPoint x: 863, startPoint y: 28, endPoint x: 298, endPoint y: 151, distance: 578.5
click at [863, 27] on span "Edit" at bounding box center [868, 28] width 12 height 9
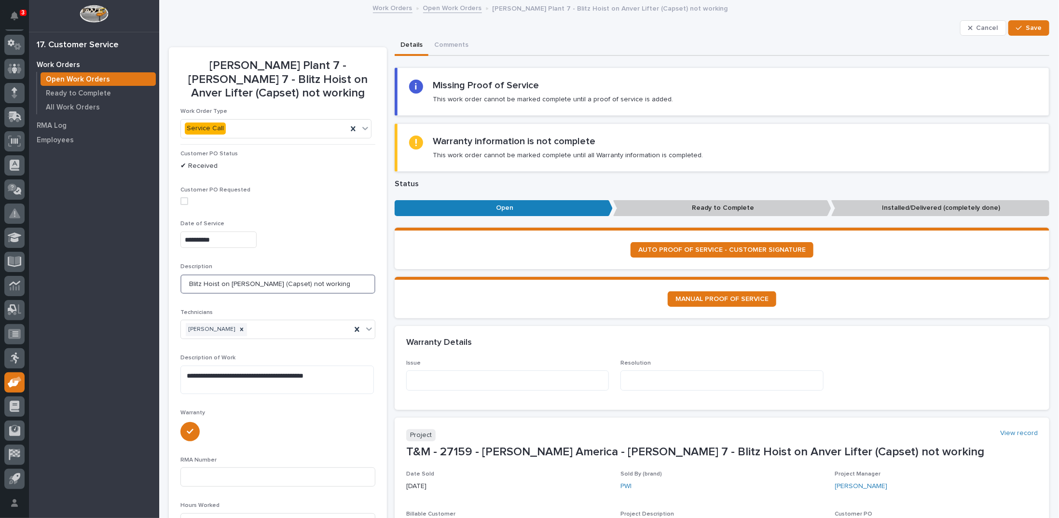
drag, startPoint x: 186, startPoint y: 283, endPoint x: 370, endPoint y: 286, distance: 184.3
click at [370, 286] on input "Blitz Hoist on [PERSON_NAME] (Capset) not working" at bounding box center [277, 283] width 195 height 19
click at [450, 380] on textarea at bounding box center [507, 380] width 203 height 20
paste textarea "**********"
type textarea "**********"
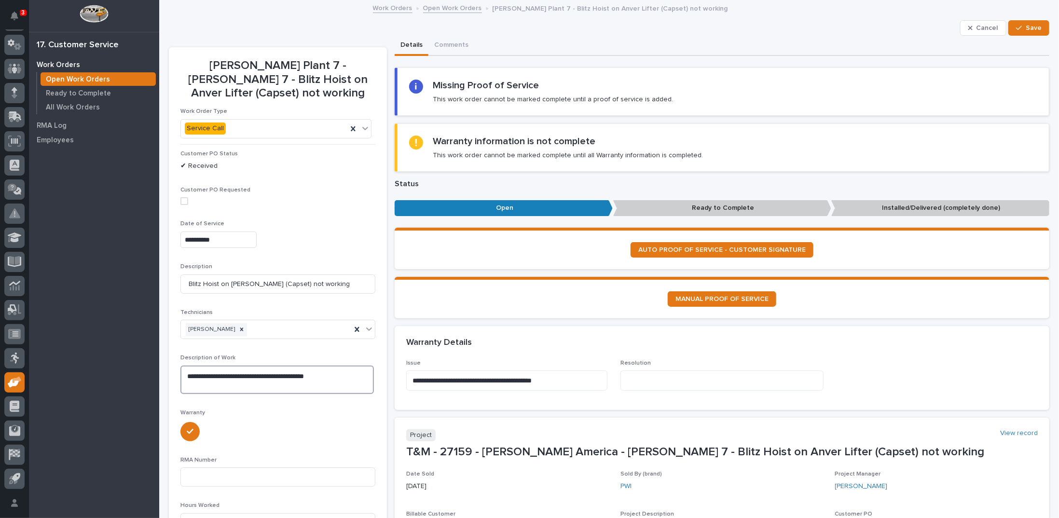
drag, startPoint x: 187, startPoint y: 372, endPoint x: 396, endPoint y: 385, distance: 210.2
click at [654, 370] on textarea at bounding box center [721, 380] width 203 height 20
paste textarea "**********"
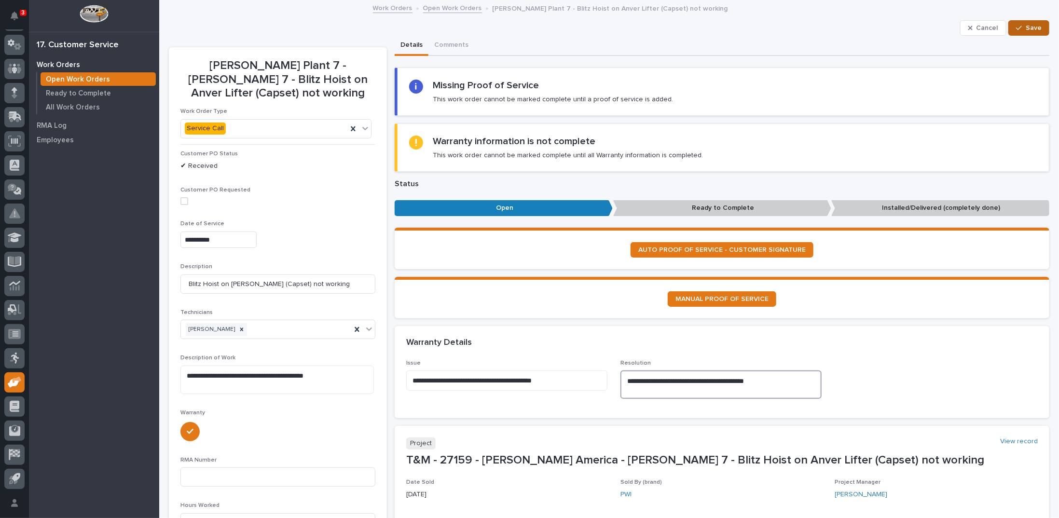
type textarea "**********"
click at [1025, 29] on span "Save" at bounding box center [1033, 28] width 16 height 9
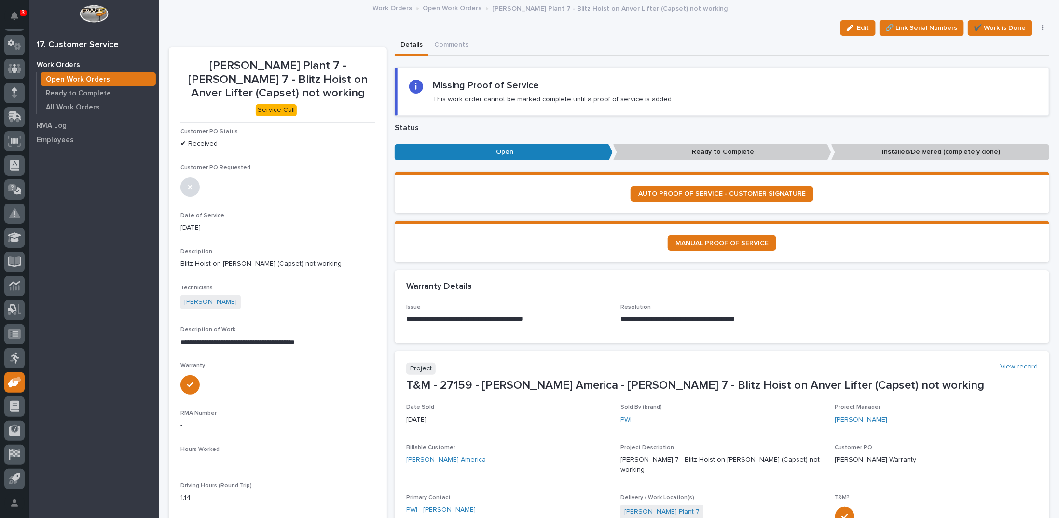
click at [430, 10] on link "Open Work Orders" at bounding box center [452, 7] width 59 height 11
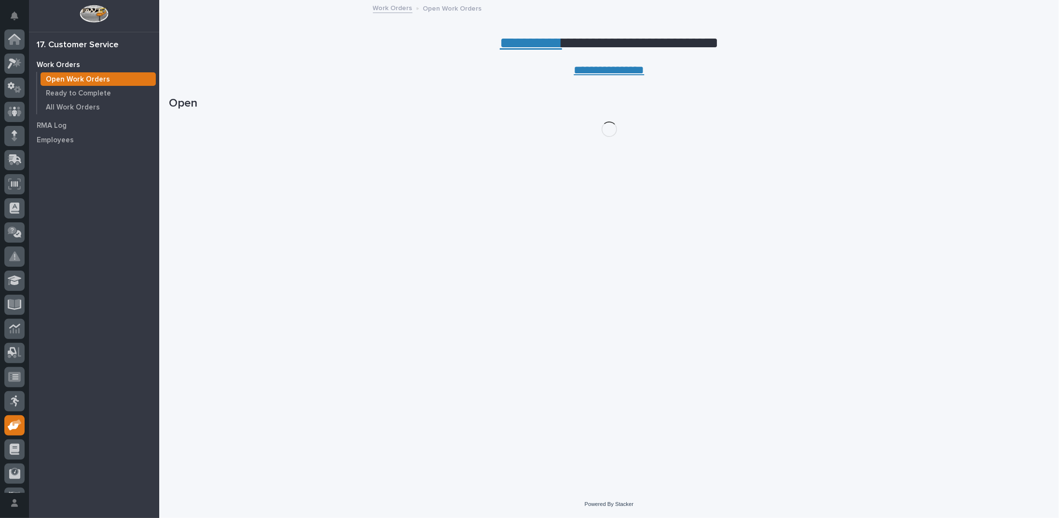
scroll to position [43, 0]
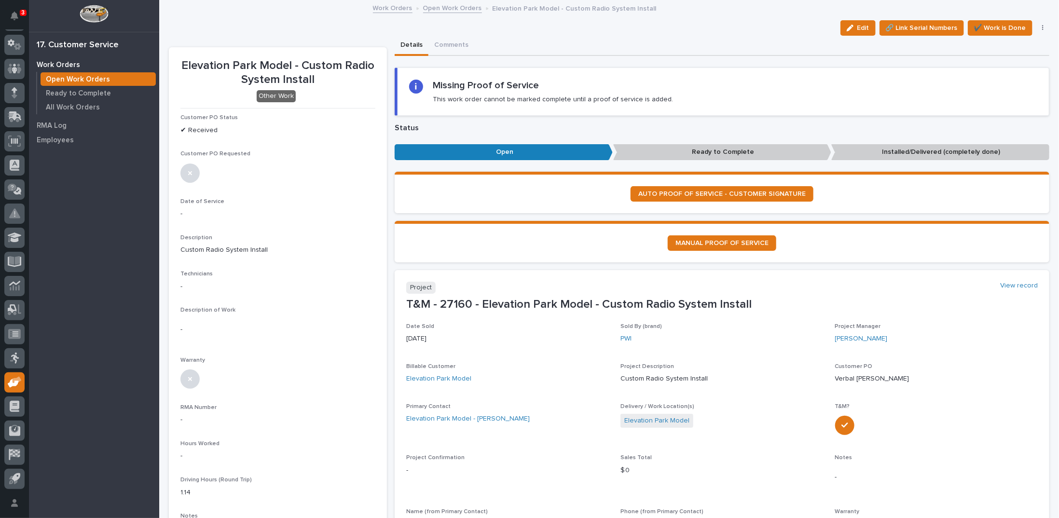
scroll to position [96, 0]
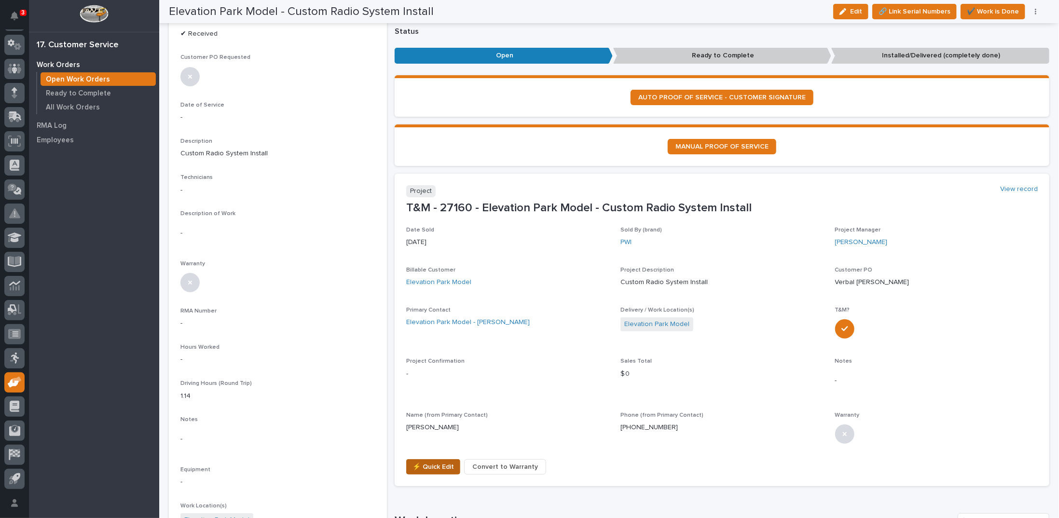
click at [424, 467] on span "⚡ Quick Edit" at bounding box center [432, 467] width 41 height 12
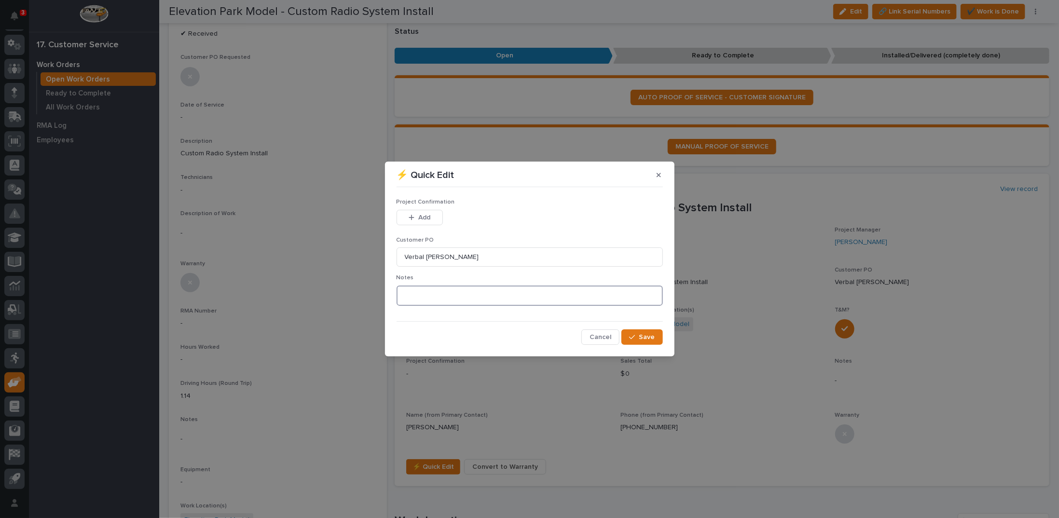
click at [422, 294] on textarea at bounding box center [529, 296] width 266 height 20
type textarea "*********"
click at [646, 337] on span "Save" at bounding box center [647, 337] width 16 height 9
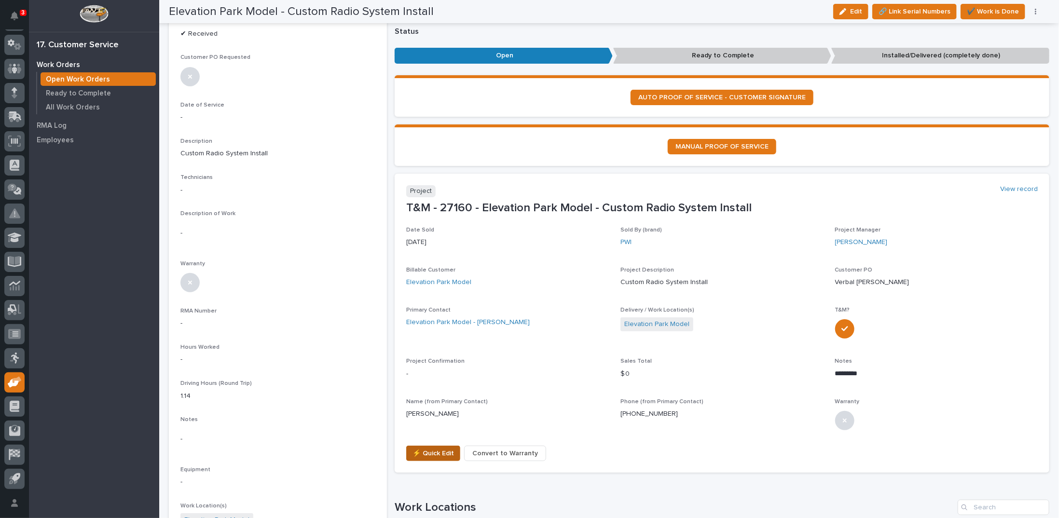
click at [423, 450] on span "⚡ Quick Edit" at bounding box center [432, 454] width 41 height 12
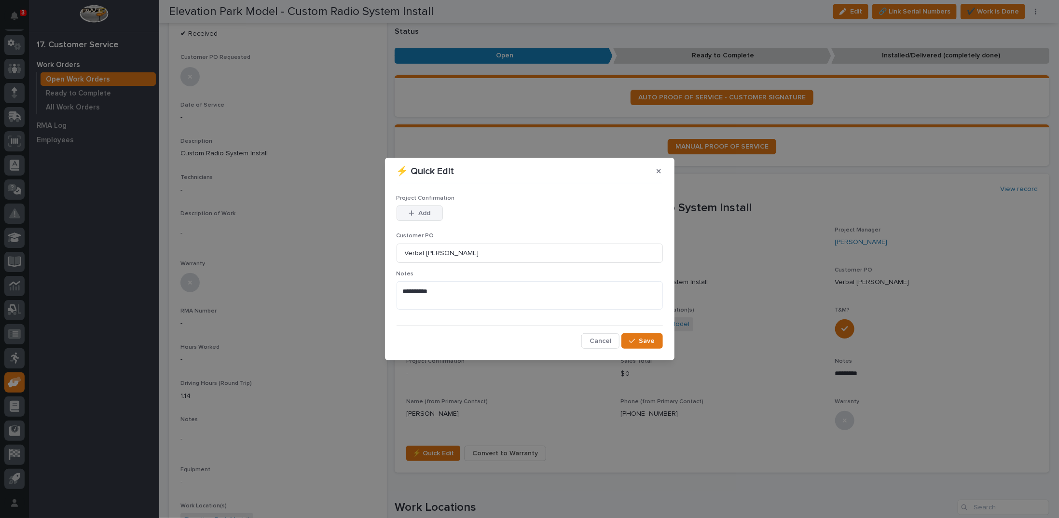
click at [427, 213] on span "Add" at bounding box center [424, 213] width 12 height 9
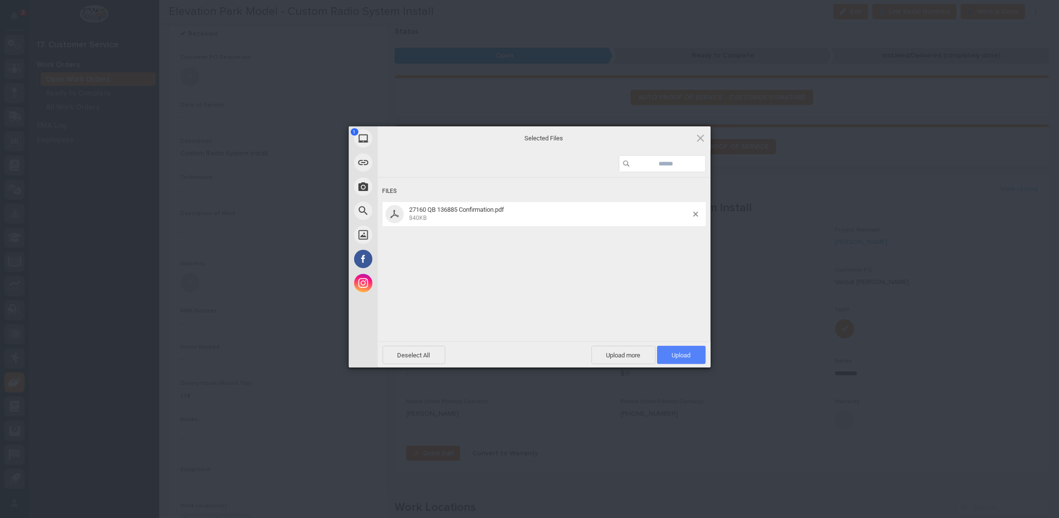
click at [666, 352] on span "Upload 1" at bounding box center [681, 355] width 49 height 18
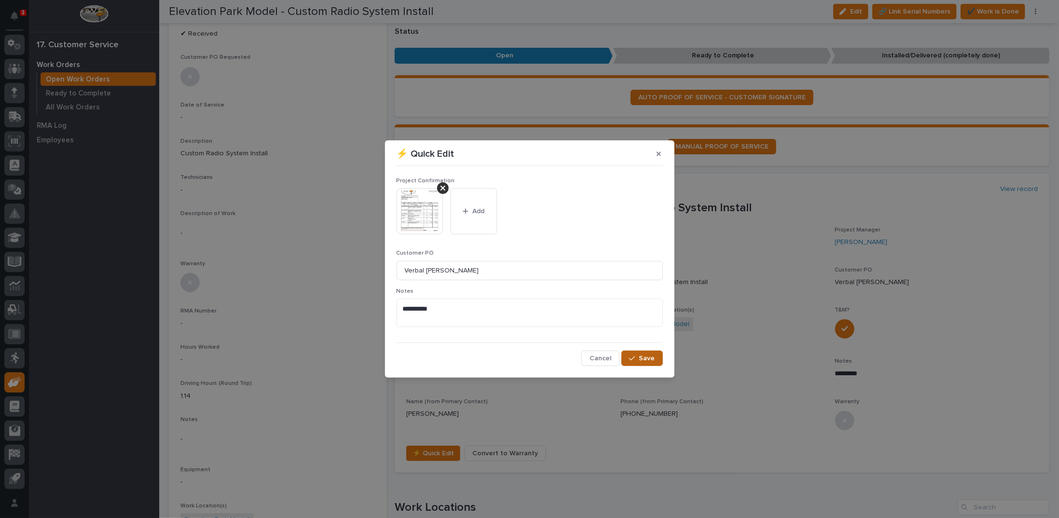
click at [640, 360] on button "Save" at bounding box center [641, 358] width 41 height 15
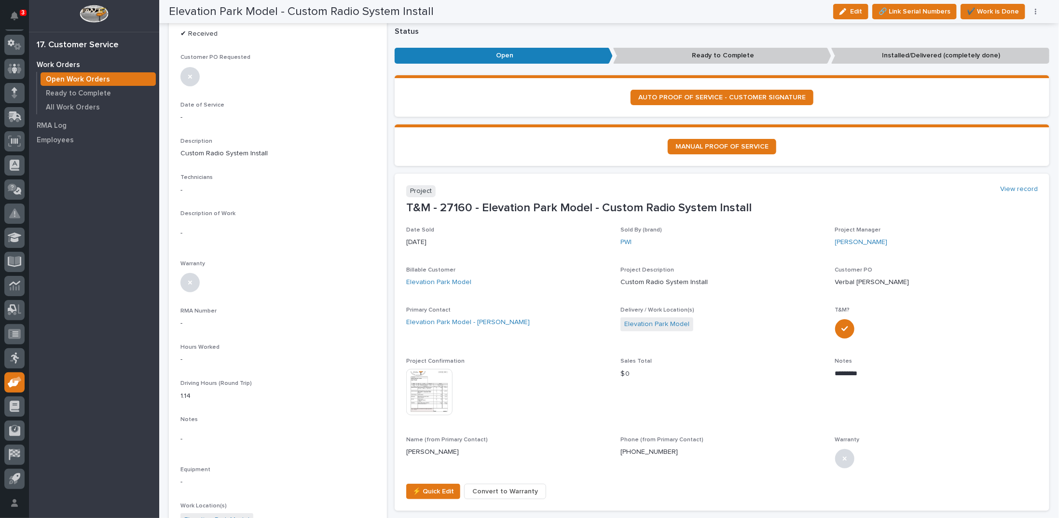
scroll to position [0, 0]
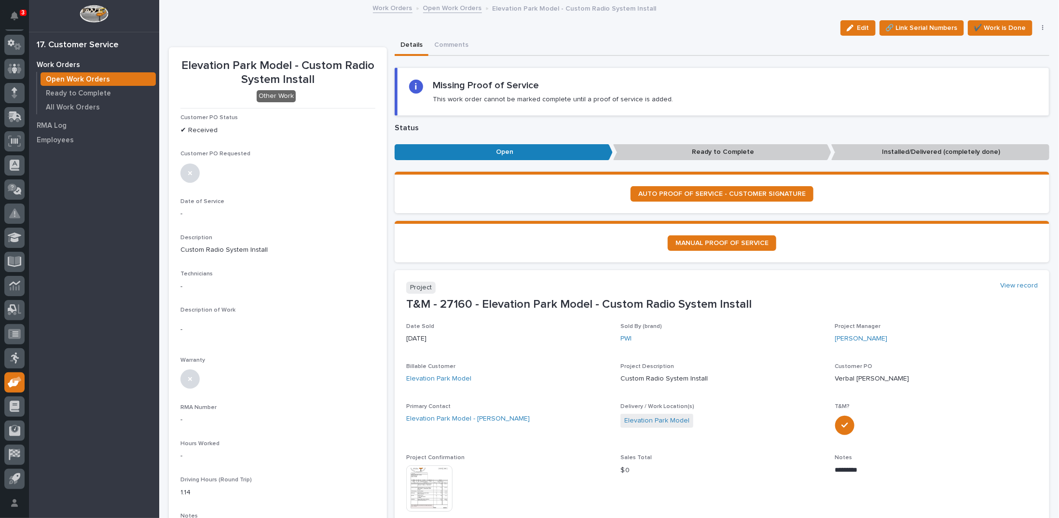
click at [454, 8] on link "Open Work Orders" at bounding box center [452, 7] width 59 height 11
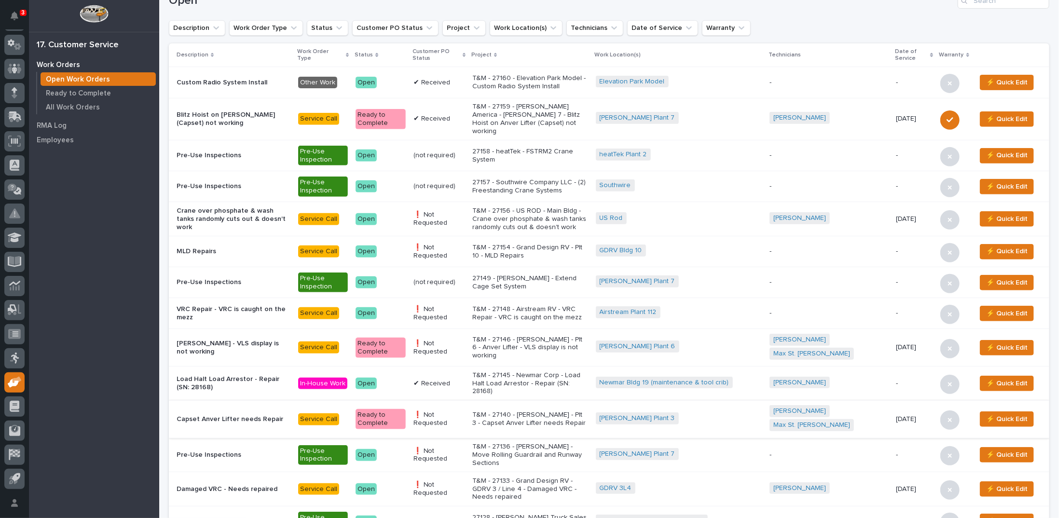
scroll to position [241, 0]
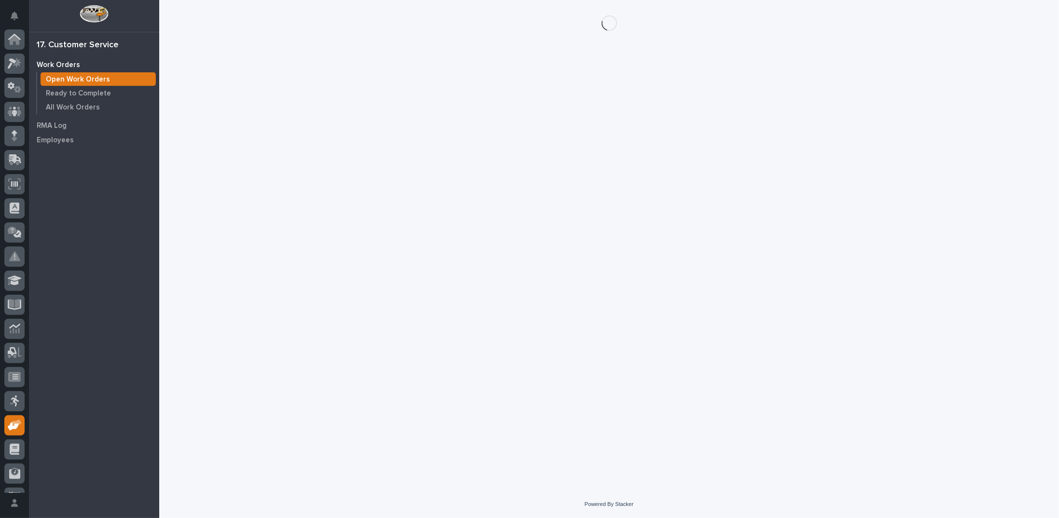
scroll to position [43, 0]
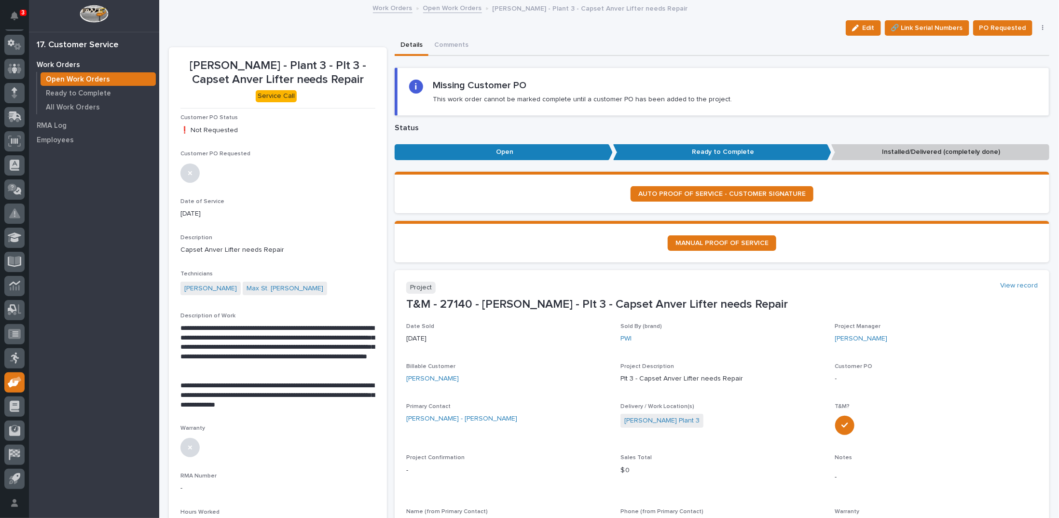
click at [1042, 28] on icon "button" at bounding box center [1043, 28] width 2 height 7
click at [993, 62] on span "Reopen" at bounding box center [998, 63] width 25 height 12
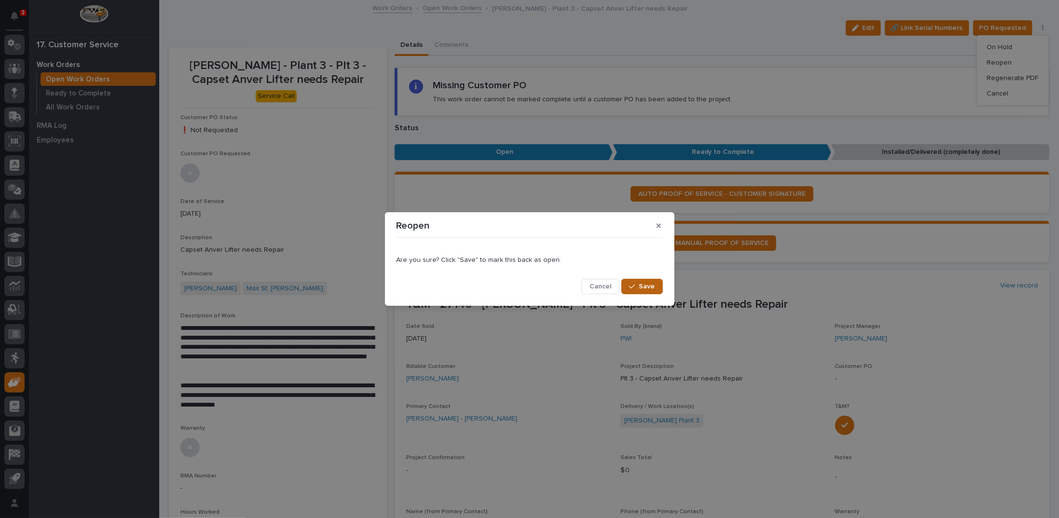
click at [648, 287] on span "Save" at bounding box center [647, 286] width 16 height 9
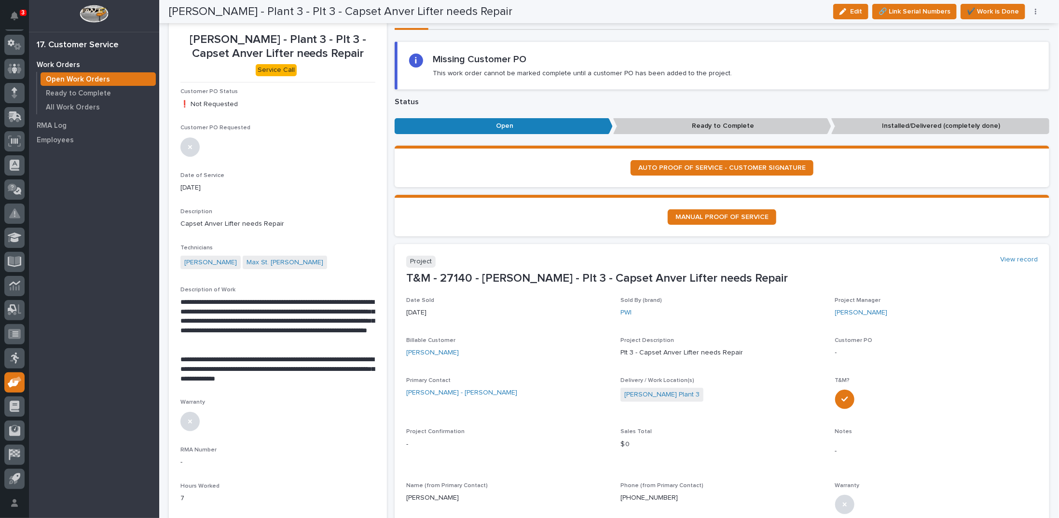
scroll to position [0, 0]
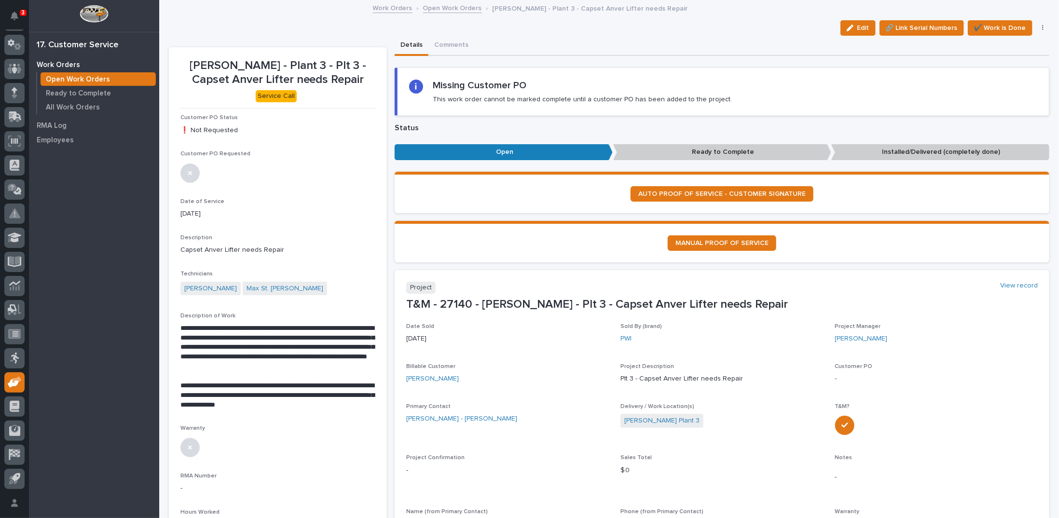
click at [453, 9] on link "Open Work Orders" at bounding box center [452, 7] width 59 height 11
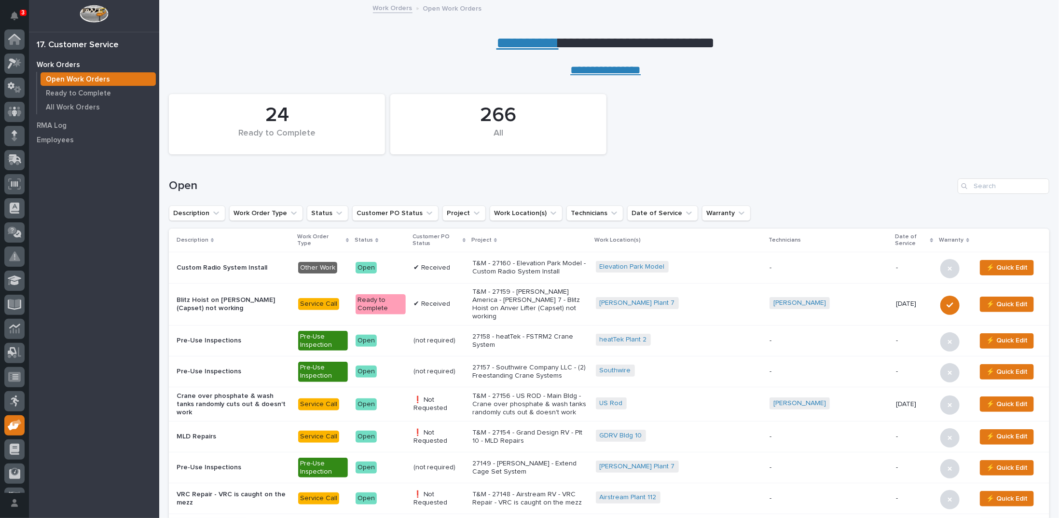
scroll to position [43, 0]
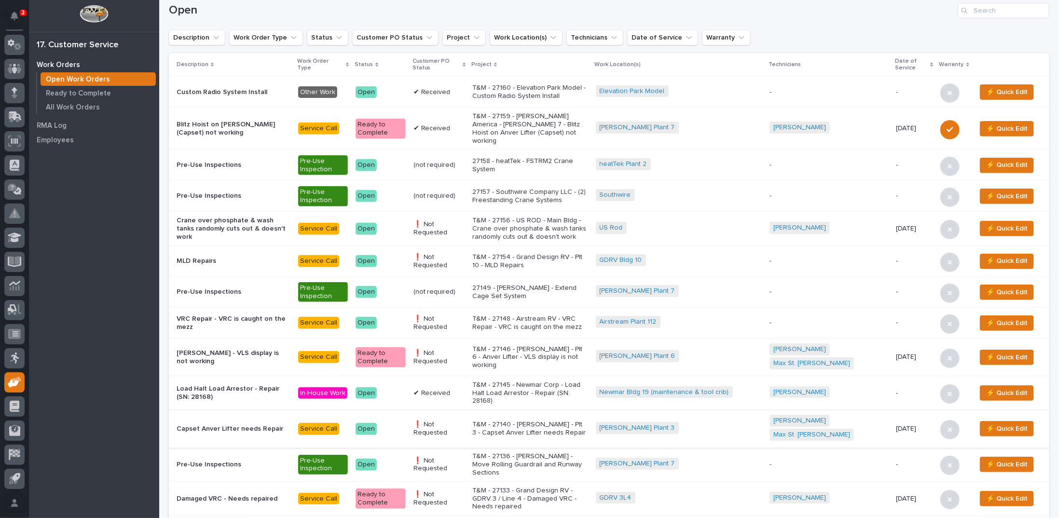
scroll to position [338, 0]
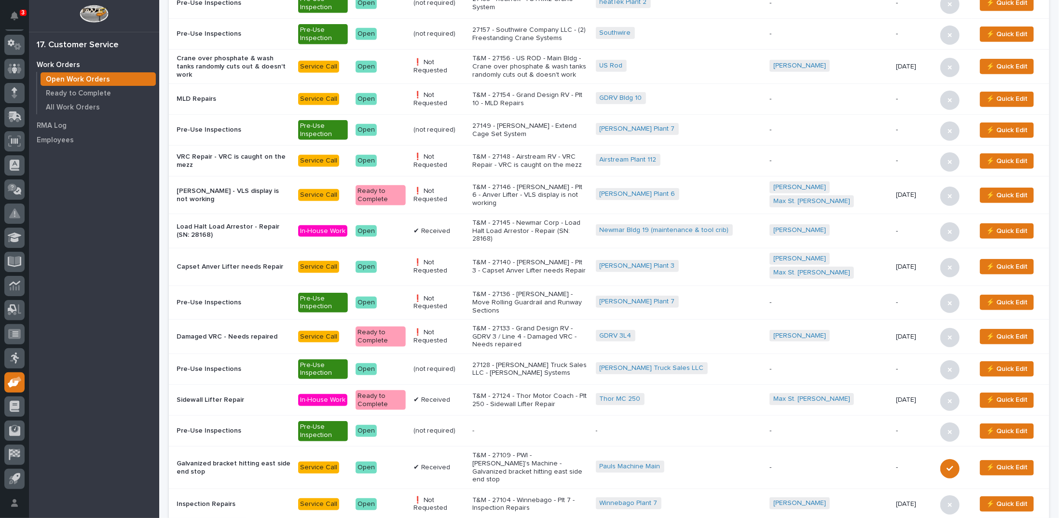
click at [547, 259] on p "T&M - 27140 - [PERSON_NAME] - Plt 3 - Capset Anver Lifter needs Repair" at bounding box center [530, 267] width 116 height 16
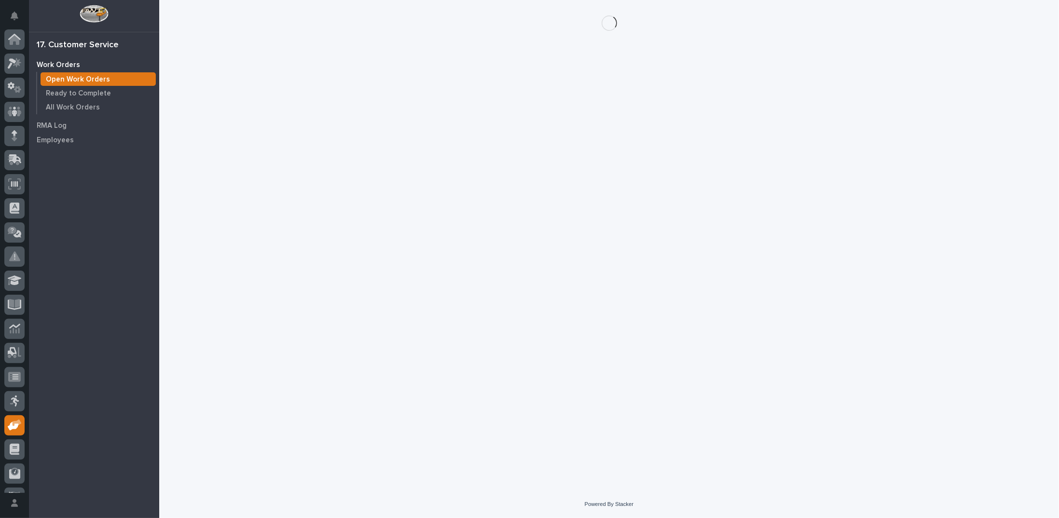
scroll to position [43, 0]
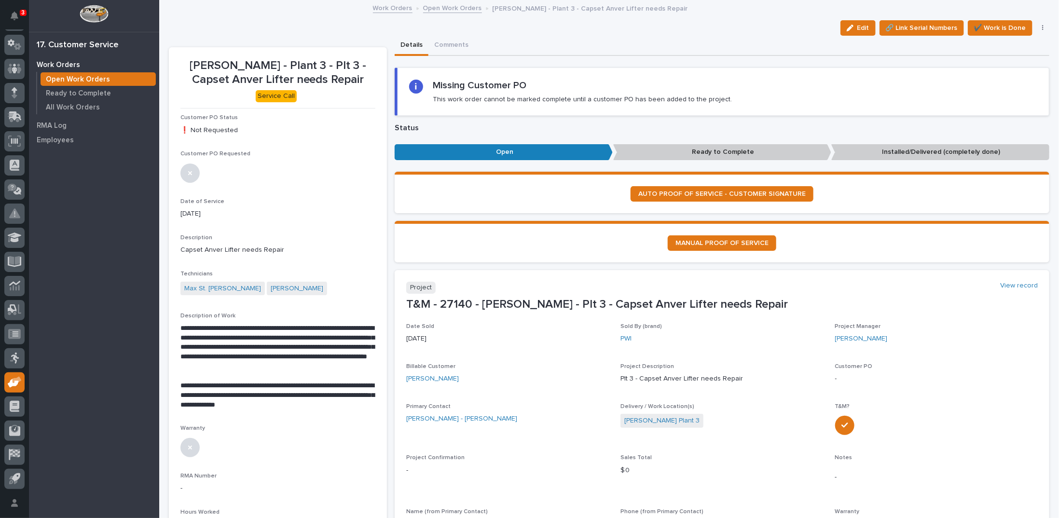
click at [438, 9] on link "Open Work Orders" at bounding box center [452, 7] width 59 height 11
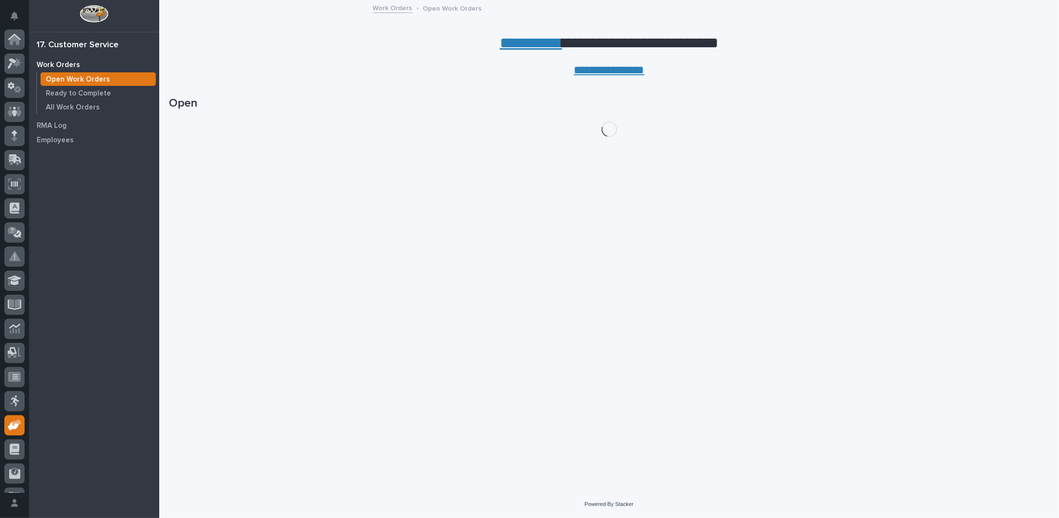
scroll to position [43, 0]
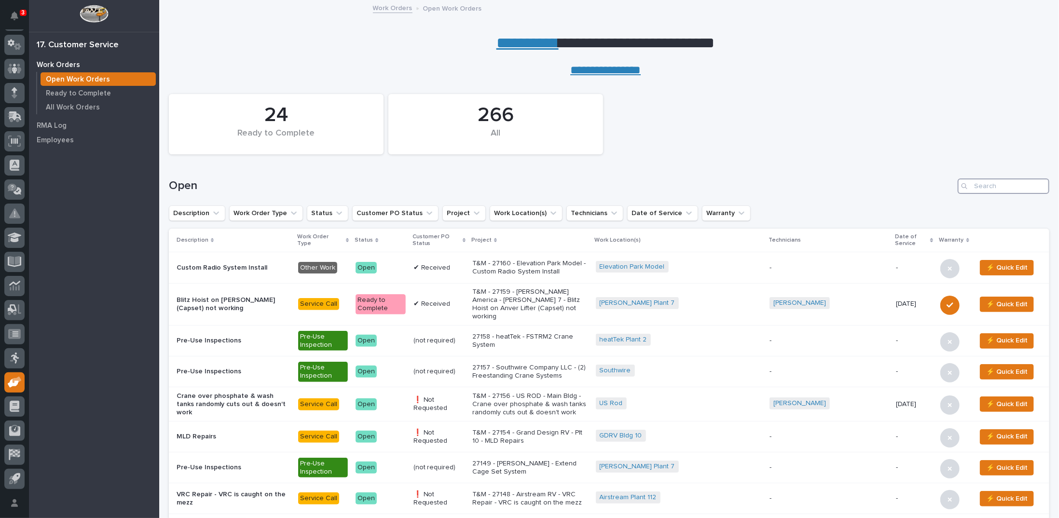
click at [999, 184] on input "Search" at bounding box center [1003, 185] width 92 height 15
type input "27140"
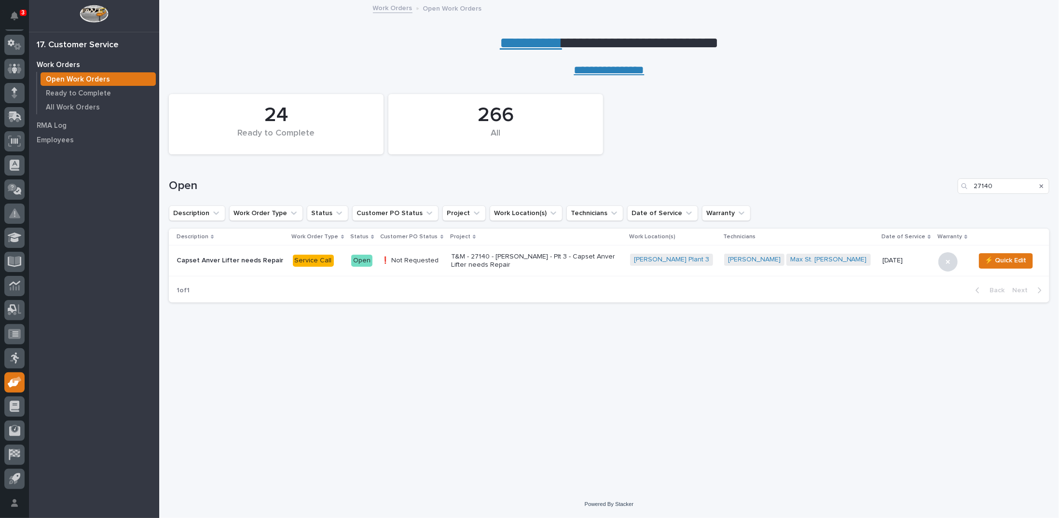
click at [507, 260] on p "T&M - 27140 - [PERSON_NAME] - Plt 3 - Capset Anver Lifter needs Repair" at bounding box center [535, 261] width 169 height 16
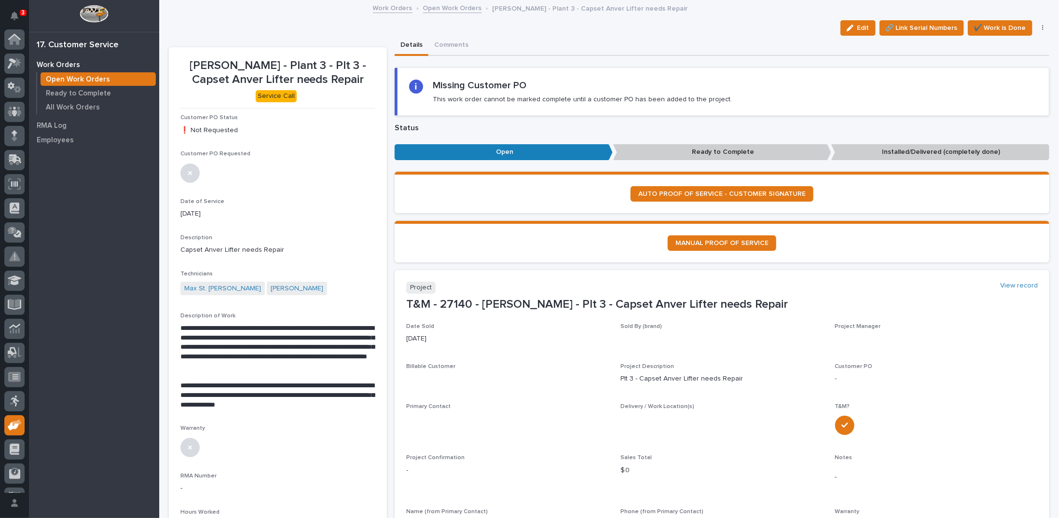
scroll to position [43, 0]
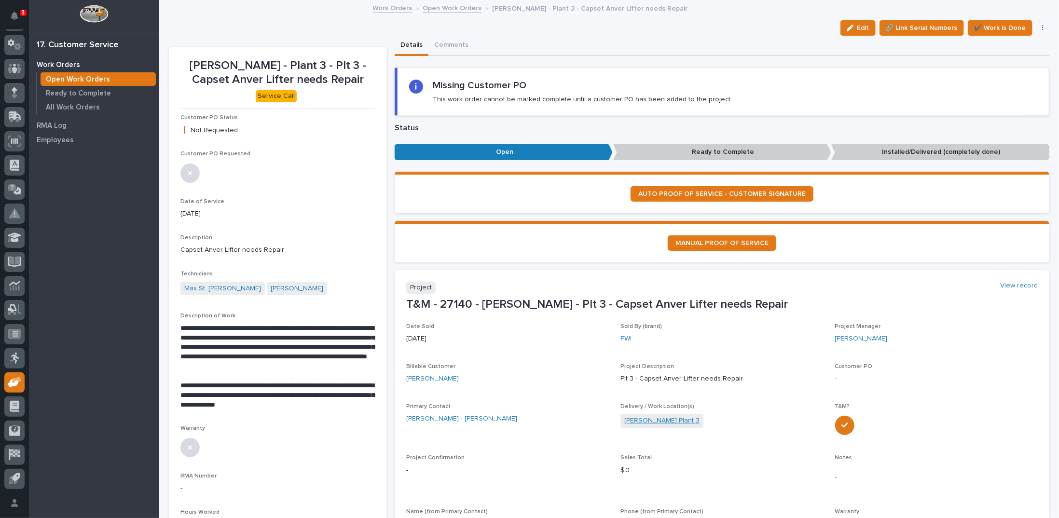
click at [647, 416] on link "[PERSON_NAME] Plant 3" at bounding box center [661, 421] width 75 height 10
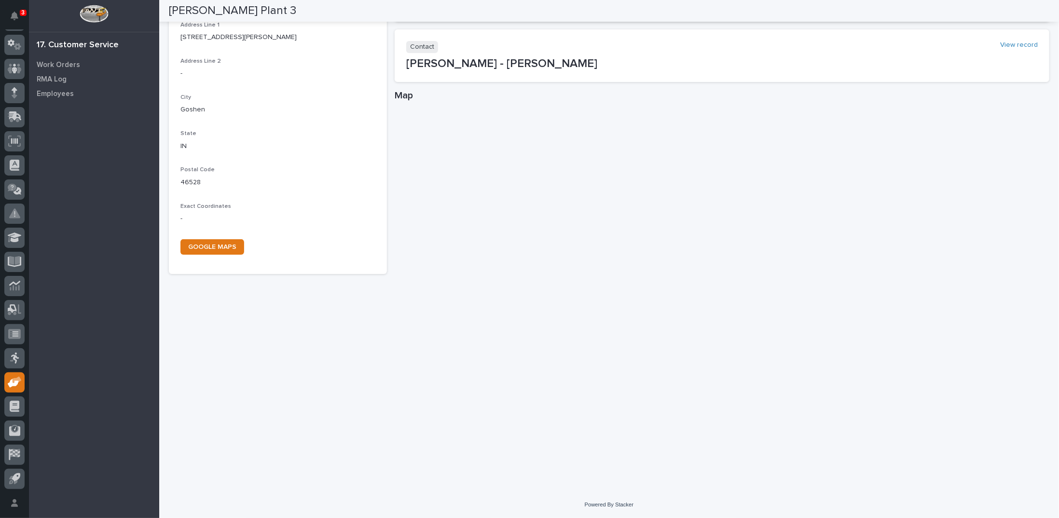
scroll to position [3, 0]
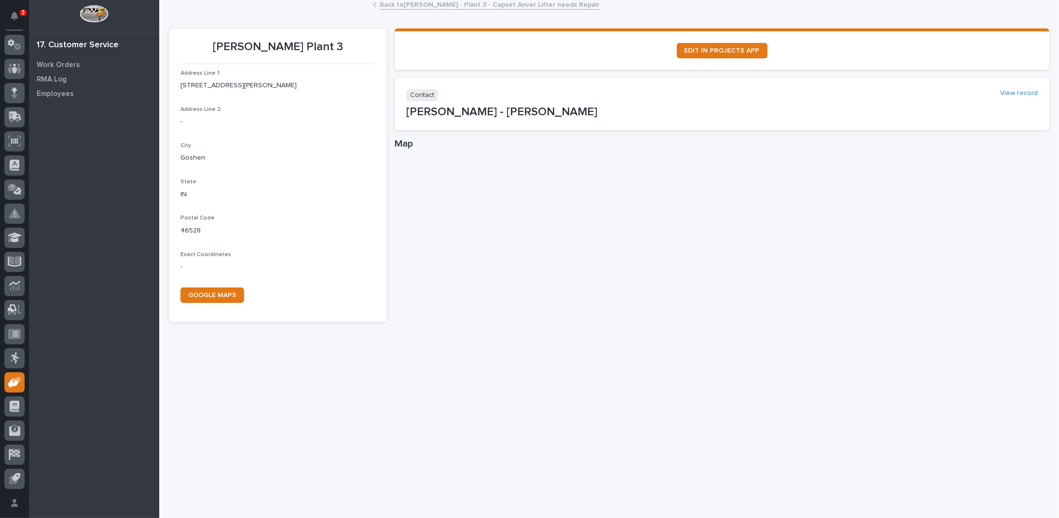
click at [492, 4] on link "Back to [PERSON_NAME] - Plant 3 - Capset Anver Lifter needs Repair" at bounding box center [489, 4] width 219 height 11
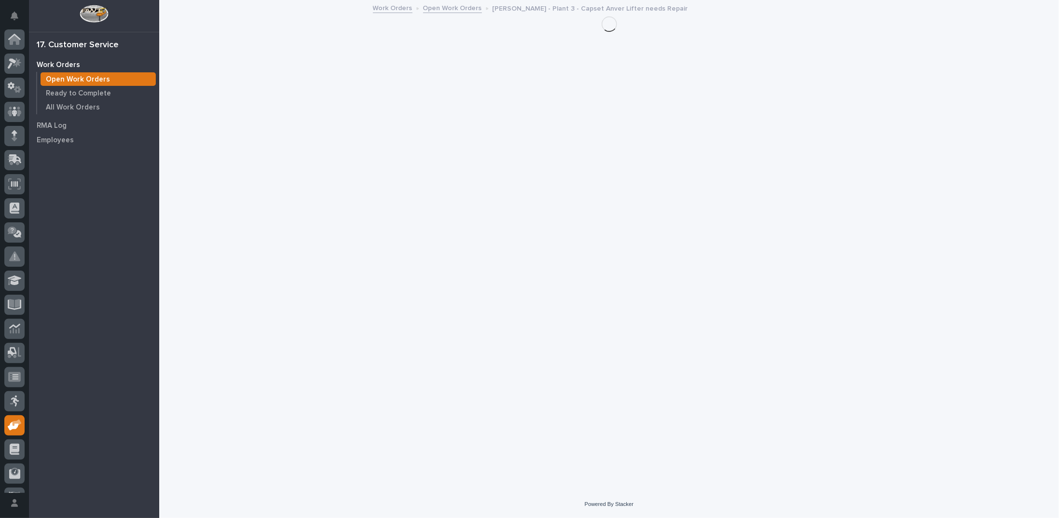
scroll to position [43, 0]
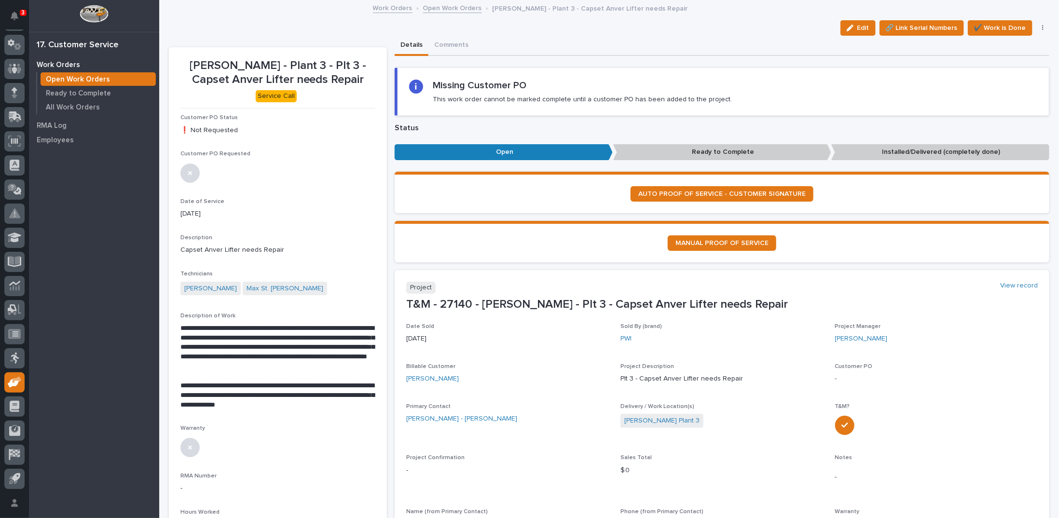
click at [454, 7] on link "Open Work Orders" at bounding box center [452, 7] width 59 height 11
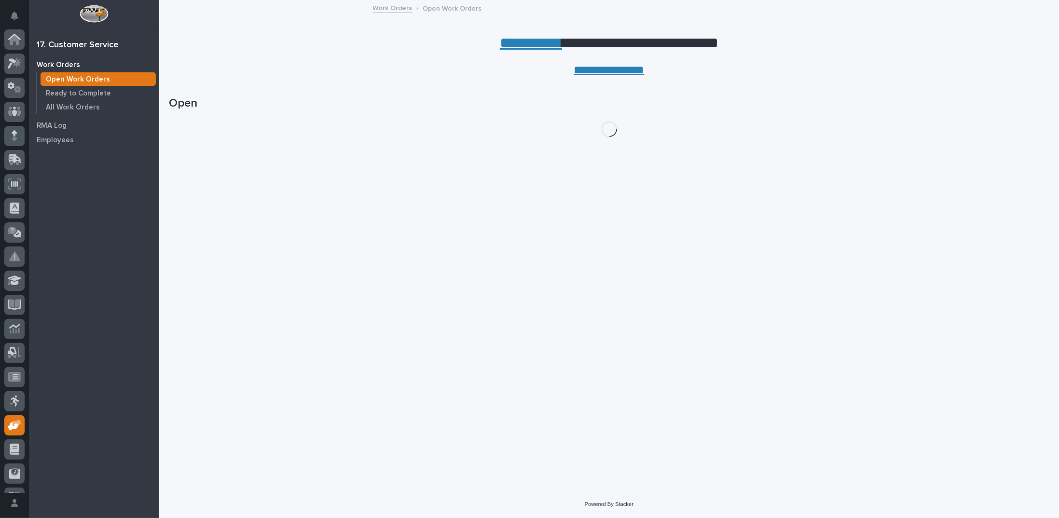
scroll to position [43, 0]
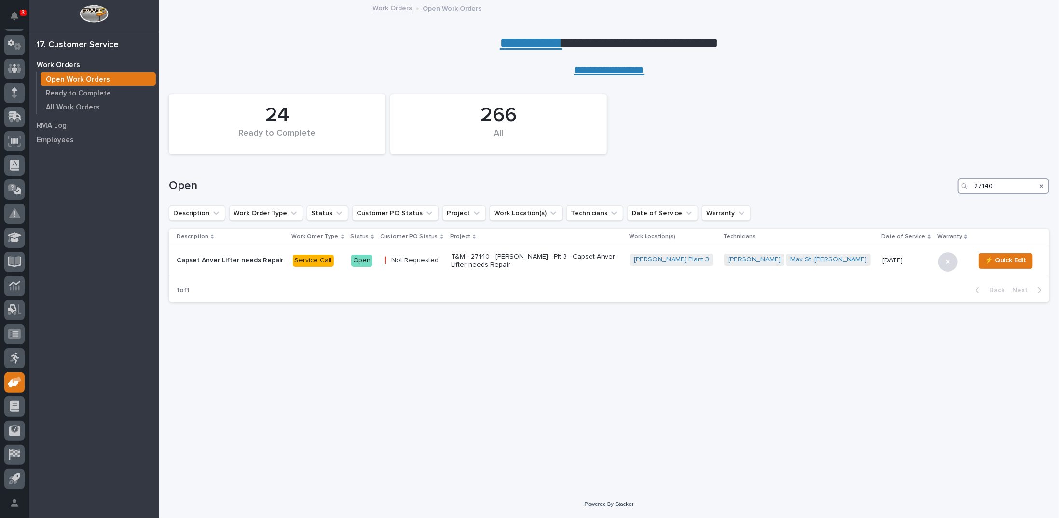
drag, startPoint x: 1009, startPoint y: 185, endPoint x: 918, endPoint y: 179, distance: 90.9
click at [918, 179] on div "Open 27140" at bounding box center [609, 185] width 880 height 15
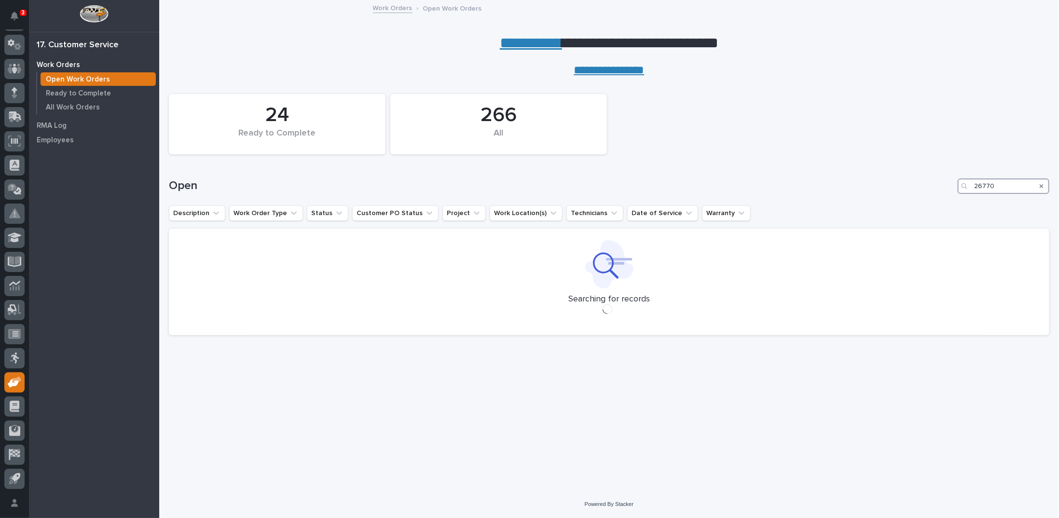
type input "26770"
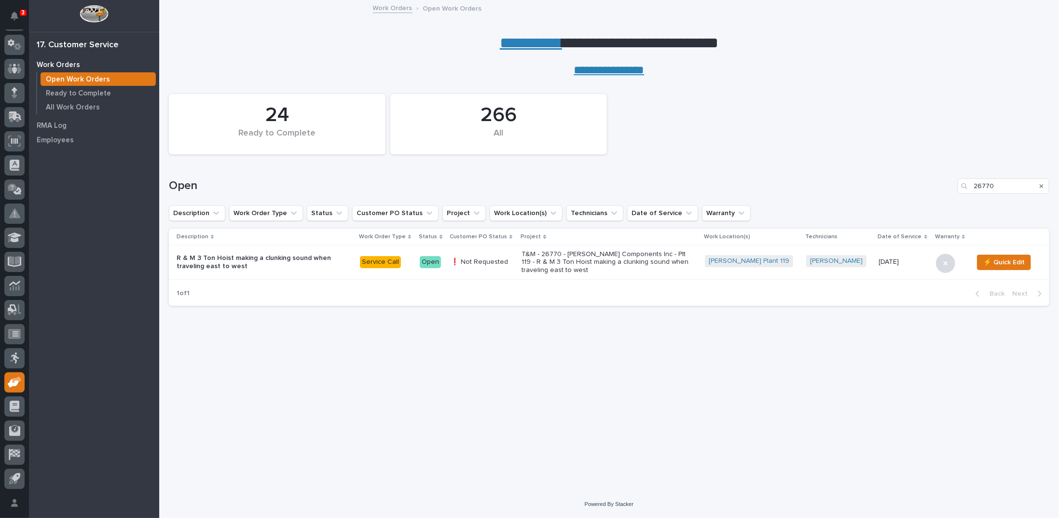
click at [611, 255] on p "T&M - 26770 - [PERSON_NAME] Components Inc - Plt 119 - R & M 3 Ton Hoist making…" at bounding box center [605, 262] width 169 height 24
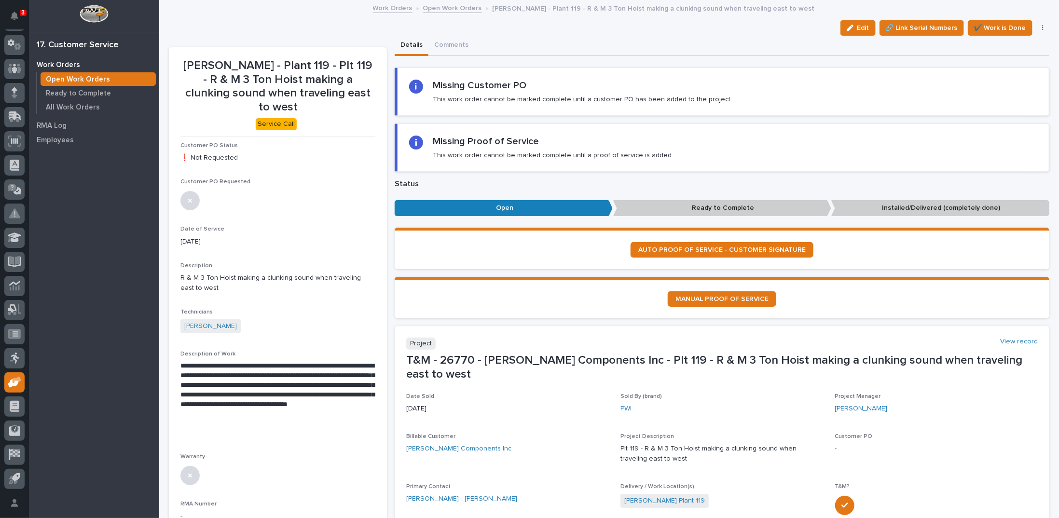
click at [443, 7] on link "Open Work Orders" at bounding box center [452, 7] width 59 height 11
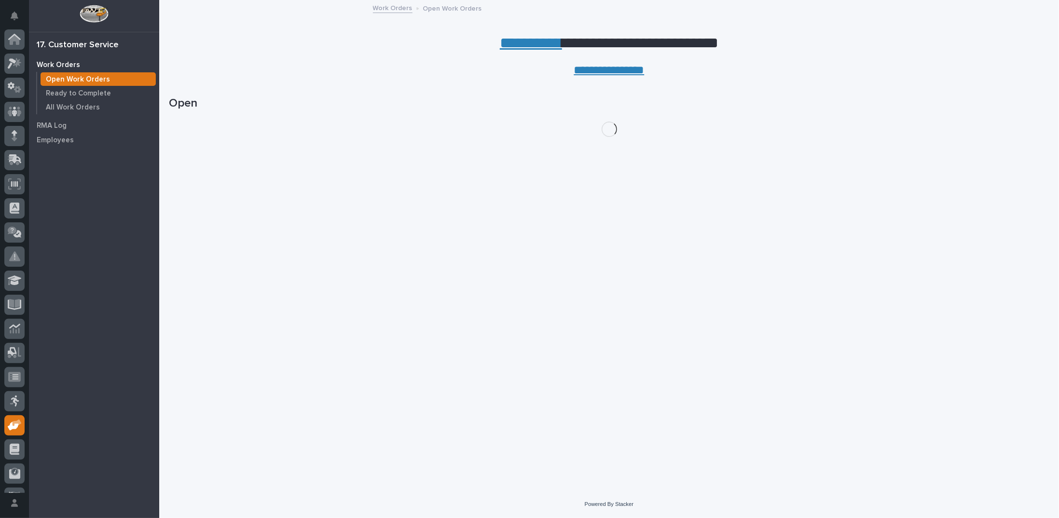
scroll to position [43, 0]
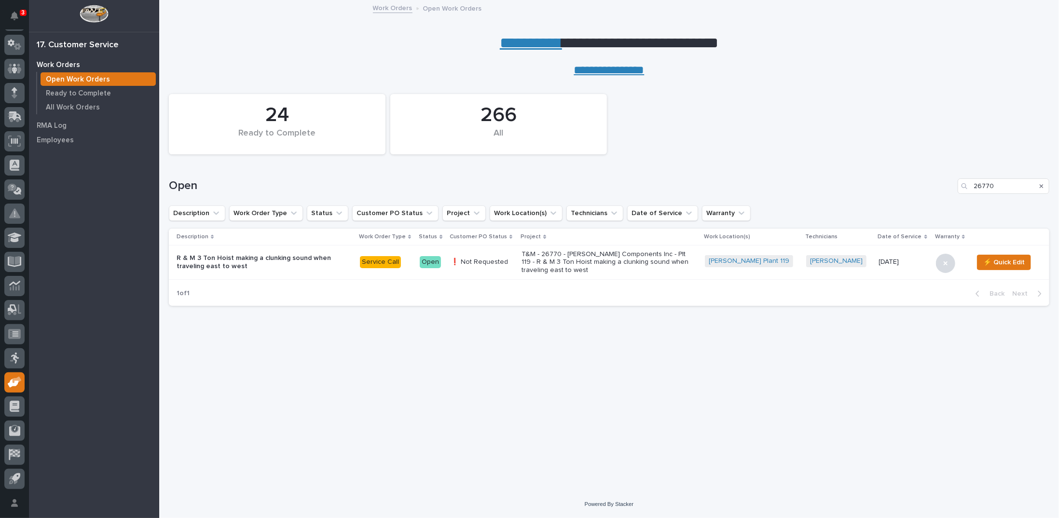
click at [971, 182] on div "Search" at bounding box center [964, 185] width 15 height 15
drag, startPoint x: 974, startPoint y: 185, endPoint x: 1058, endPoint y: 185, distance: 83.4
click at [1058, 185] on div "Loading... Saving… Loading... Saving… 24 Ready to Complete 266 All Open 26770 D…" at bounding box center [609, 284] width 900 height 414
type input "26453"
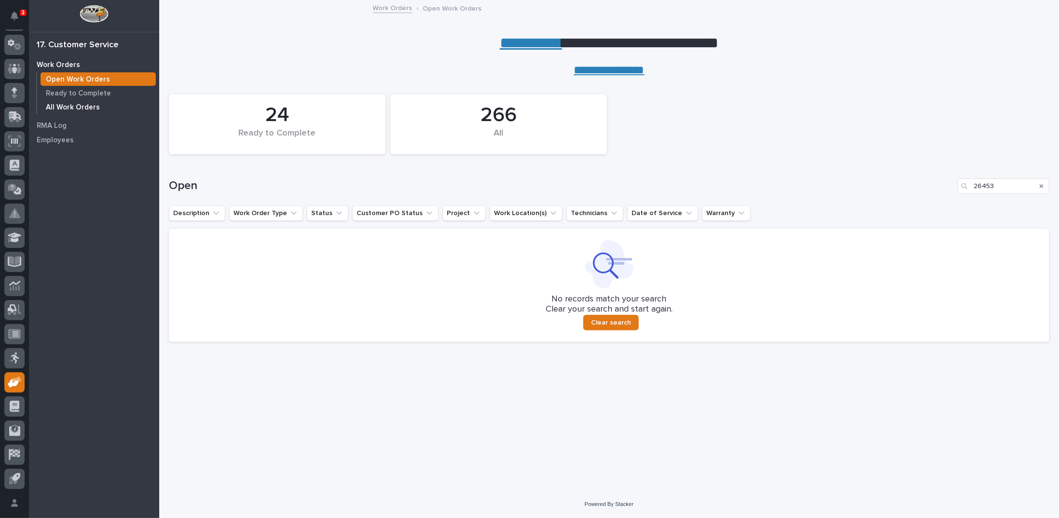
click at [91, 108] on p "All Work Orders" at bounding box center [73, 107] width 54 height 9
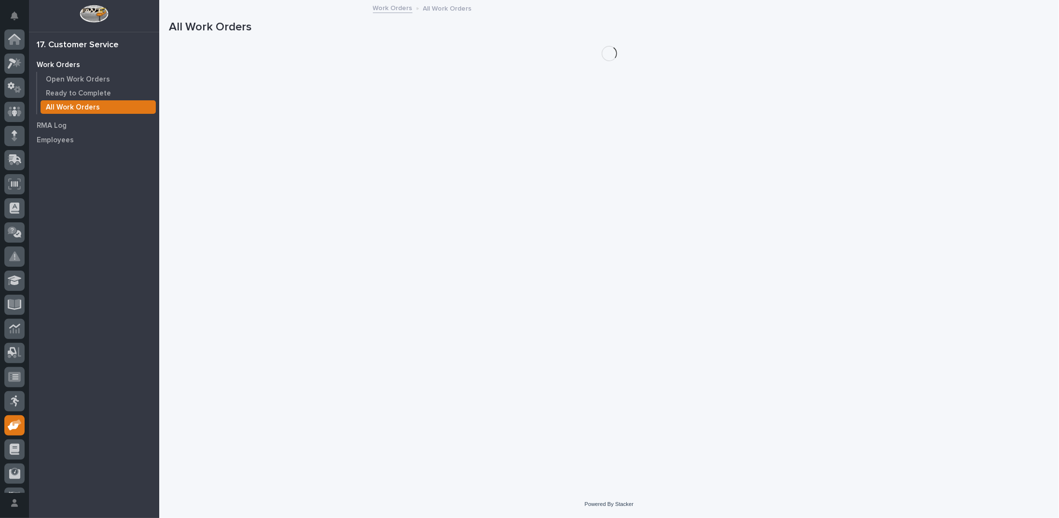
scroll to position [43, 0]
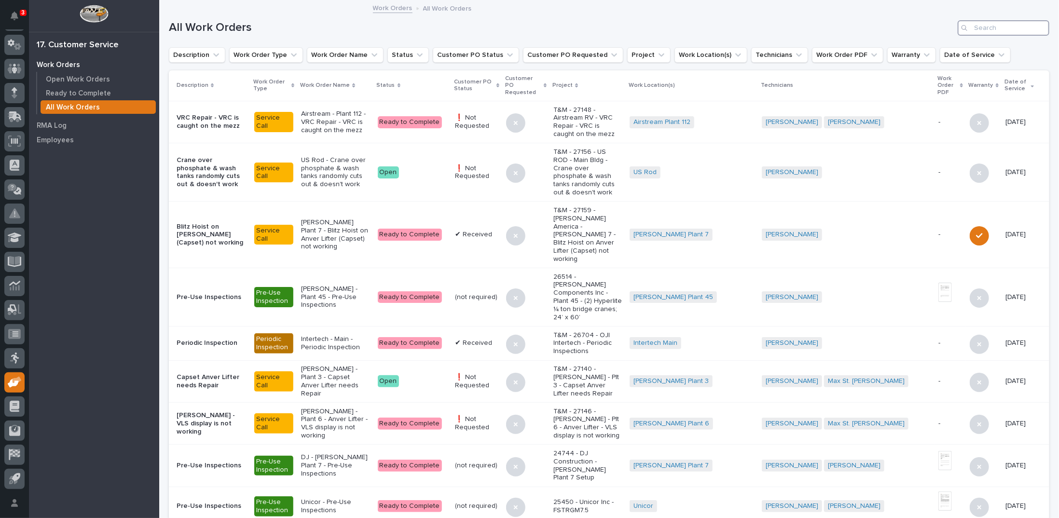
click at [986, 27] on input "Search" at bounding box center [1003, 27] width 92 height 15
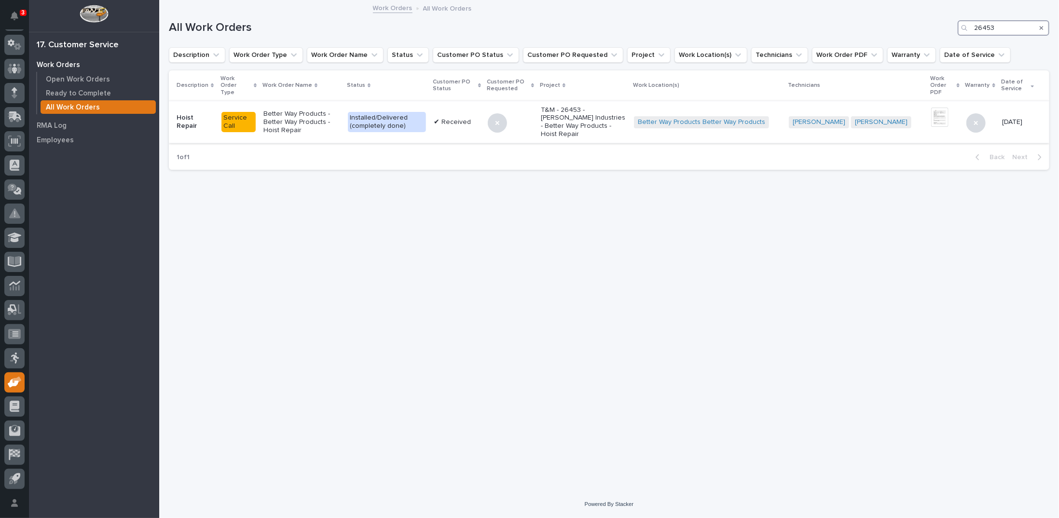
type input "26453"
click at [610, 116] on p "T&M - 26453 - [PERSON_NAME] Industries - Better Way Products - Hoist Repair" at bounding box center [583, 122] width 85 height 32
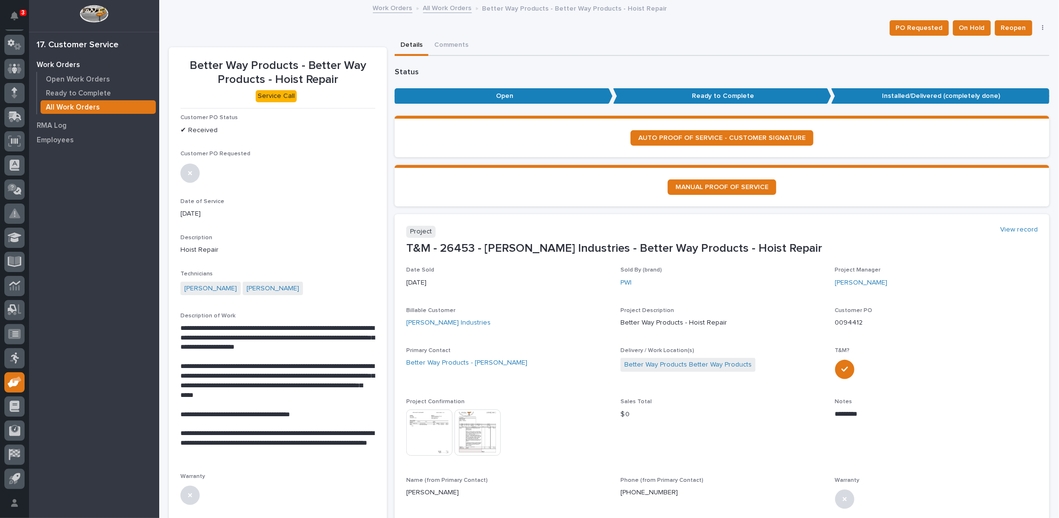
click at [433, 7] on link "All Work Orders" at bounding box center [447, 7] width 49 height 11
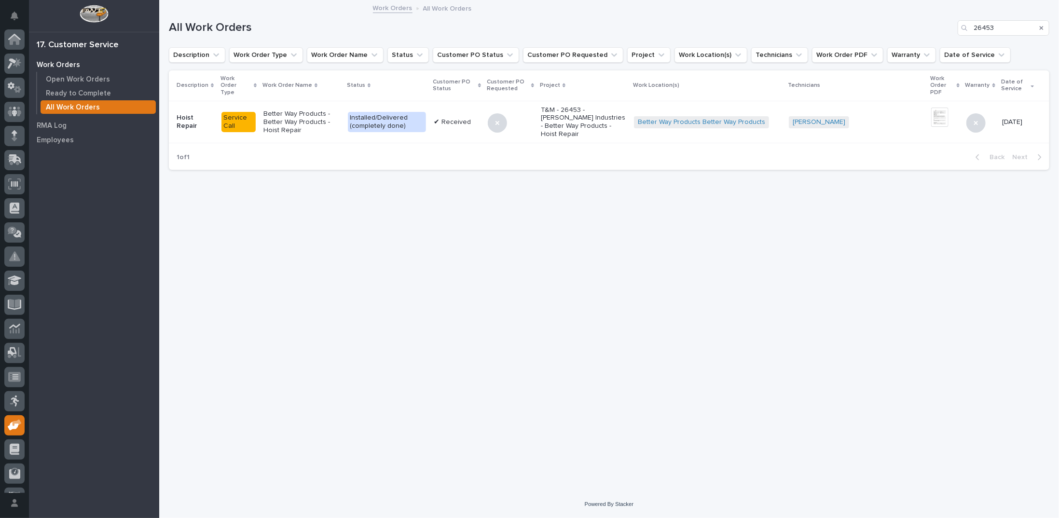
scroll to position [43, 0]
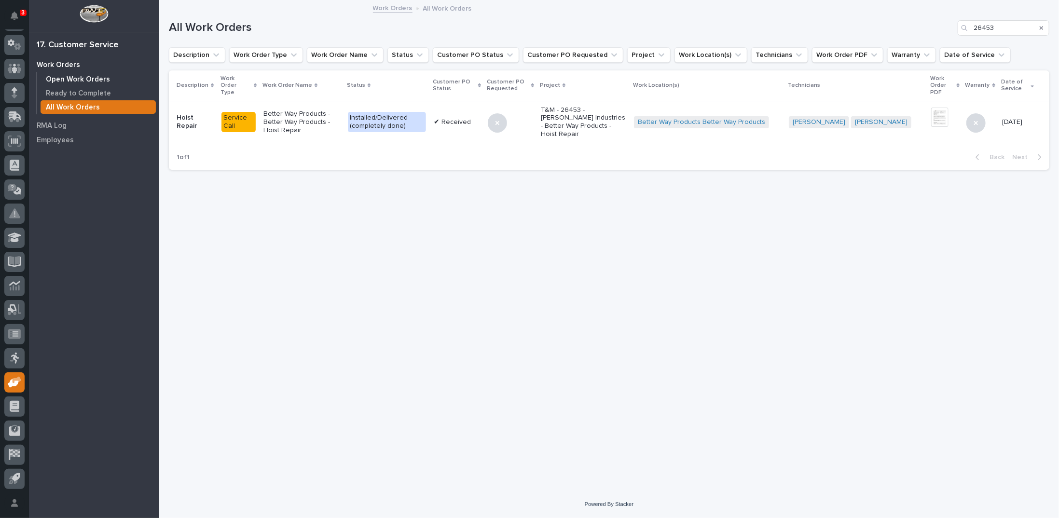
click at [83, 75] on p "Open Work Orders" at bounding box center [78, 79] width 64 height 9
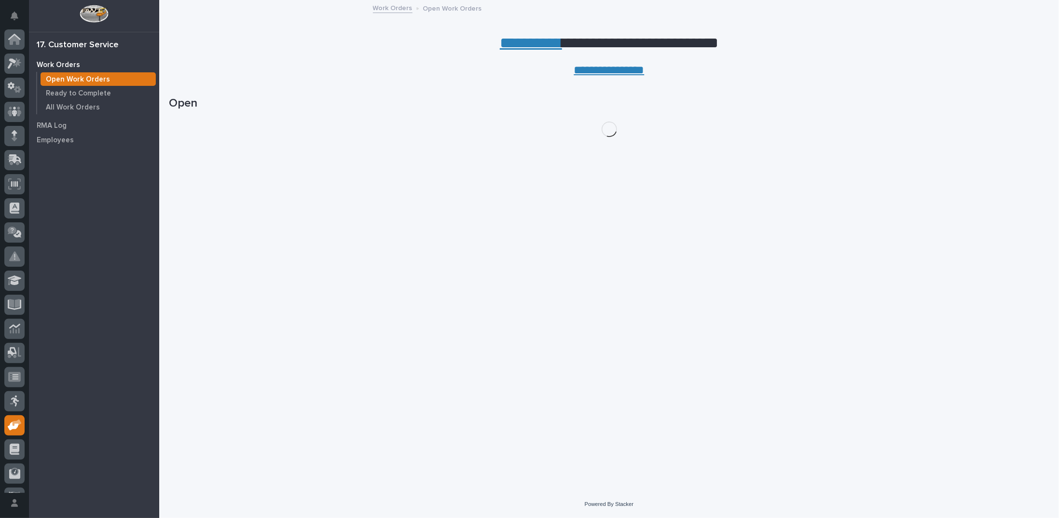
scroll to position [43, 0]
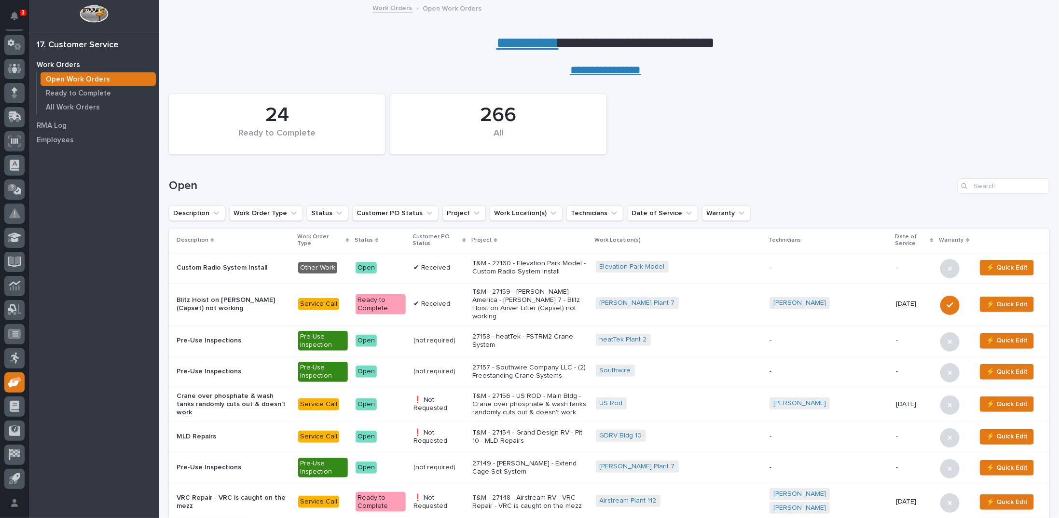
click at [511, 44] on link "**********" at bounding box center [527, 42] width 62 height 15
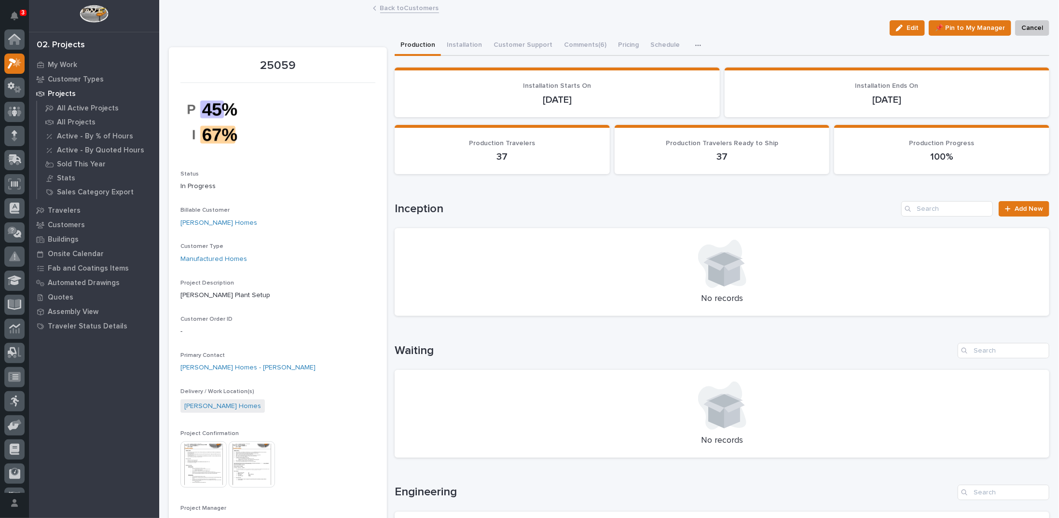
scroll to position [24, 0]
click at [409, 10] on link "Back to Customers" at bounding box center [409, 7] width 59 height 11
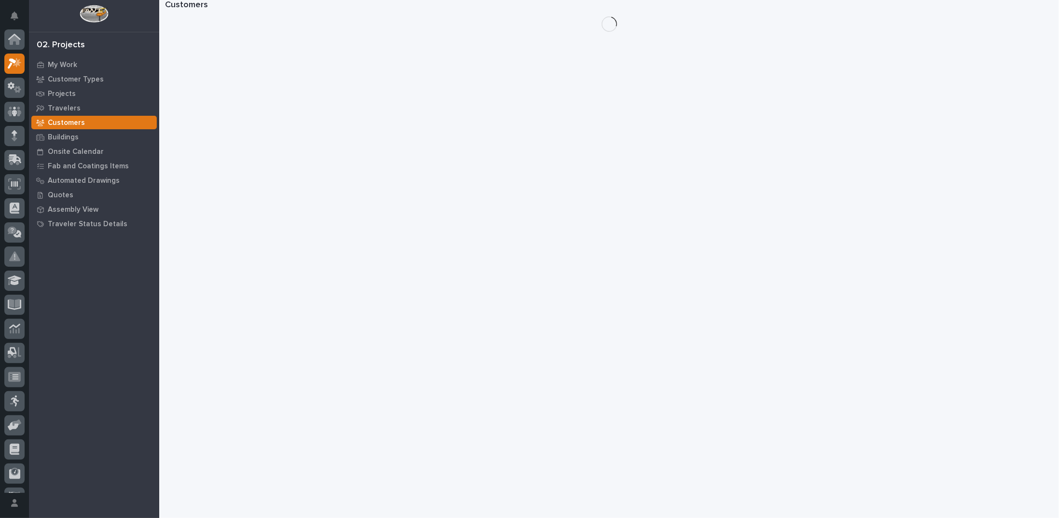
scroll to position [24, 0]
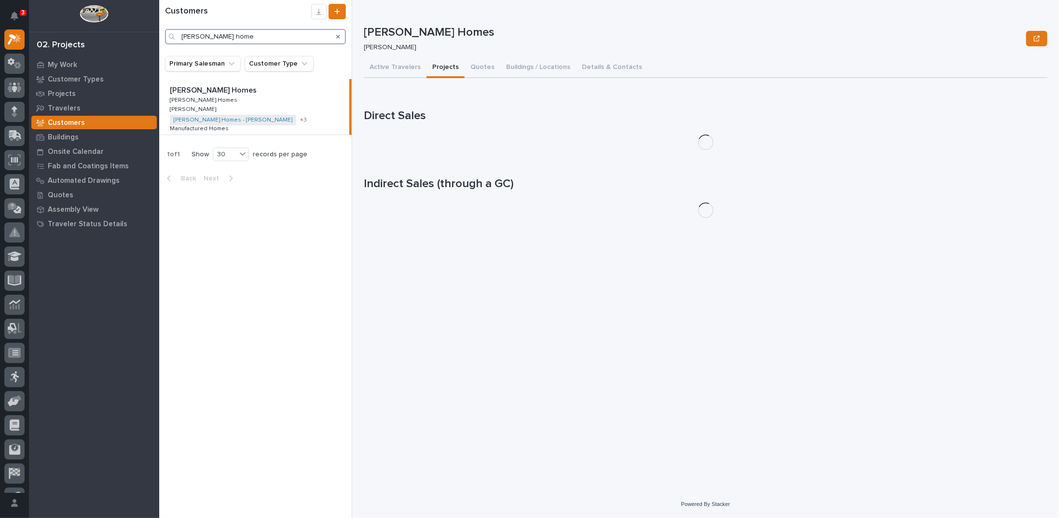
drag, startPoint x: 229, startPoint y: 32, endPoint x: 119, endPoint y: 39, distance: 110.2
click at [159, 40] on div "3 My Settings Log Out 02. Projects My Work Customer Types Projects Travelers Cu…" at bounding box center [609, 259] width 900 height 518
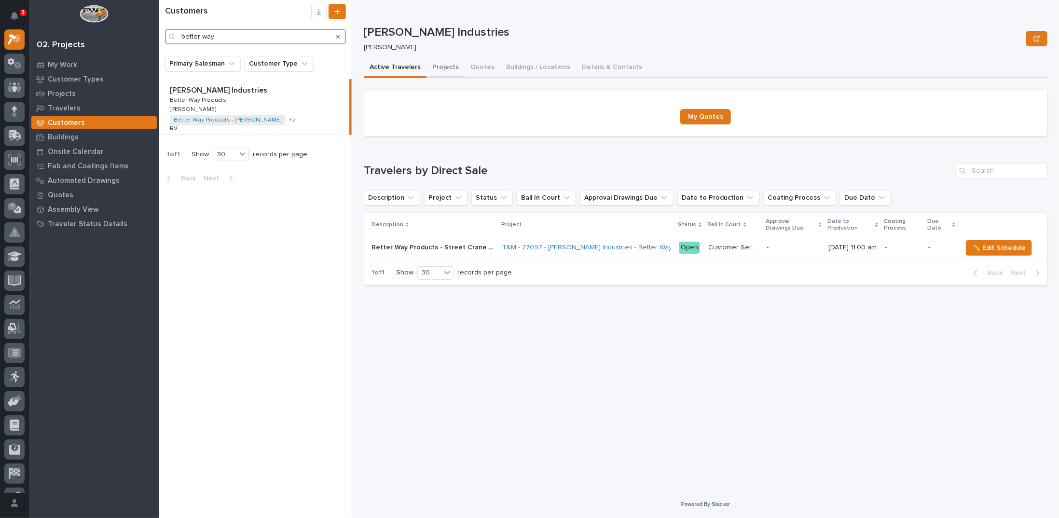
type input "better way"
click at [437, 66] on button "Projects" at bounding box center [445, 68] width 38 height 20
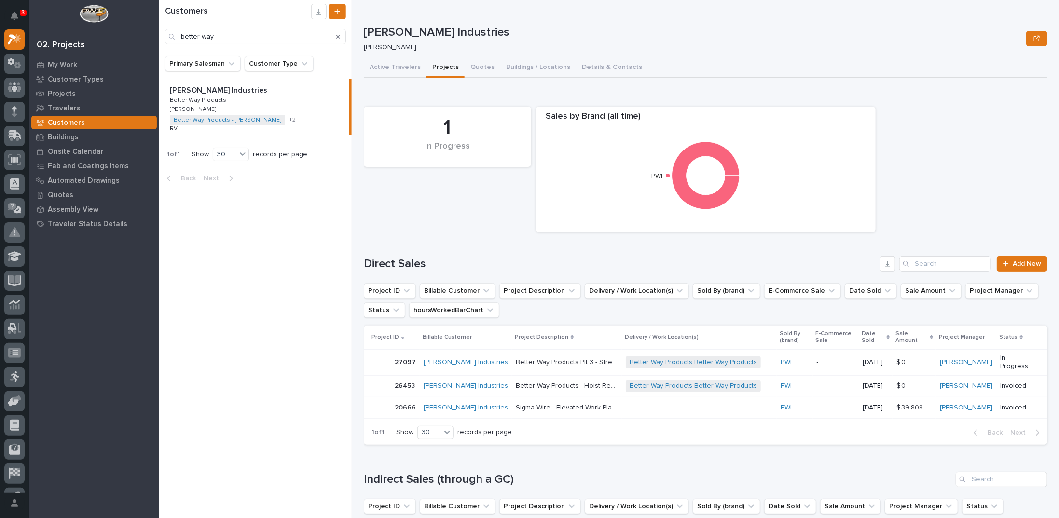
click at [530, 384] on p "Better Way Products - Hoist Repair" at bounding box center [568, 385] width 104 height 10
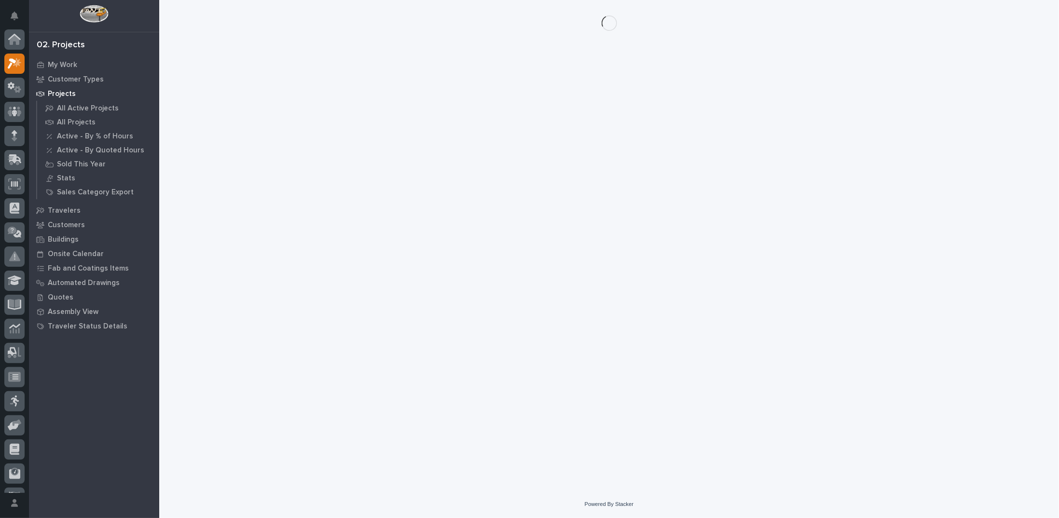
scroll to position [24, 0]
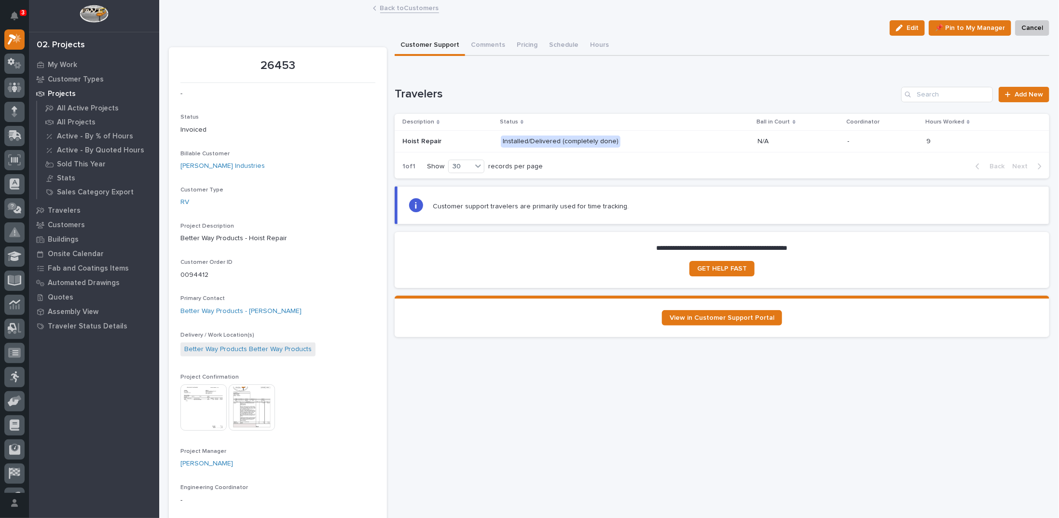
click at [243, 408] on img at bounding box center [252, 407] width 46 height 46
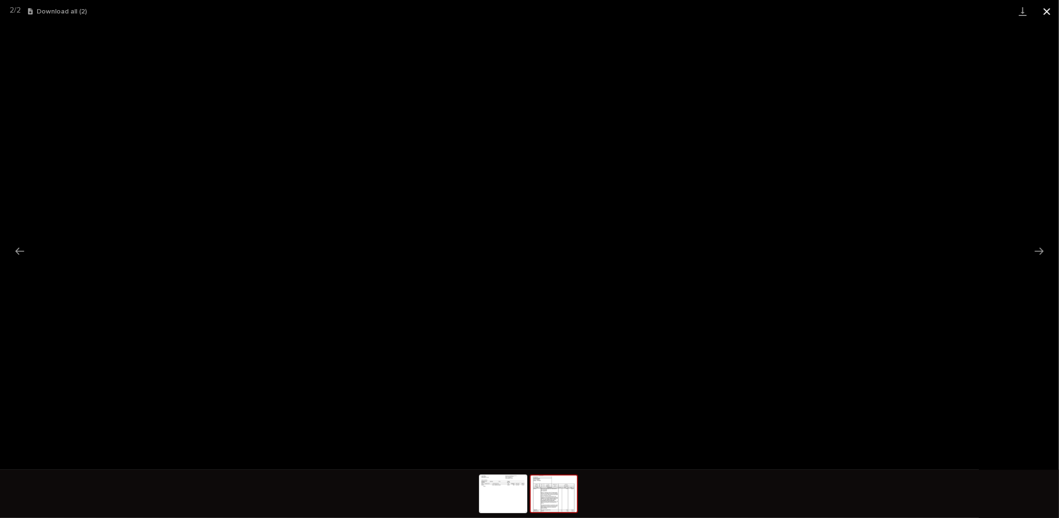
click at [1046, 12] on button "Close gallery" at bounding box center [1047, 11] width 24 height 23
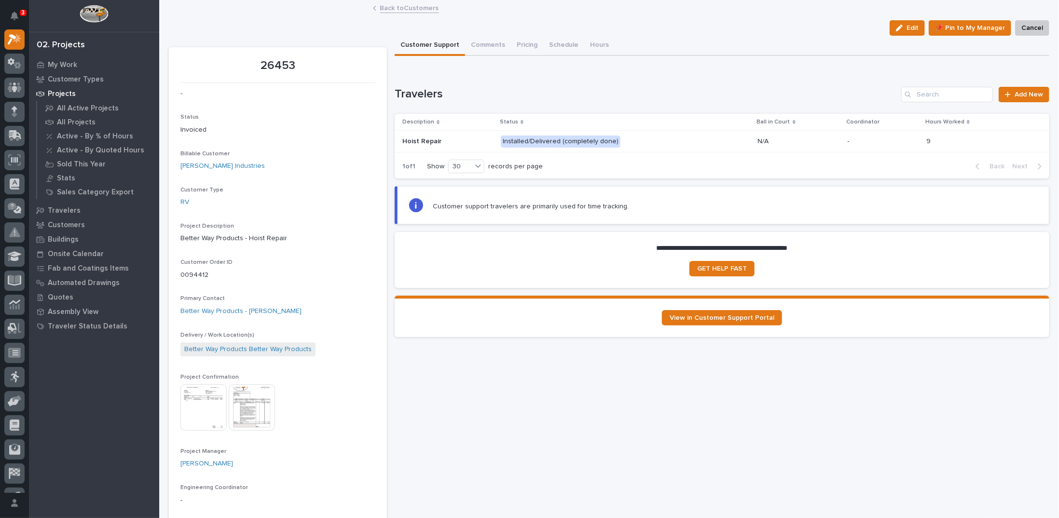
click at [423, 12] on link "Back to Customers" at bounding box center [409, 7] width 59 height 11
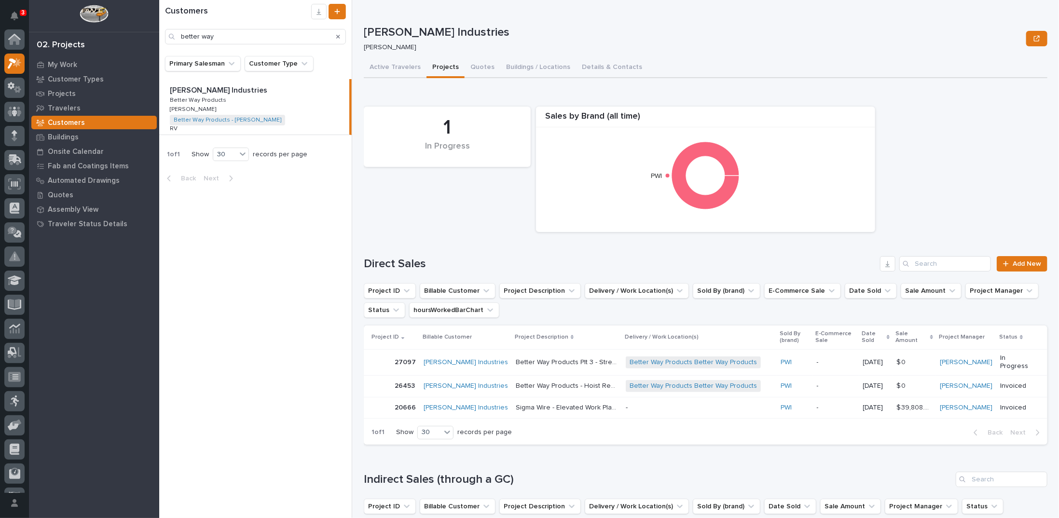
scroll to position [24, 0]
drag, startPoint x: 297, startPoint y: 35, endPoint x: -96, endPoint y: 60, distance: 393.4
click at [0, 60] on html "3 My Settings Log Out 02. Projects My Work Customer Types Projects Travelers Cu…" at bounding box center [529, 259] width 1059 height 518
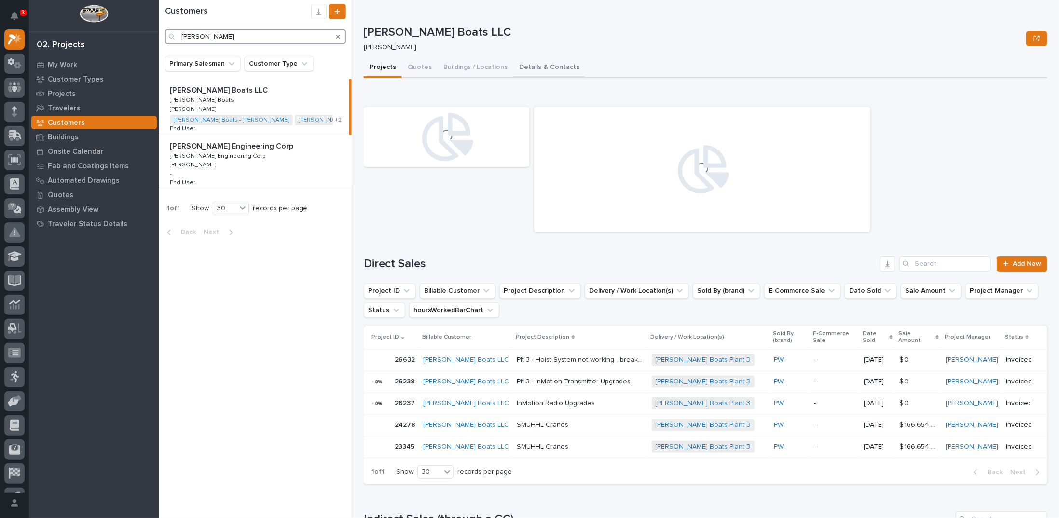
type input "[PERSON_NAME]"
click at [563, 68] on button "Details & Contacts" at bounding box center [549, 68] width 72 height 20
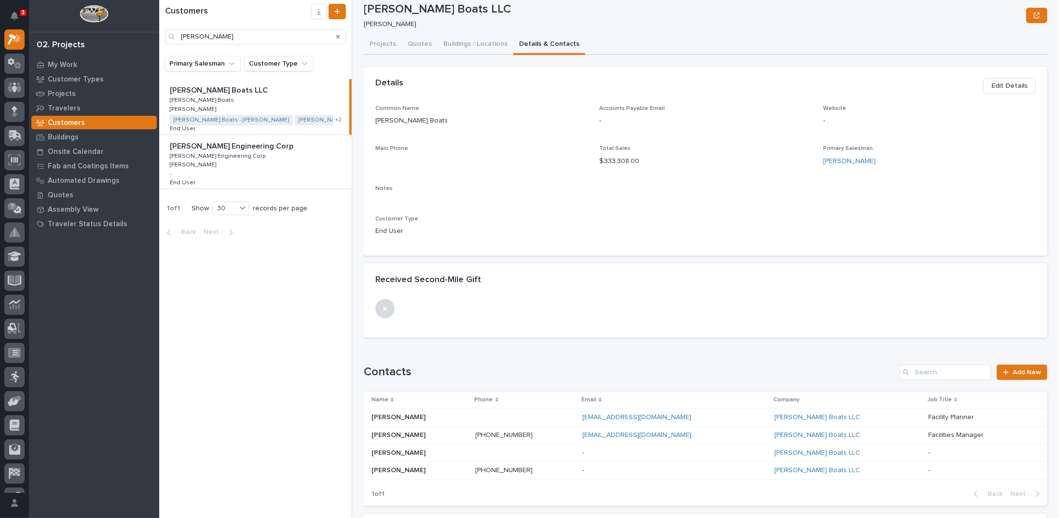
scroll to position [123, 0]
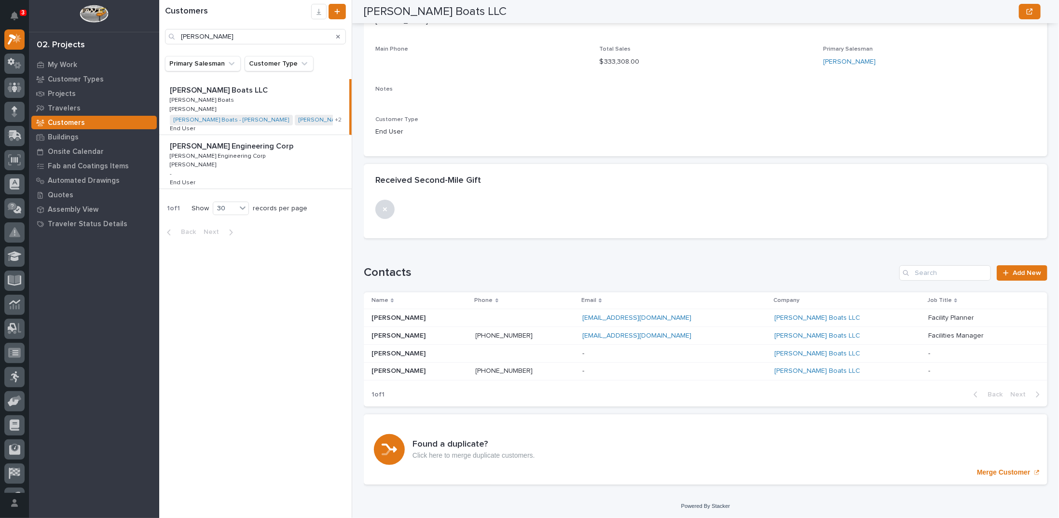
click at [494, 374] on p "+15748501622" at bounding box center [505, 370] width 59 height 10
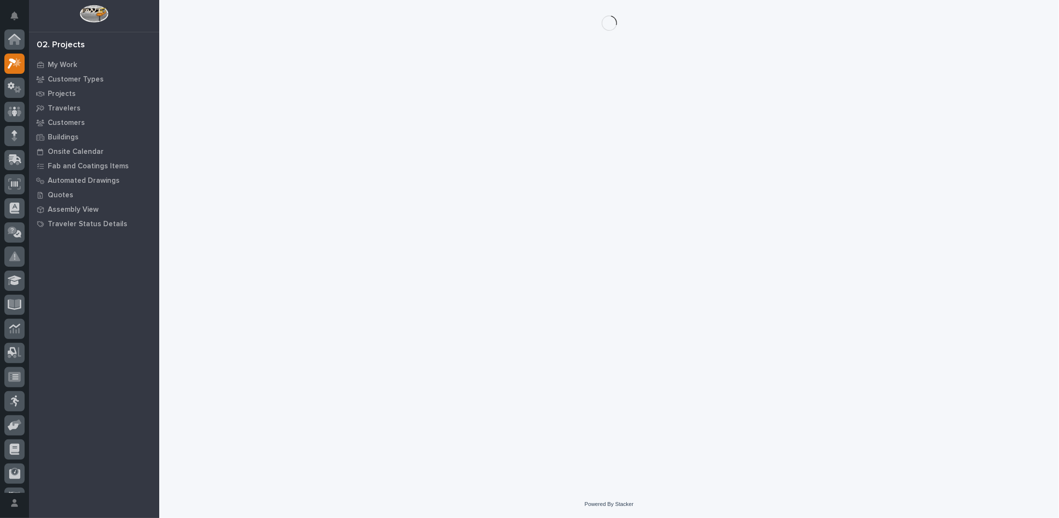
scroll to position [24, 0]
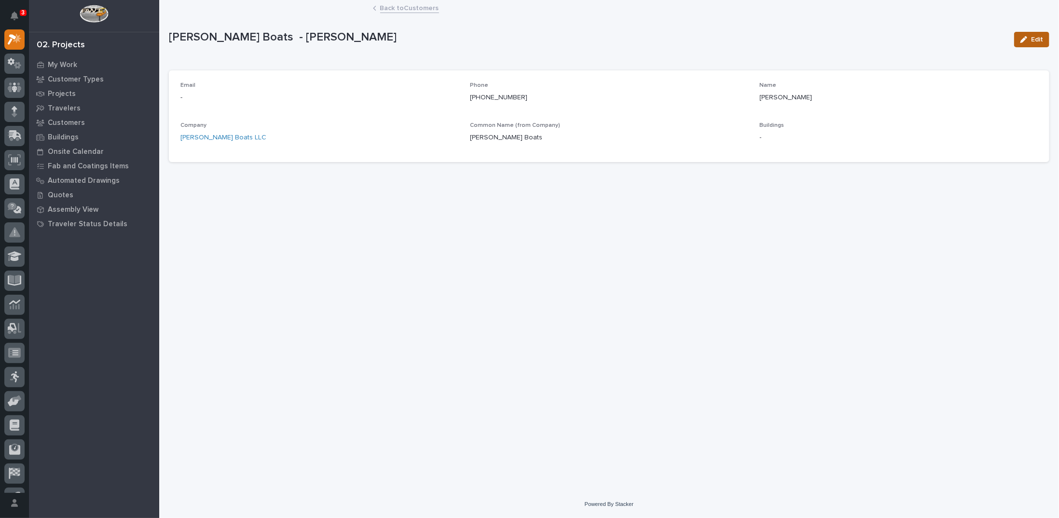
click at [1027, 39] on icon "button" at bounding box center [1023, 39] width 7 height 7
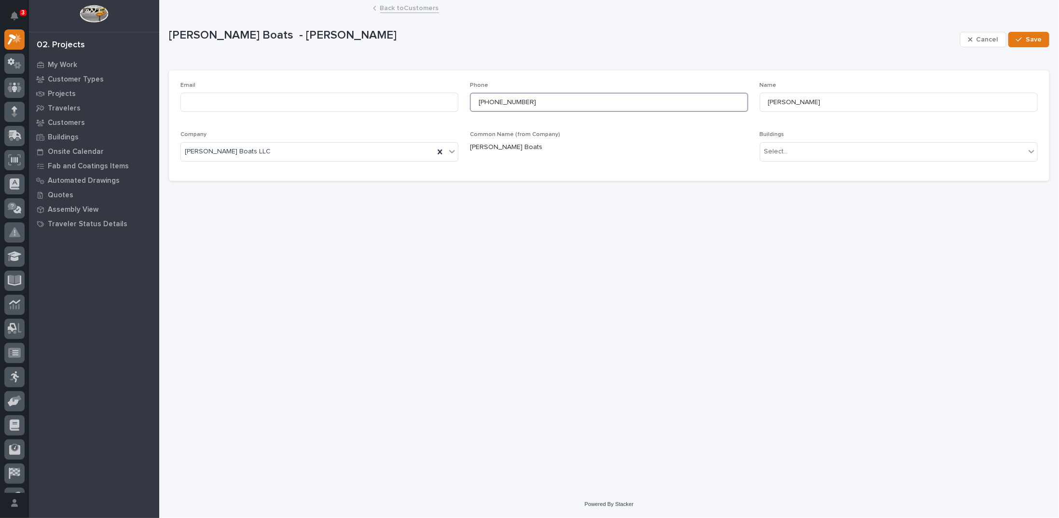
click at [483, 100] on input "+15748501622" at bounding box center [609, 102] width 278 height 19
type input "574-850-1622"
click at [1025, 37] on div "button" at bounding box center [1021, 39] width 10 height 7
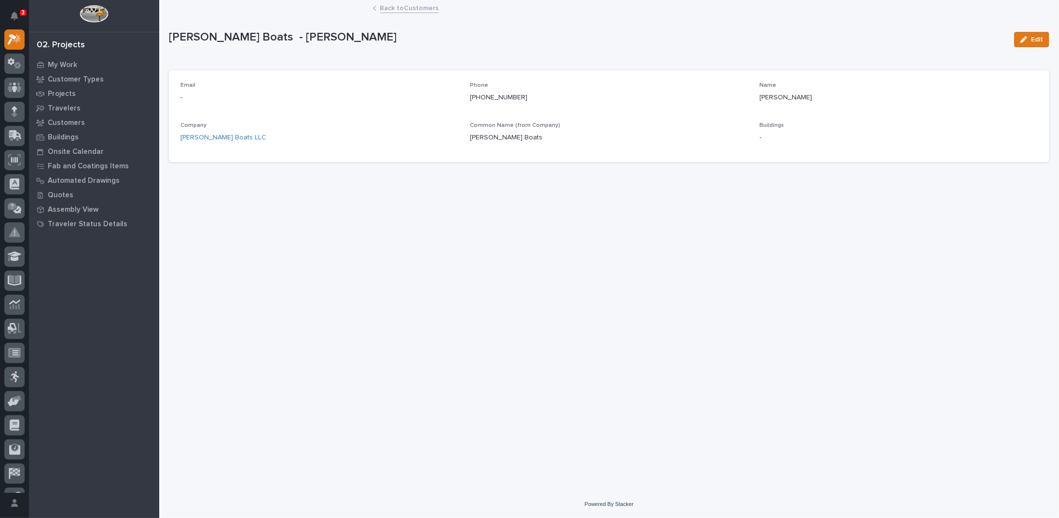
click at [395, 8] on link "Back to Customers" at bounding box center [409, 7] width 59 height 11
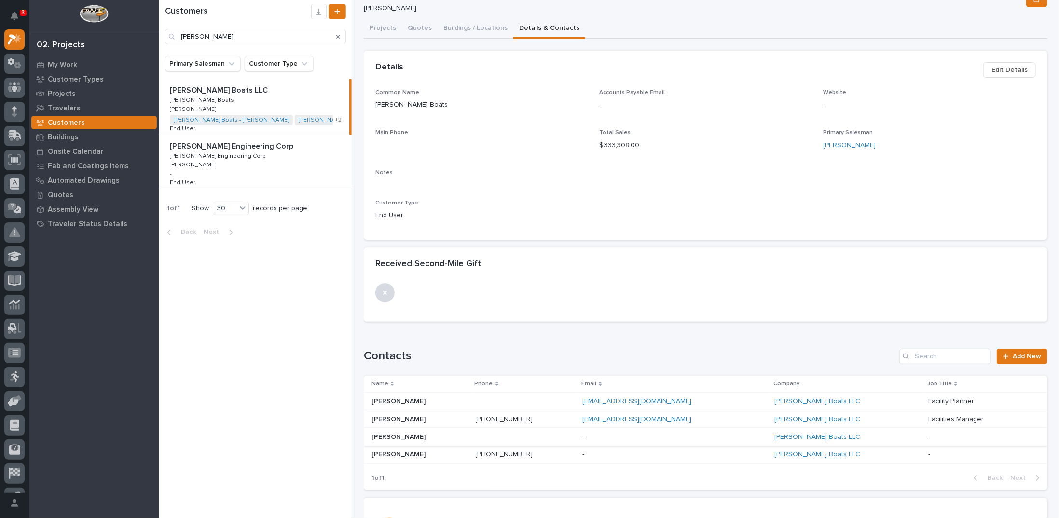
scroll to position [96, 0]
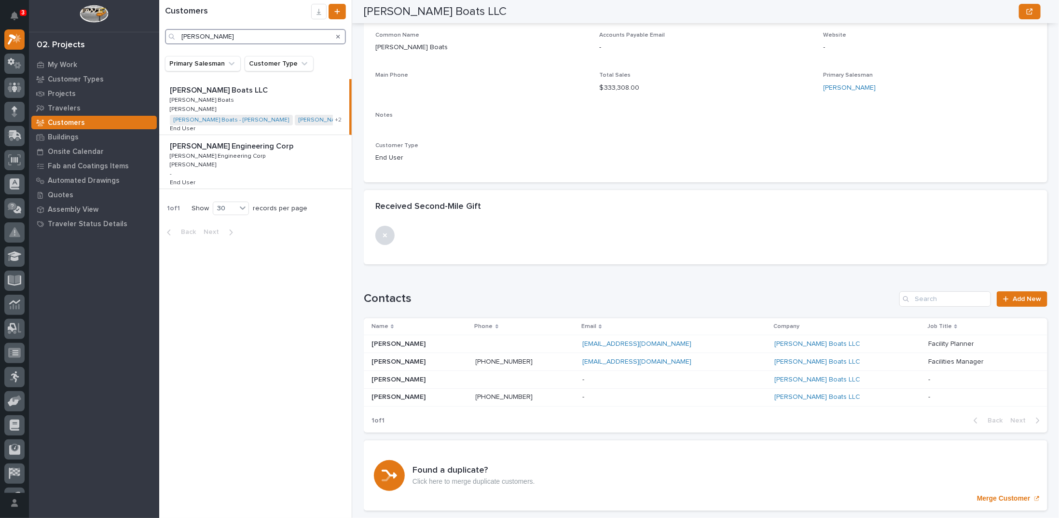
drag, startPoint x: 207, startPoint y: 32, endPoint x: 80, endPoint y: 41, distance: 128.1
click at [159, 42] on div "3 My Settings Log Out 02. Projects My Work Customer Types Projects Travelers Cu…" at bounding box center [609, 259] width 900 height 518
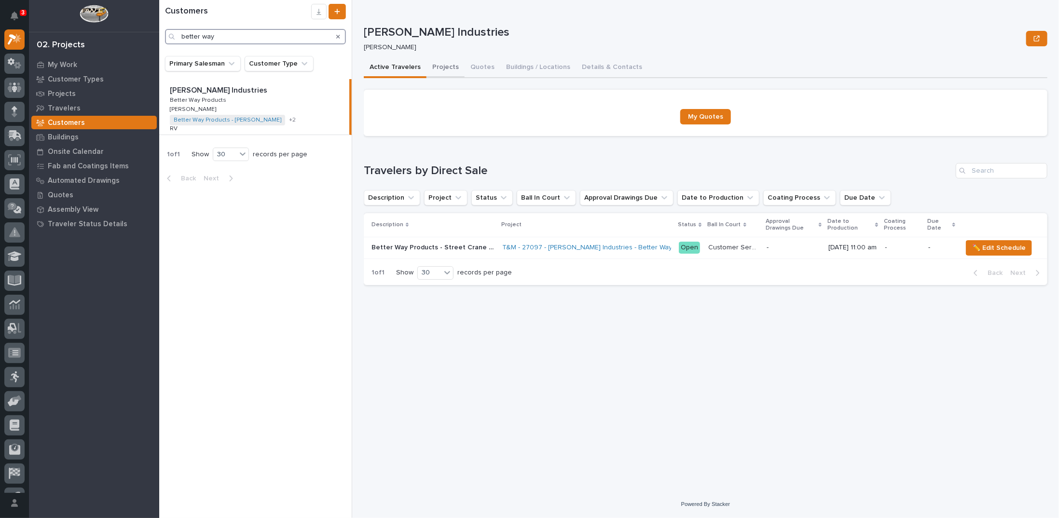
type input "better way"
click at [446, 68] on button "Projects" at bounding box center [445, 68] width 38 height 20
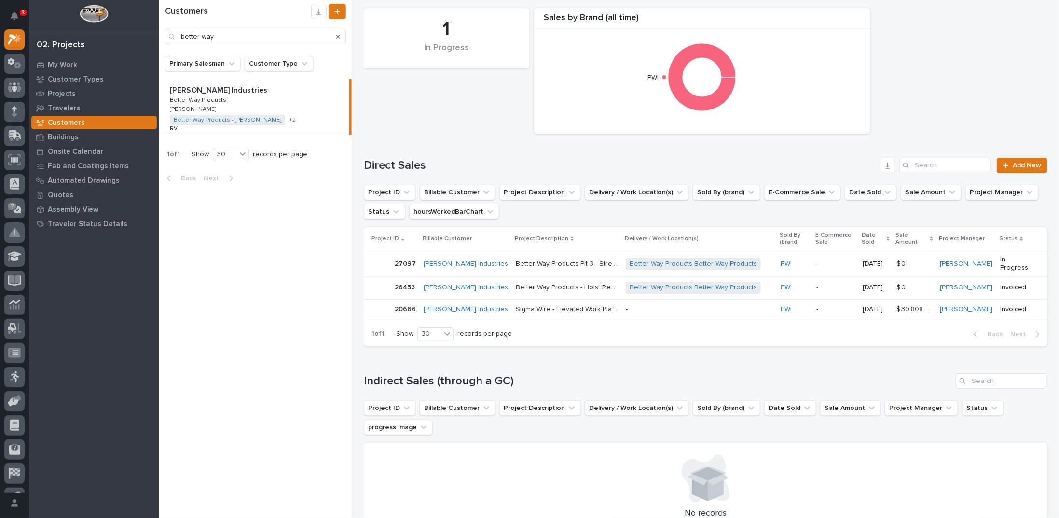
scroll to position [145, 0]
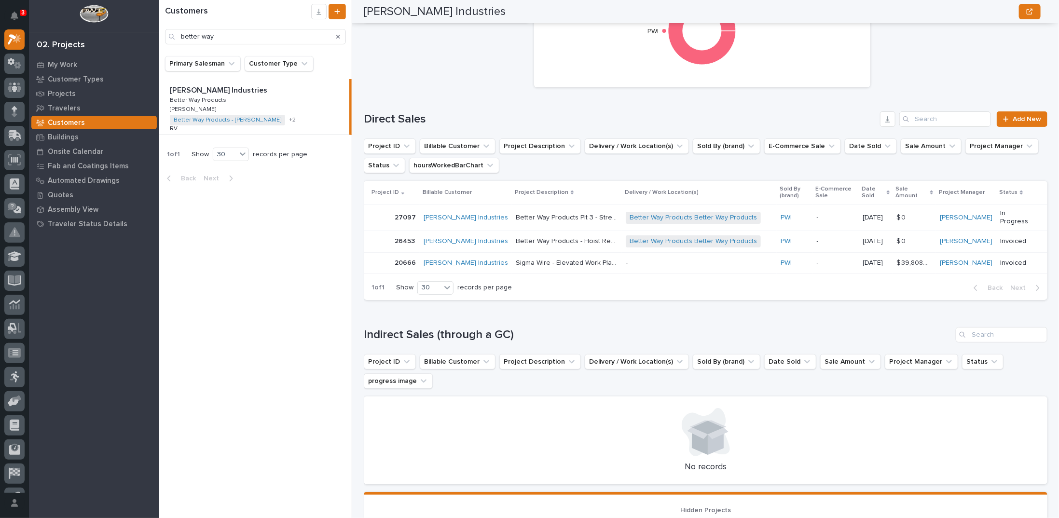
click at [516, 242] on p "Better Way Products - Hoist Repair" at bounding box center [568, 240] width 104 height 10
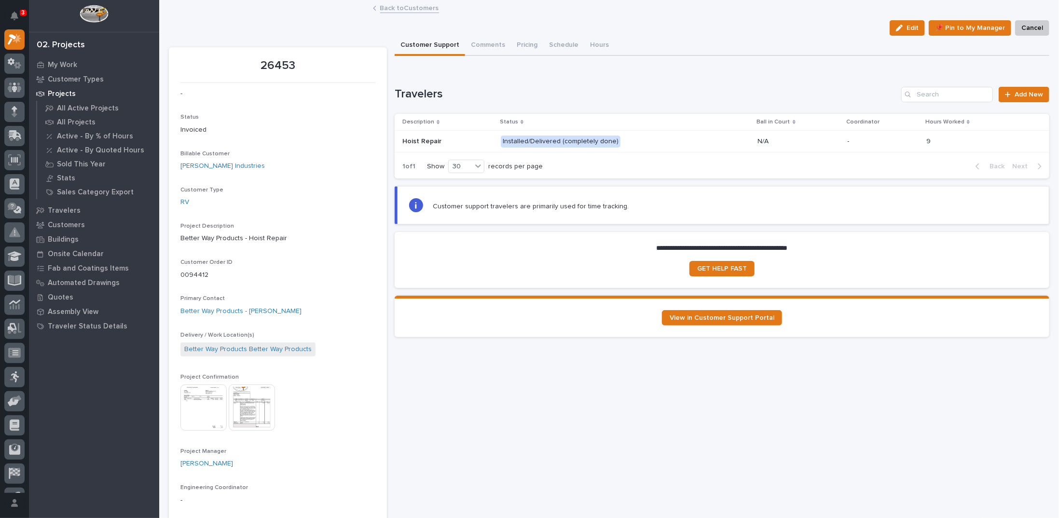
click at [409, 7] on link "Back to Customers" at bounding box center [409, 7] width 59 height 11
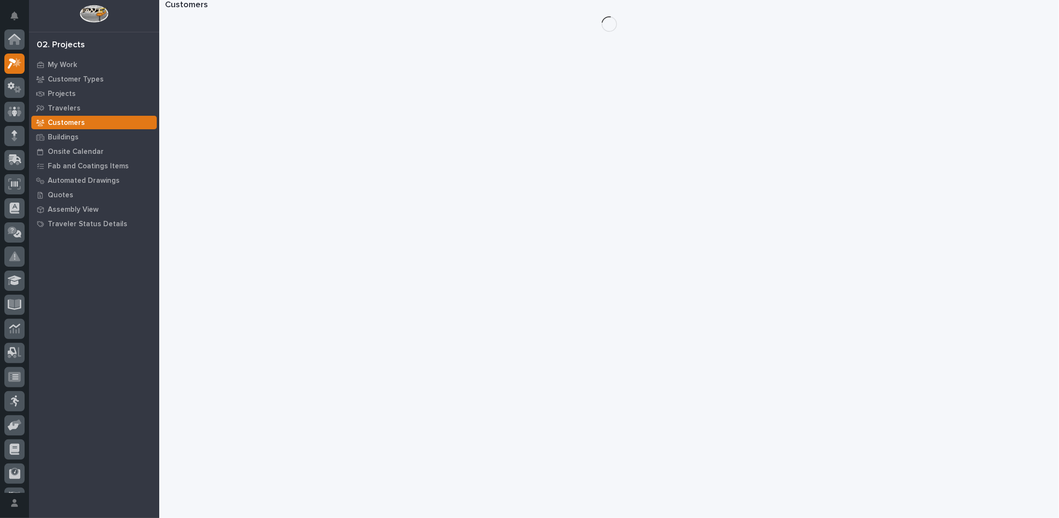
scroll to position [24, 0]
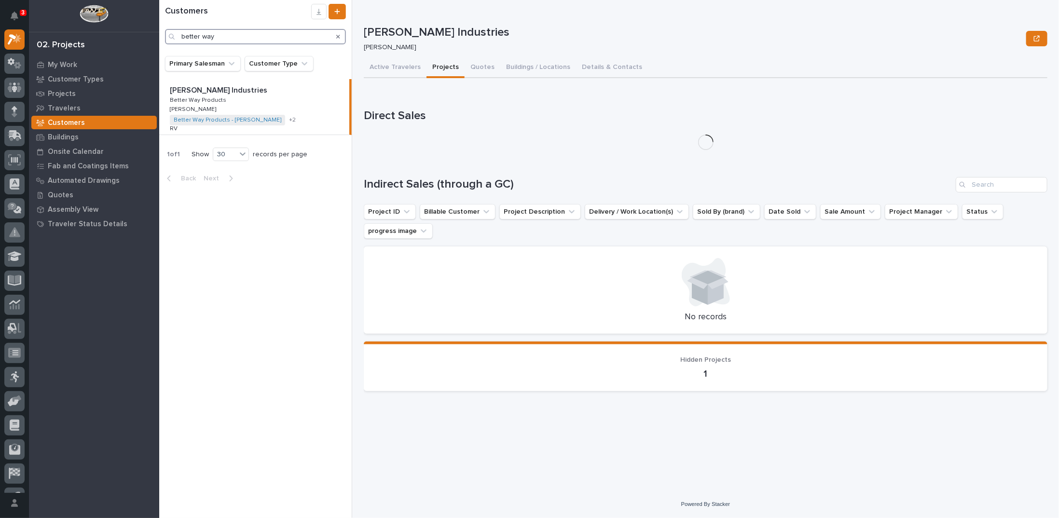
drag, startPoint x: 150, startPoint y: 39, endPoint x: 61, endPoint y: 47, distance: 89.6
click at [159, 47] on div "3 My Settings Log Out 02. Projects My Work Customer Types Projects Travelers Cu…" at bounding box center [609, 259] width 900 height 518
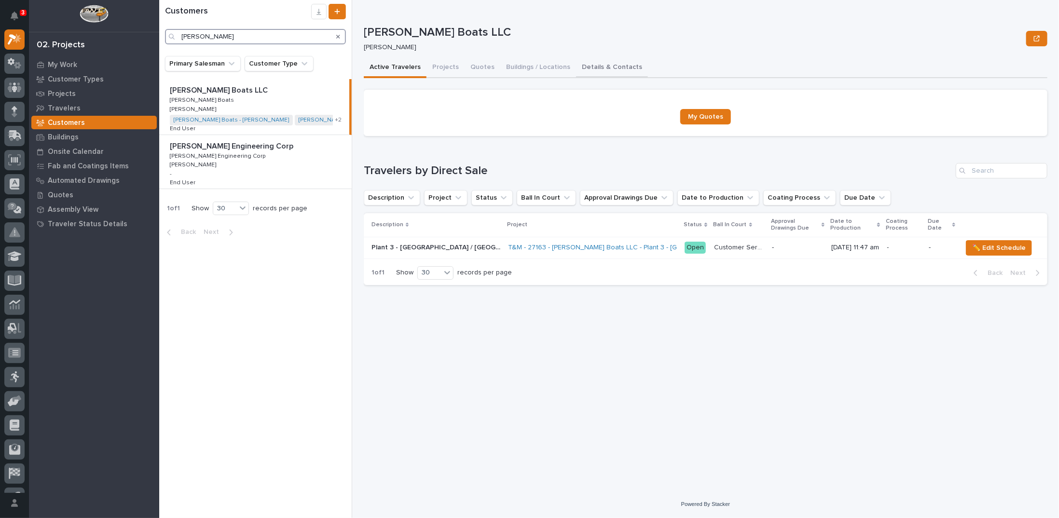
type input "barletta"
click at [591, 68] on button "Details & Contacts" at bounding box center [612, 68] width 72 height 20
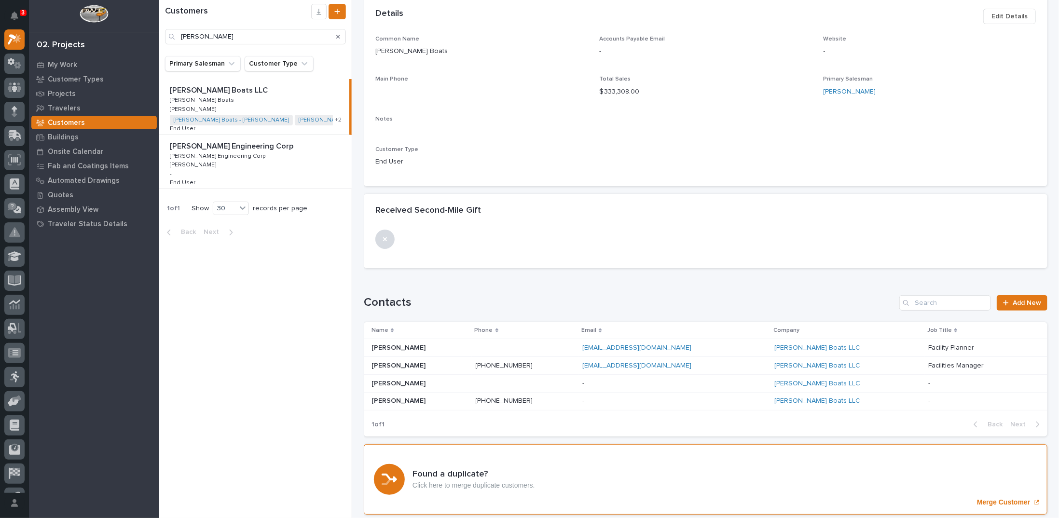
scroll to position [96, 0]
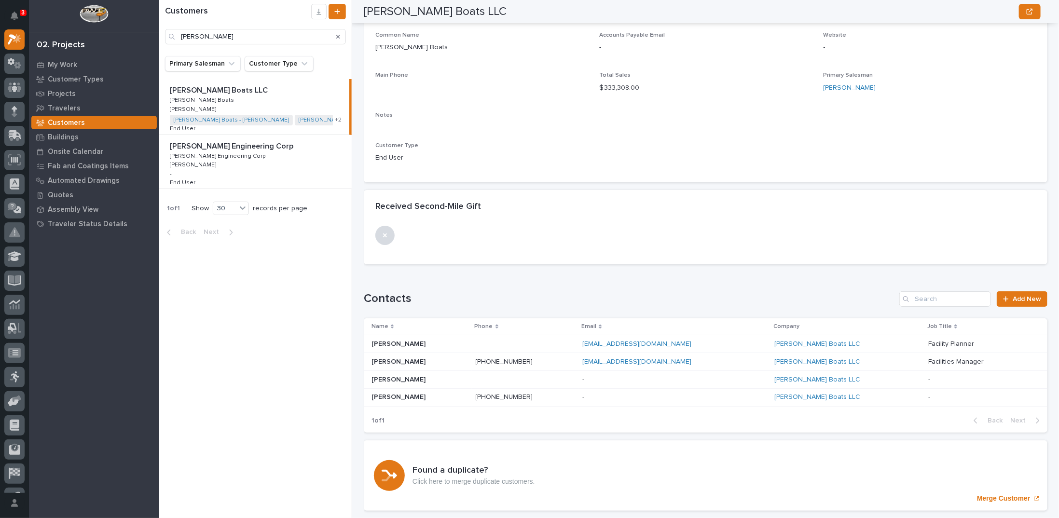
click at [376, 389] on div "Eric Eric" at bounding box center [419, 397] width 96 height 16
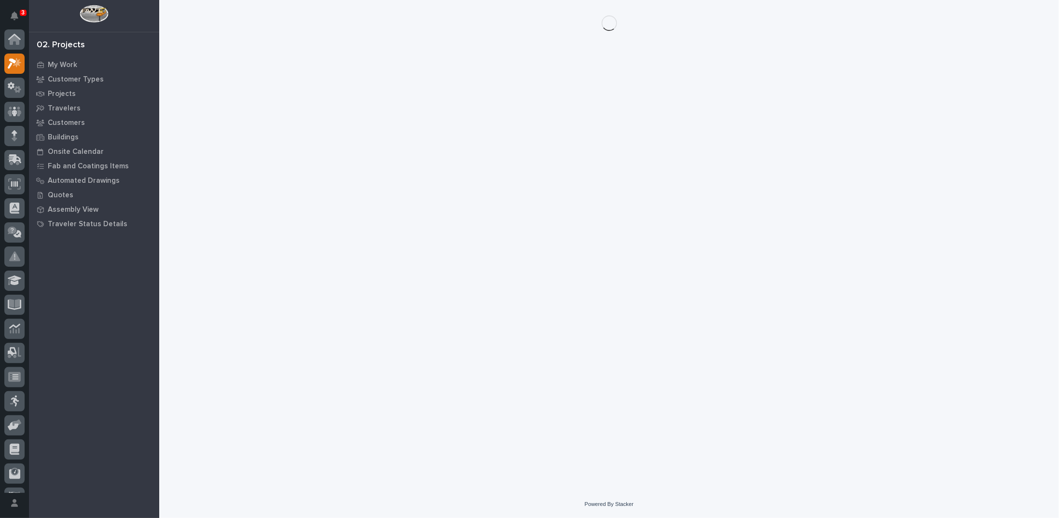
scroll to position [24, 0]
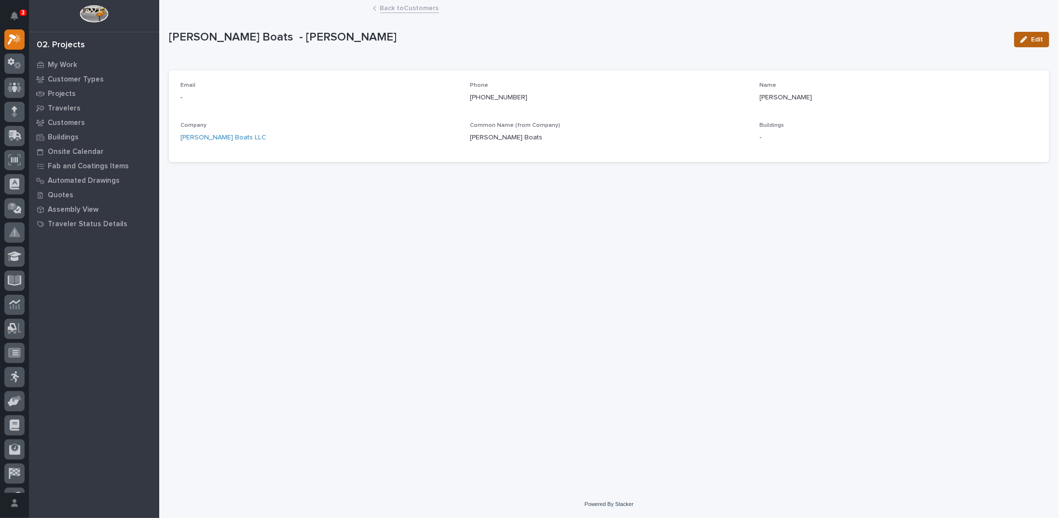
click at [1024, 37] on icon "button" at bounding box center [1023, 39] width 7 height 7
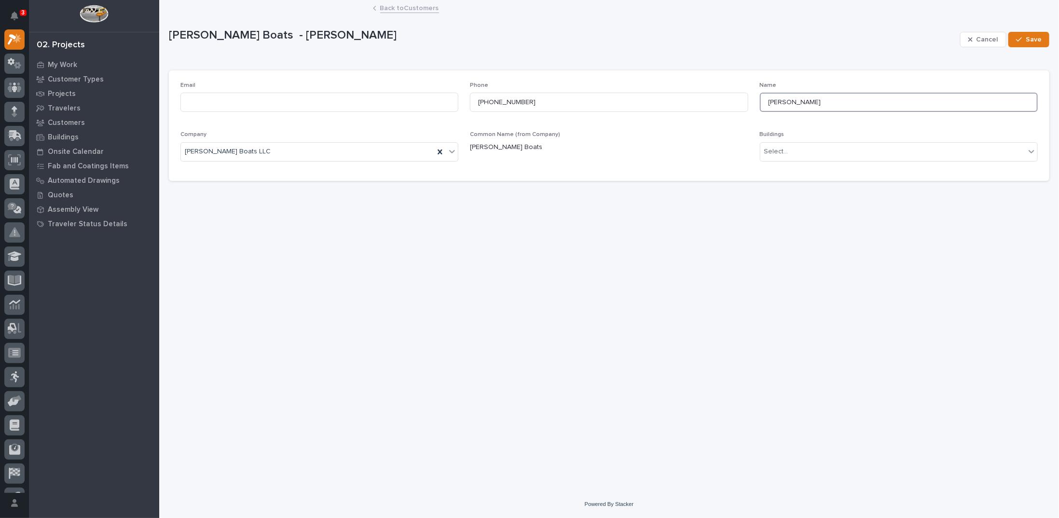
click at [816, 97] on input "Eric" at bounding box center [899, 102] width 278 height 19
type input "Eric Bradley"
click at [404, 102] on input at bounding box center [319, 102] width 278 height 19
type input "ericbradley@barlettaboats.com"
click at [1037, 38] on span "Save" at bounding box center [1033, 39] width 16 height 9
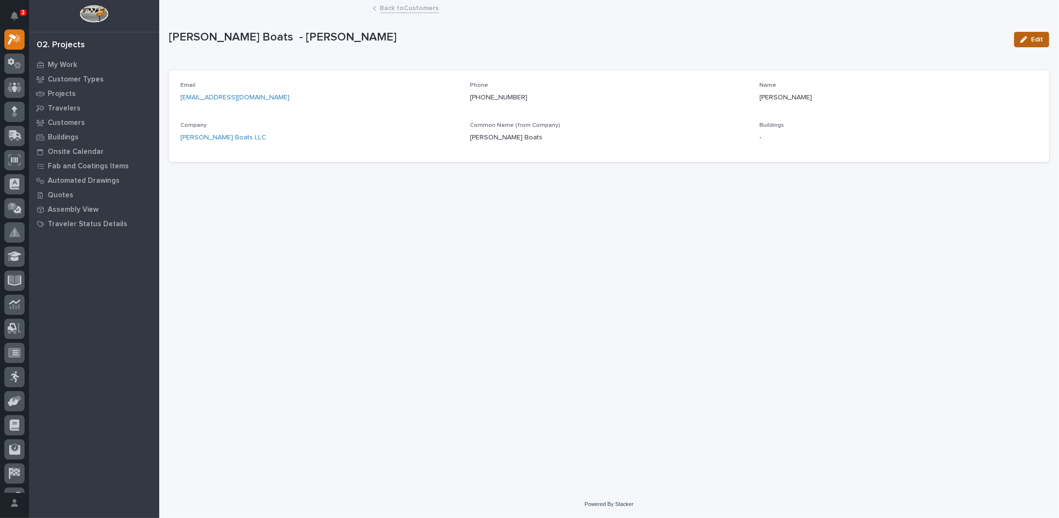
click at [1046, 36] on button "Edit" at bounding box center [1031, 39] width 35 height 15
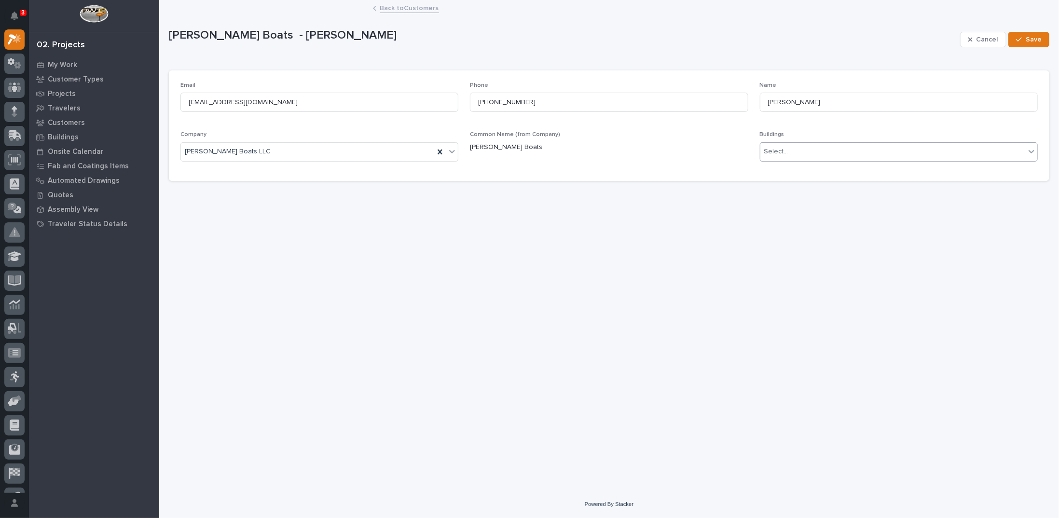
click at [813, 149] on div "Select..." at bounding box center [892, 152] width 265 height 16
type input "******"
click at [813, 168] on div "[PERSON_NAME] Boats Plant 3" at bounding box center [898, 169] width 277 height 17
click at [1021, 38] on icon "button" at bounding box center [1019, 39] width 6 height 7
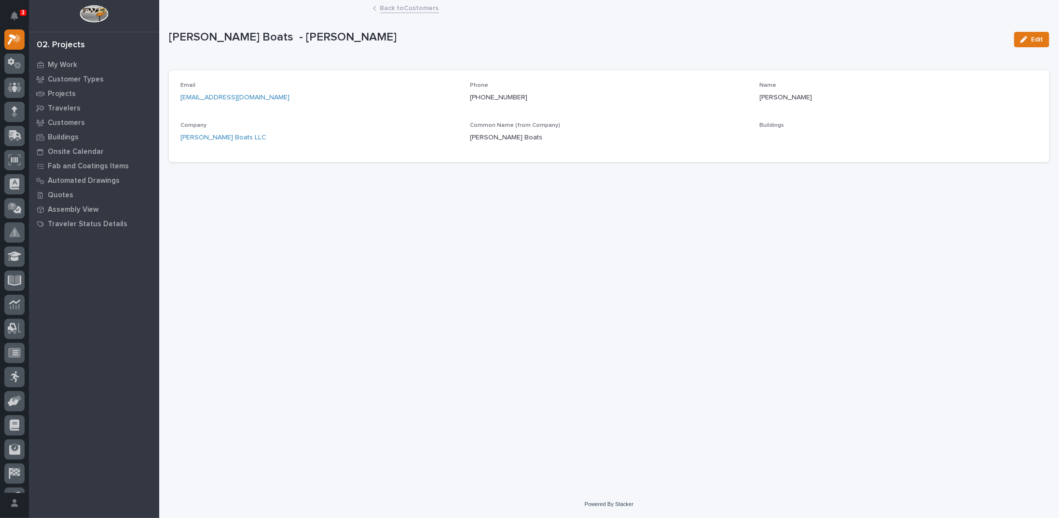
click at [411, 8] on link "Back to Customers" at bounding box center [409, 7] width 59 height 11
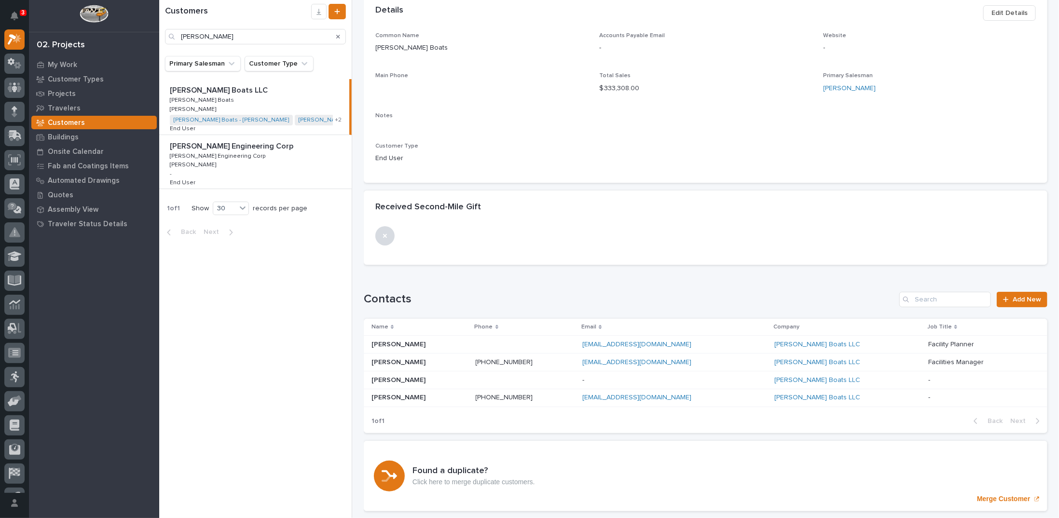
scroll to position [96, 0]
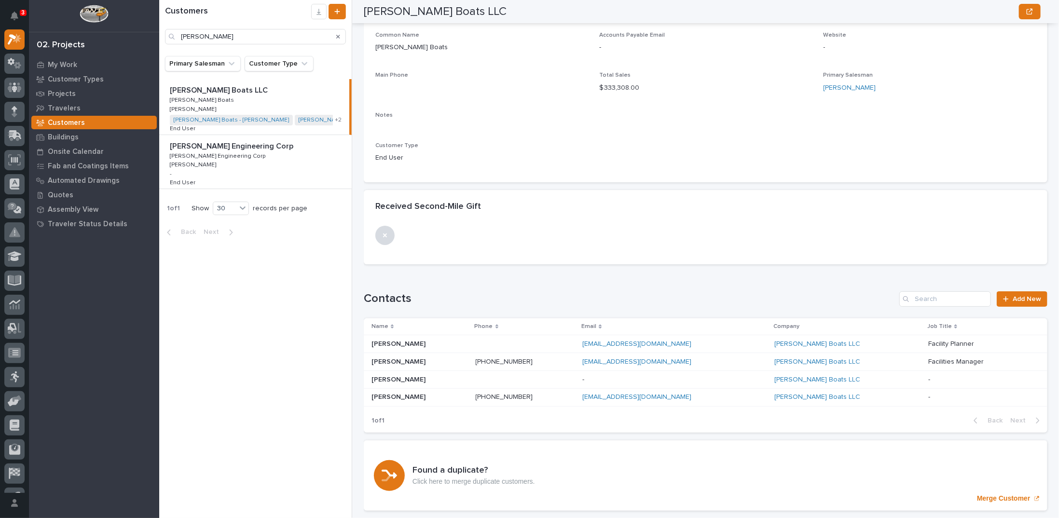
click at [387, 376] on p "Drew Chastain" at bounding box center [399, 379] width 56 height 10
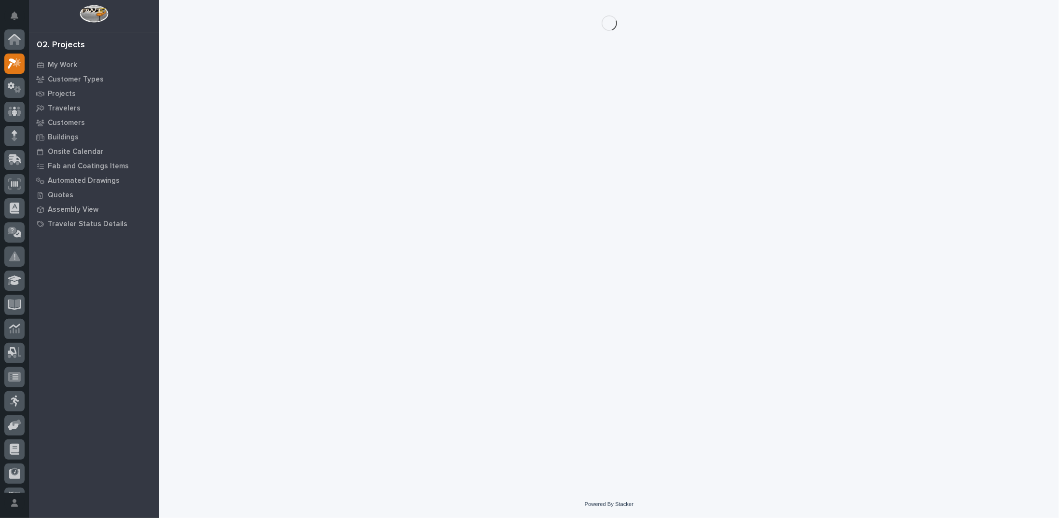
scroll to position [24, 0]
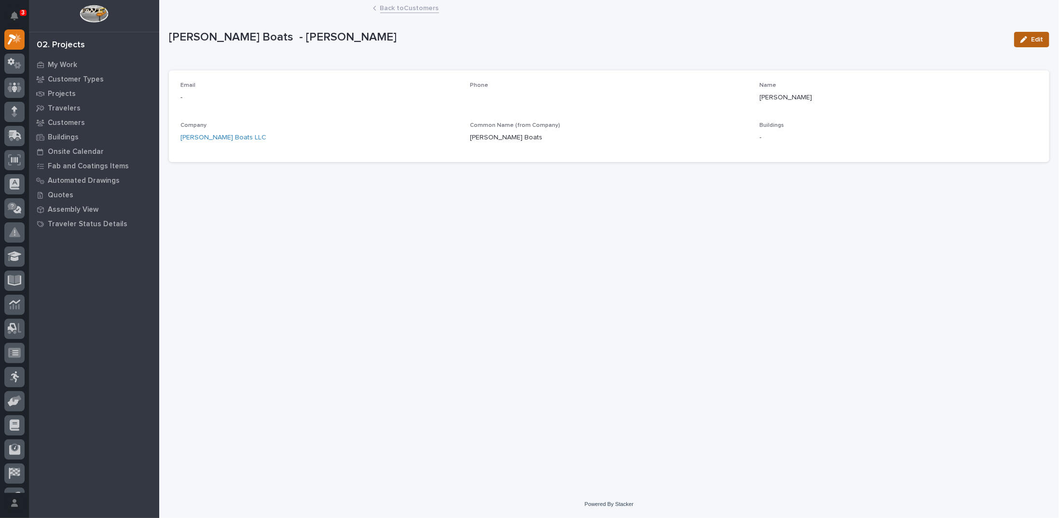
click at [1029, 38] on div "button" at bounding box center [1025, 39] width 11 height 7
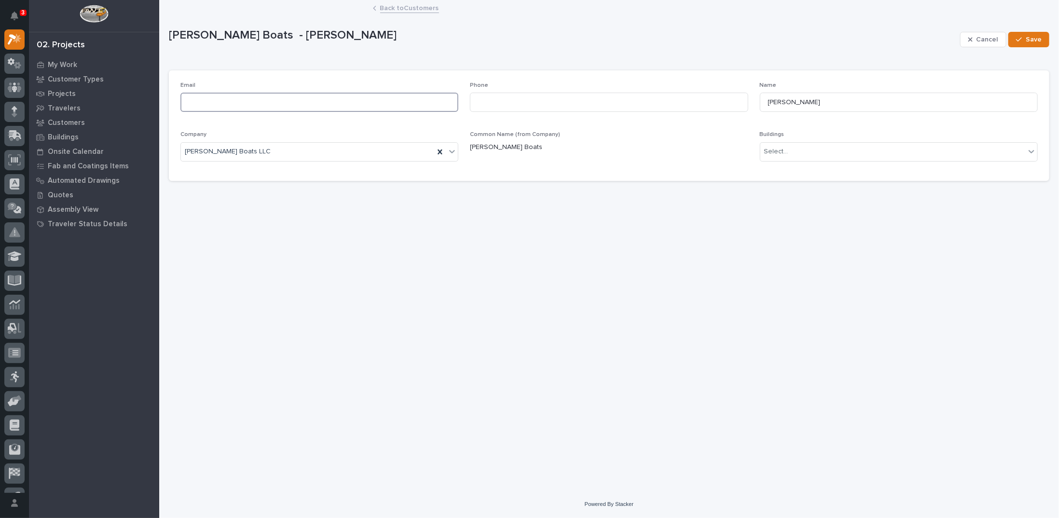
click at [222, 102] on input at bounding box center [319, 102] width 278 height 19
paste input "drewchastain@barlettaboats.com"
type input "drewchastain@barlettaboats.com"
click at [1039, 36] on span "Save" at bounding box center [1033, 39] width 16 height 9
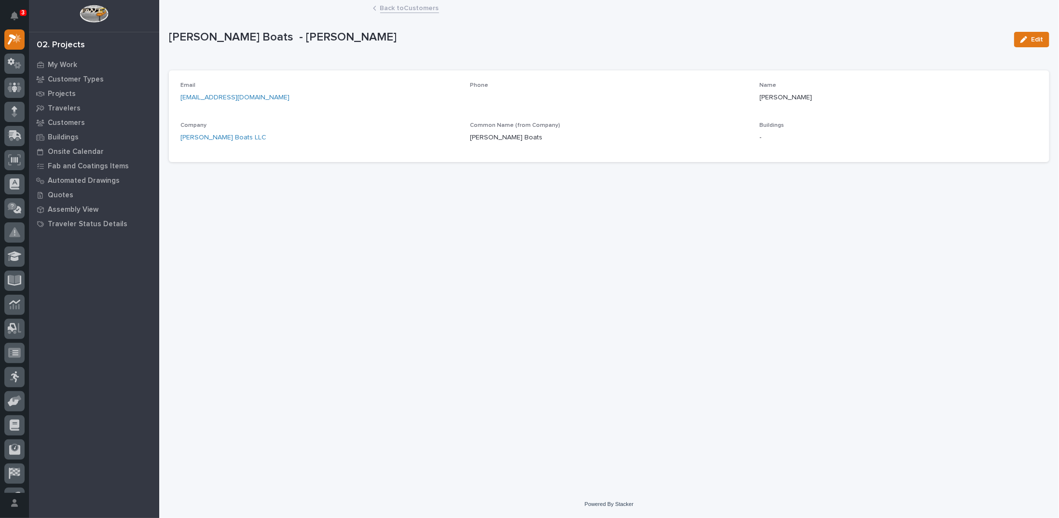
click at [396, 7] on link "Back to Customers" at bounding box center [409, 7] width 59 height 11
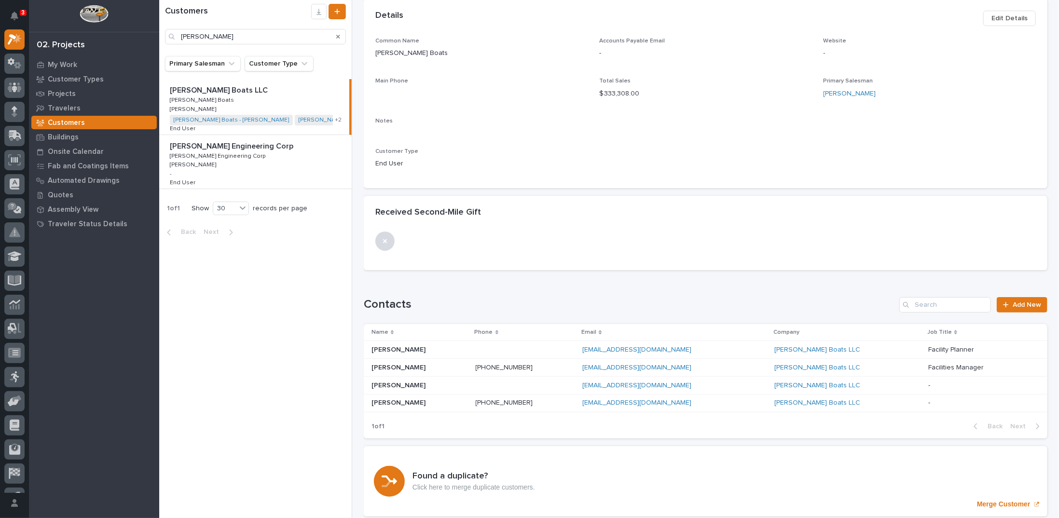
scroll to position [96, 0]
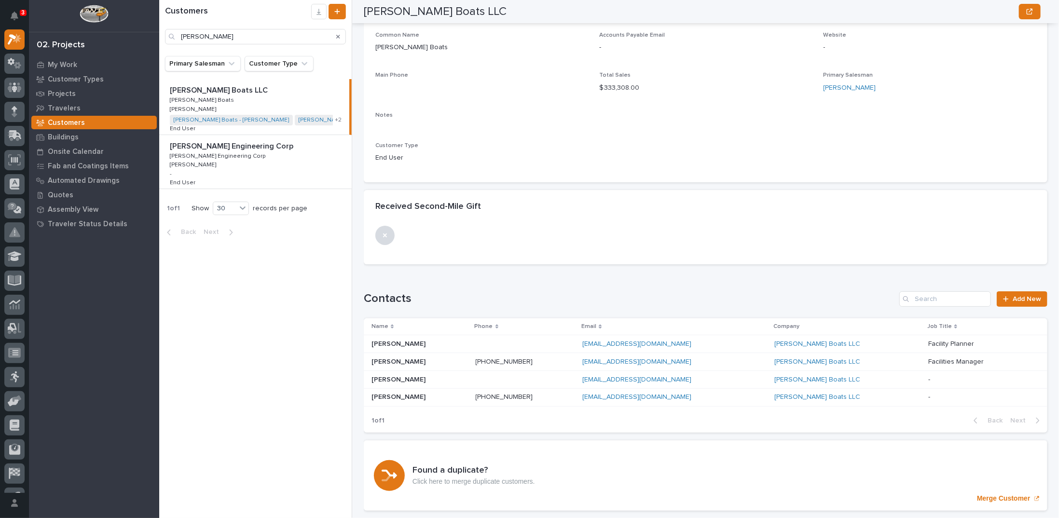
click at [373, 362] on p "DJ Jensen" at bounding box center [399, 361] width 56 height 10
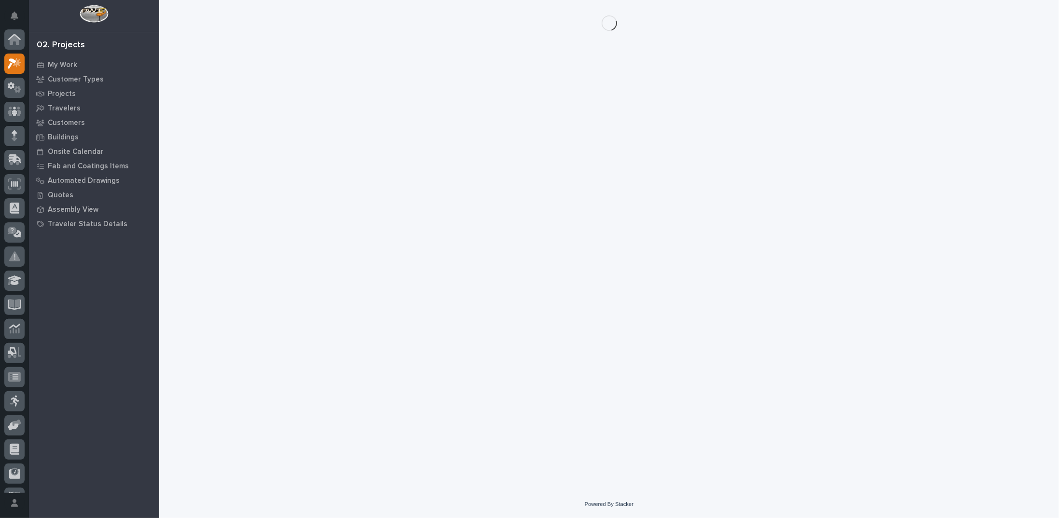
scroll to position [24, 0]
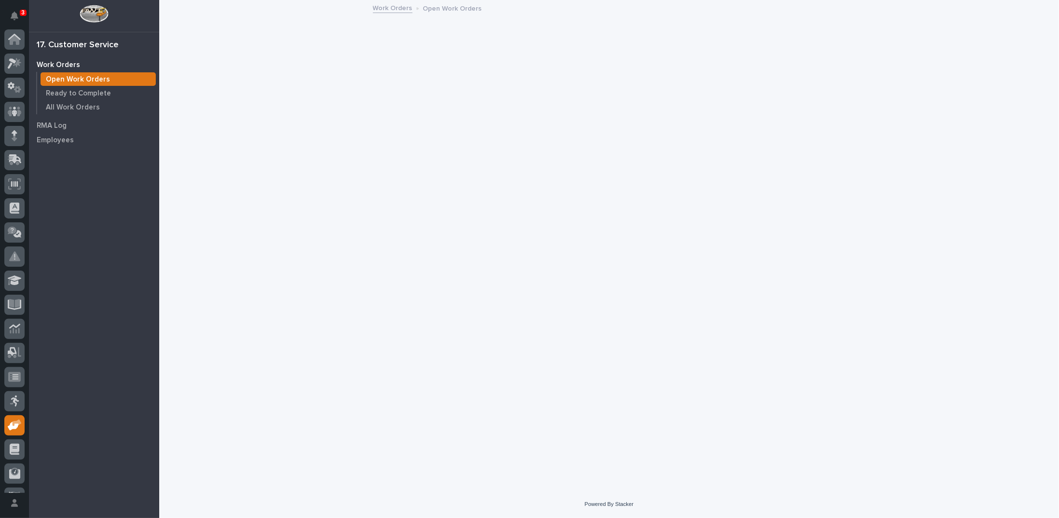
scroll to position [43, 0]
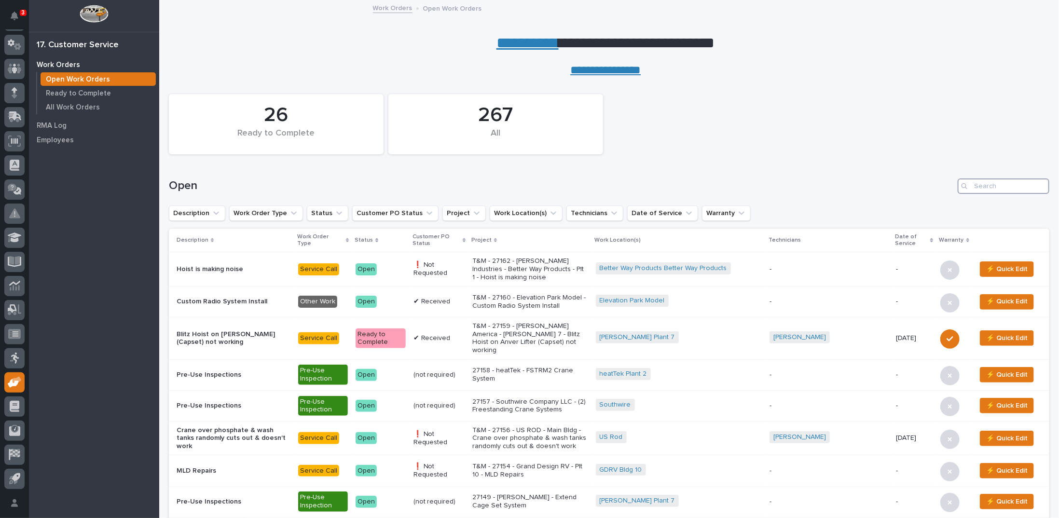
click at [970, 182] on input "Search" at bounding box center [1003, 185] width 92 height 15
type input "27097"
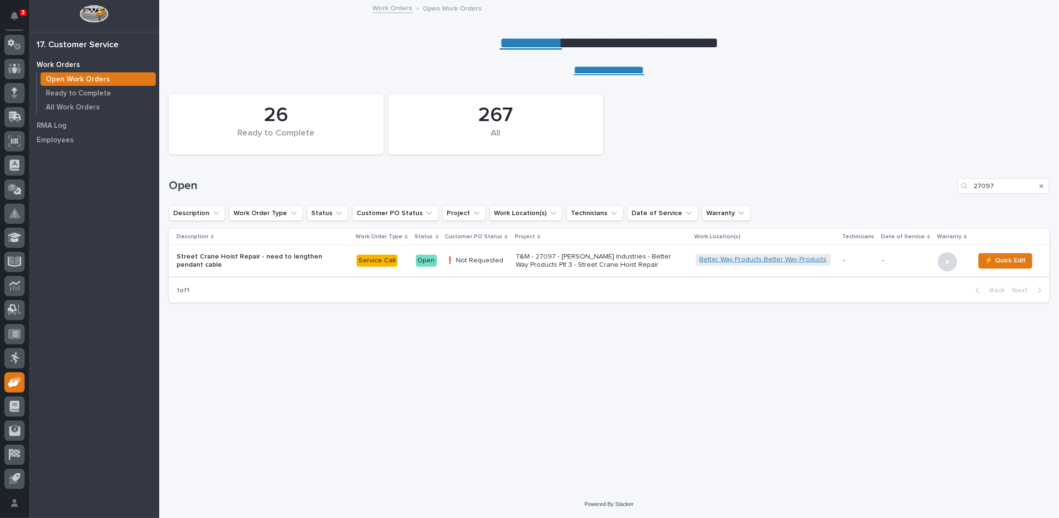
click at [745, 260] on link "Better Way Products Better Way Products" at bounding box center [762, 260] width 127 height 8
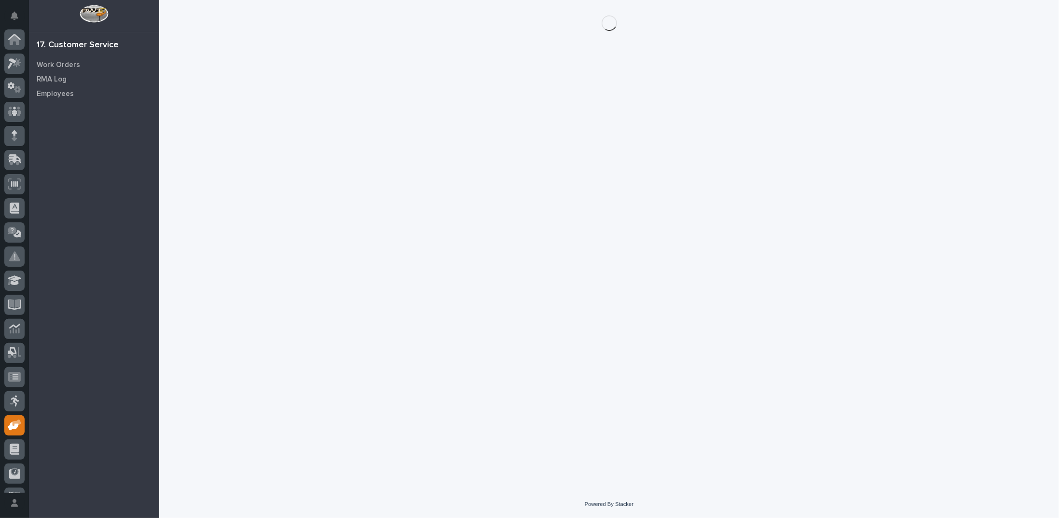
scroll to position [43, 0]
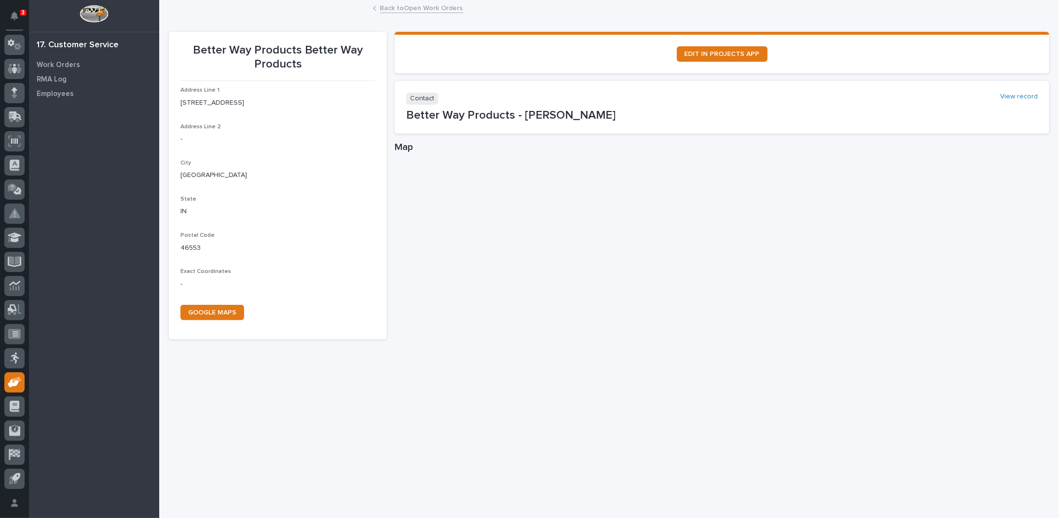
click at [391, 11] on link "Back to Open Work Orders" at bounding box center [421, 7] width 83 height 11
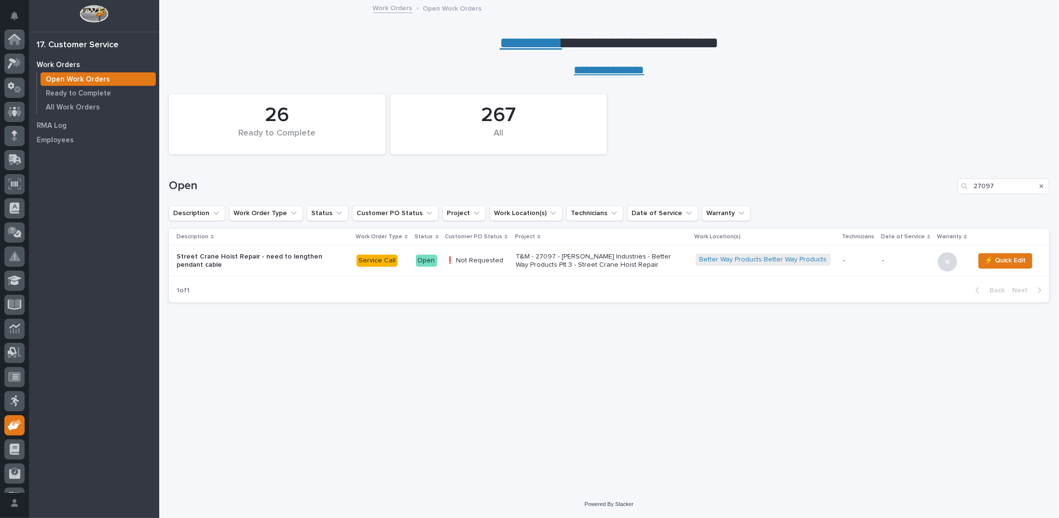
scroll to position [43, 0]
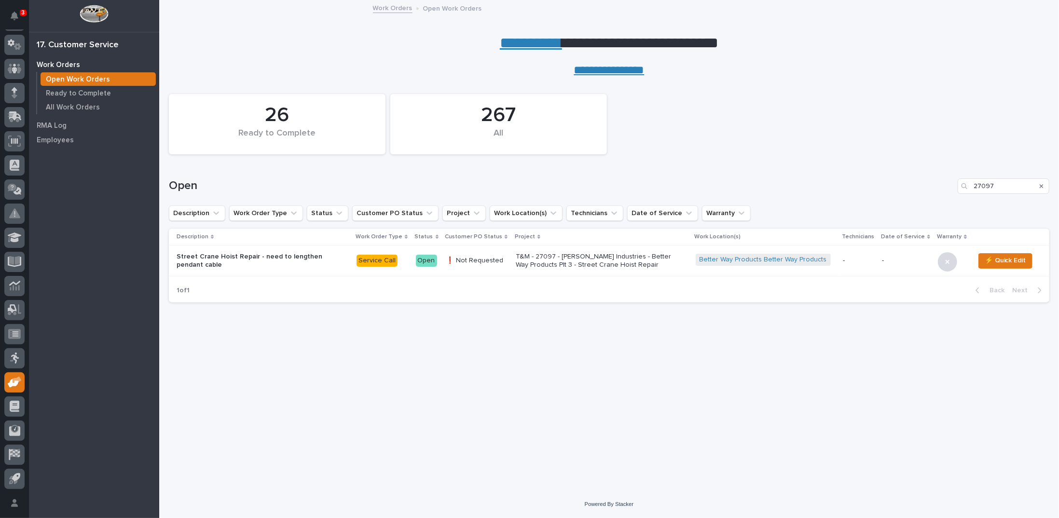
click at [1041, 184] on icon "Search" at bounding box center [1041, 186] width 4 height 6
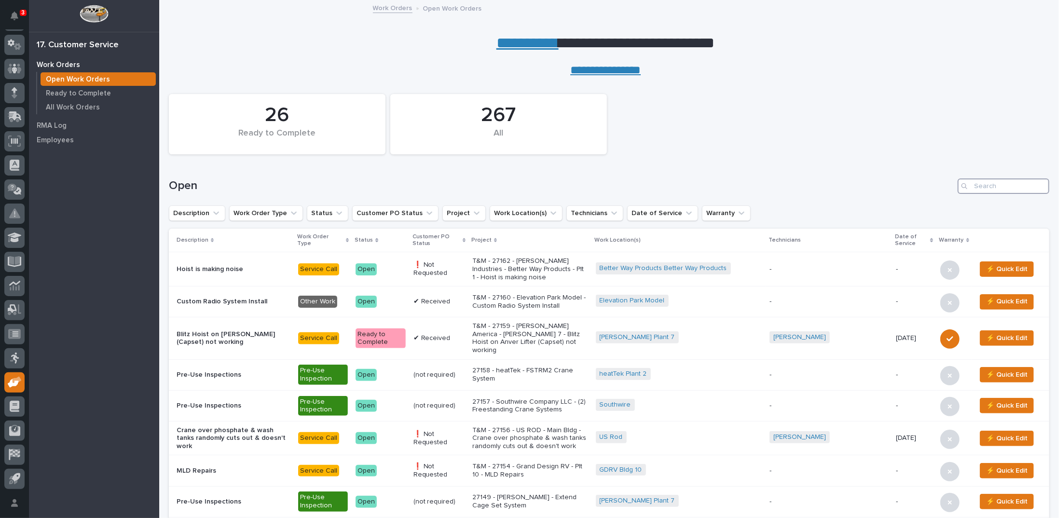
click at [975, 188] on input "Search" at bounding box center [1003, 185] width 92 height 15
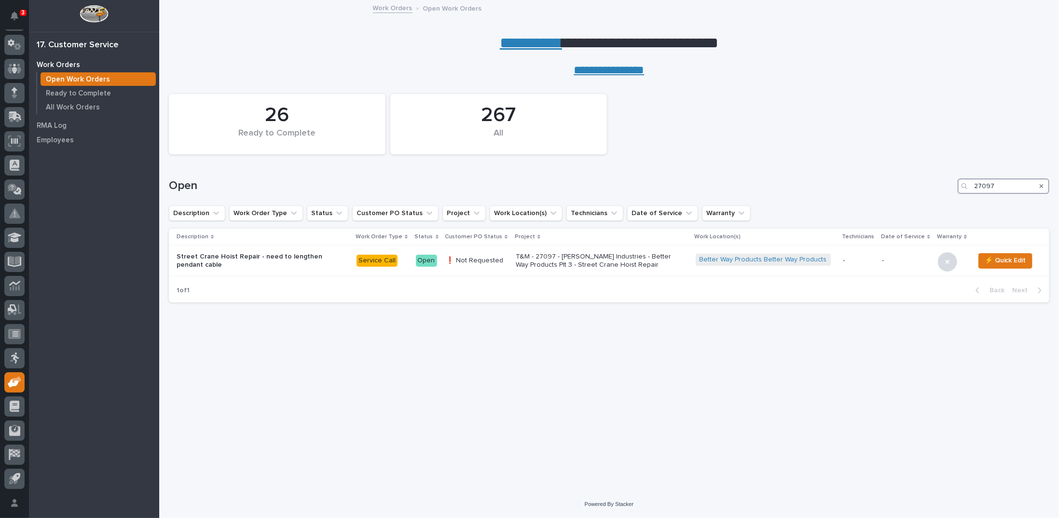
type input "27097"
click at [602, 261] on p "T&M - 27097 - [PERSON_NAME] Industries - Better Way Products Plt 3 - Street Cra…" at bounding box center [600, 261] width 169 height 16
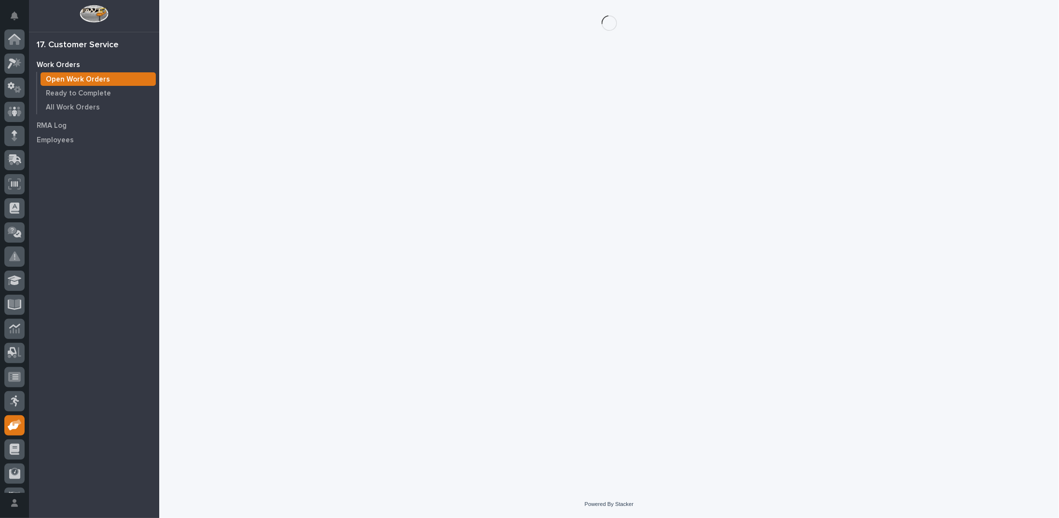
scroll to position [43, 0]
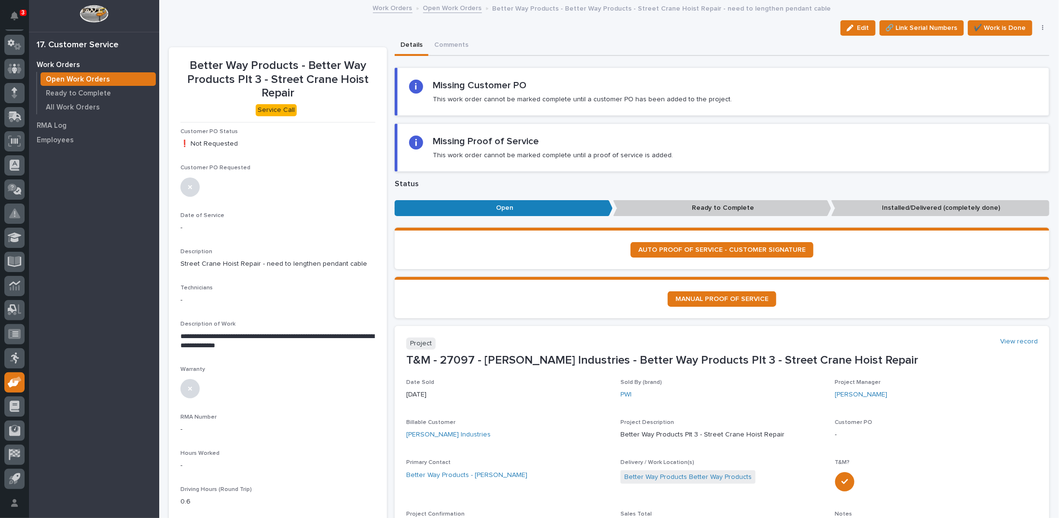
click at [230, 335] on p "**********" at bounding box center [276, 341] width 193 height 19
click at [858, 27] on span "Edit" at bounding box center [863, 28] width 12 height 9
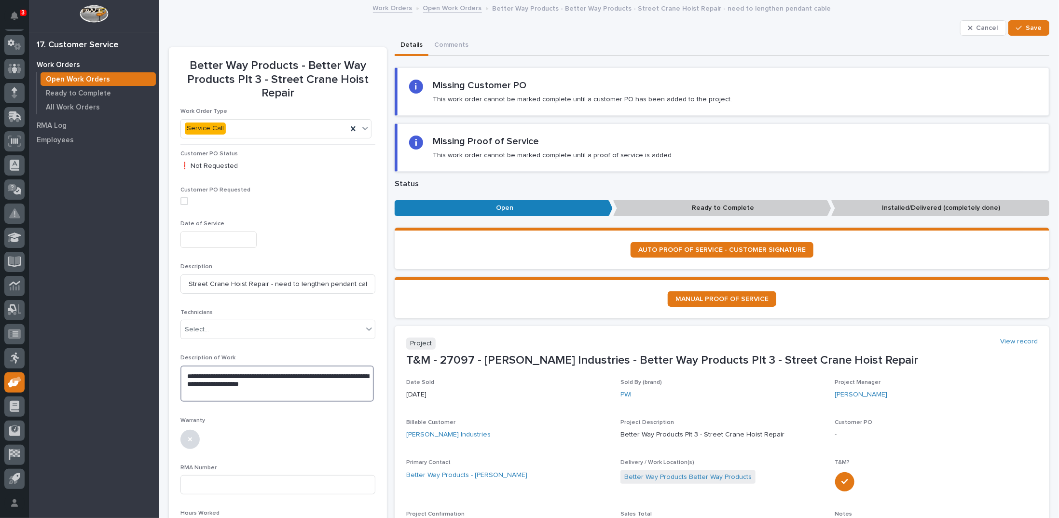
click at [235, 374] on textarea "**********" at bounding box center [276, 384] width 193 height 36
click at [270, 382] on textarea "**********" at bounding box center [276, 384] width 193 height 36
type textarea "**********"
click at [1019, 24] on button "Save" at bounding box center [1028, 27] width 41 height 15
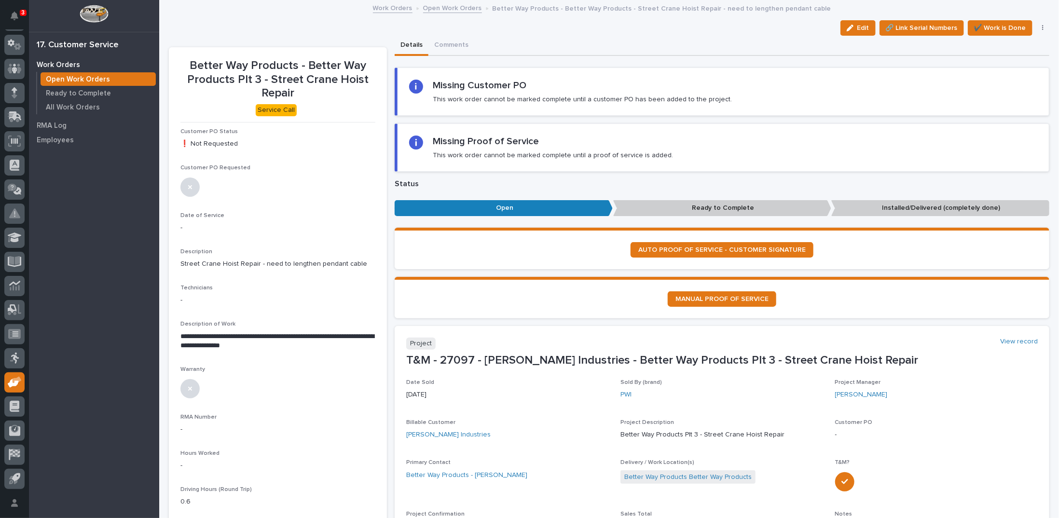
click at [436, 7] on link "Open Work Orders" at bounding box center [452, 7] width 59 height 11
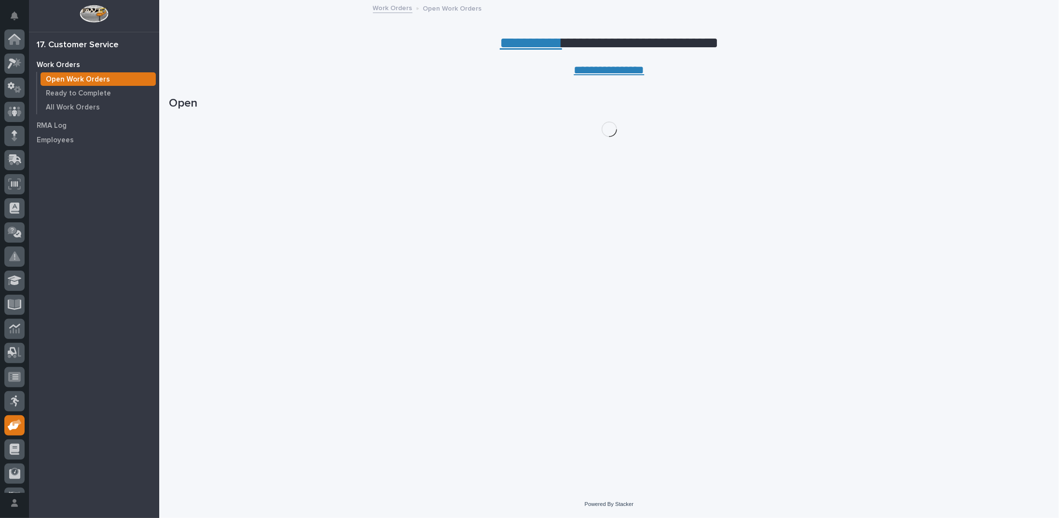
scroll to position [43, 0]
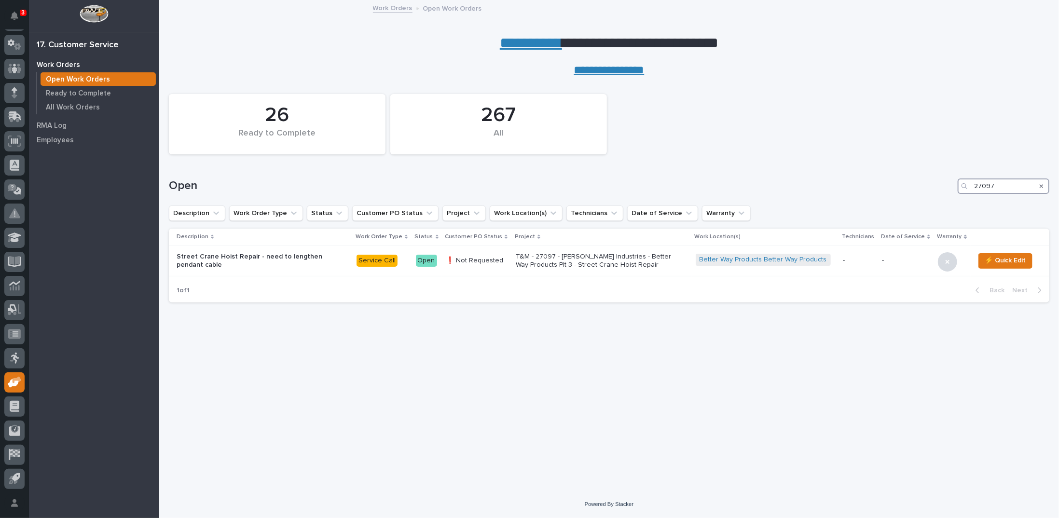
drag, startPoint x: 982, startPoint y: 185, endPoint x: 1035, endPoint y: 180, distance: 53.8
click at [1034, 180] on div "27097" at bounding box center [1003, 185] width 92 height 15
type input "27162"
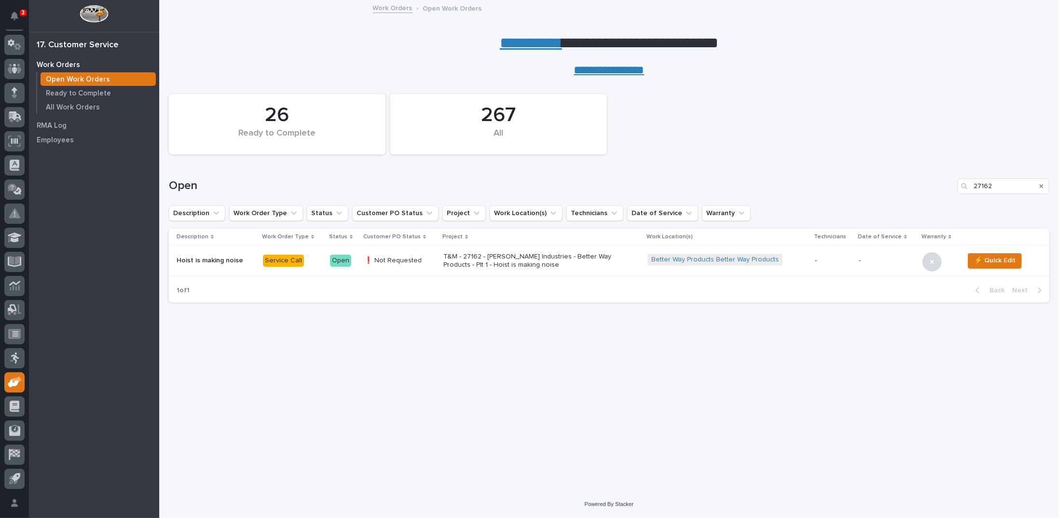
click at [527, 256] on p "T&M - 27162 - [PERSON_NAME] Industries - Better Way Products - Plt 1 - Hoist is…" at bounding box center [527, 261] width 169 height 16
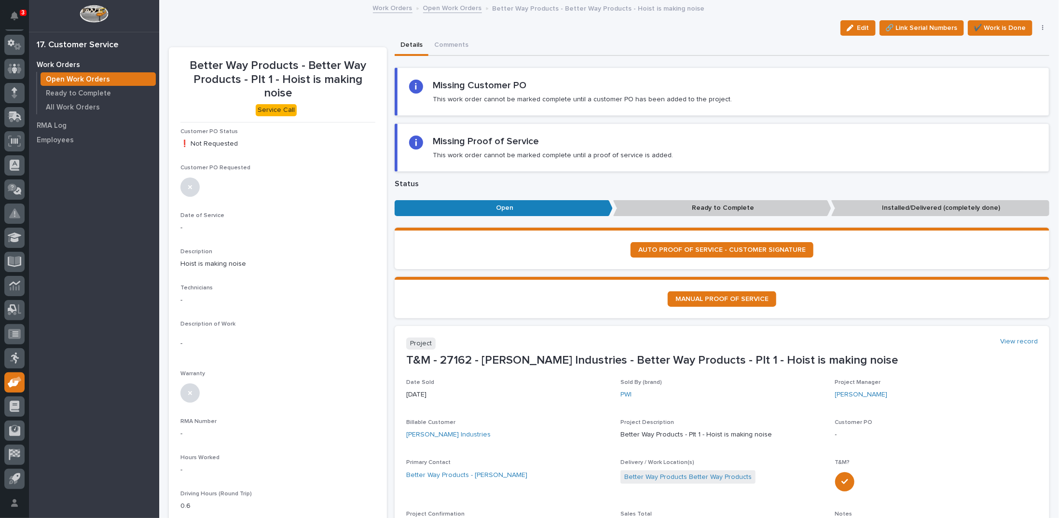
click at [448, 7] on link "Open Work Orders" at bounding box center [452, 7] width 59 height 11
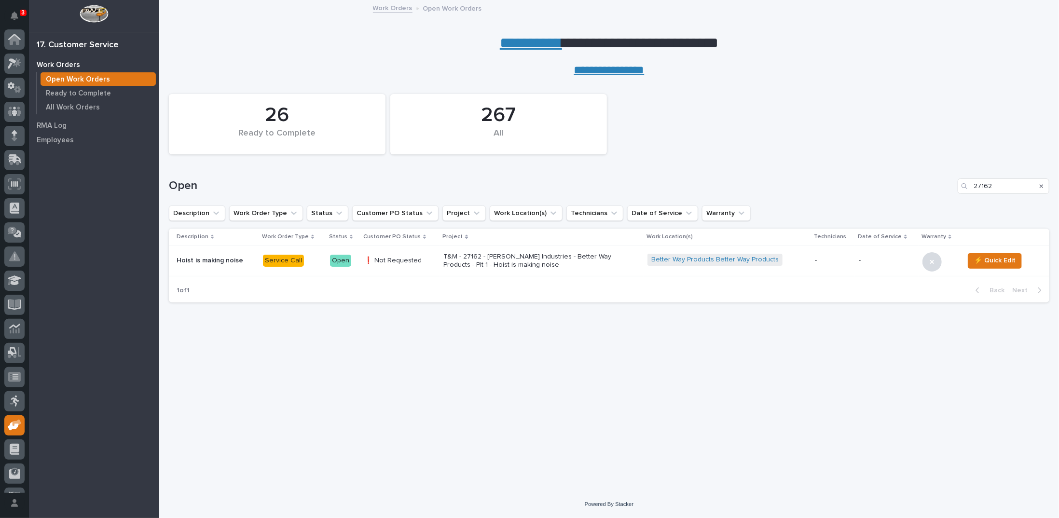
scroll to position [43, 0]
click at [519, 44] on link "**********" at bounding box center [531, 42] width 62 height 15
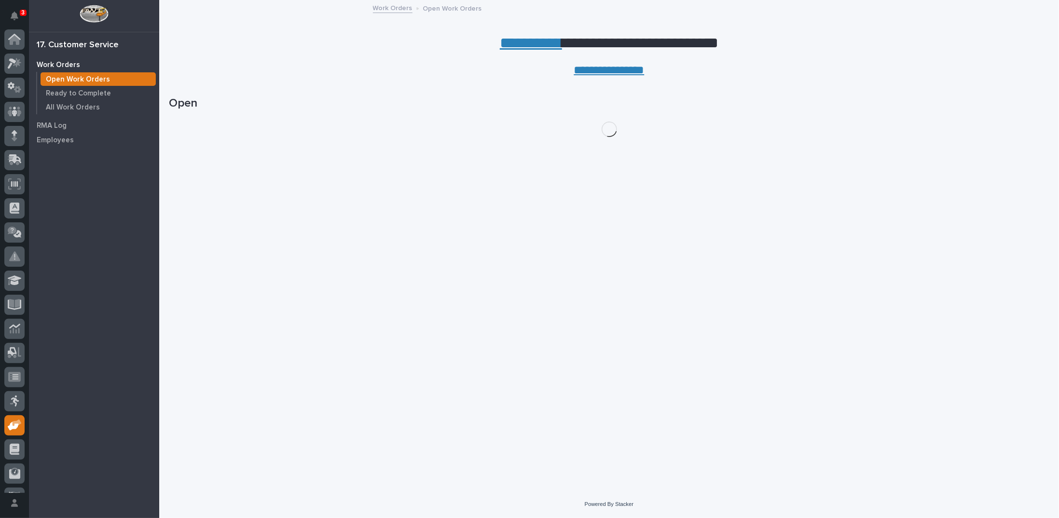
scroll to position [43, 0]
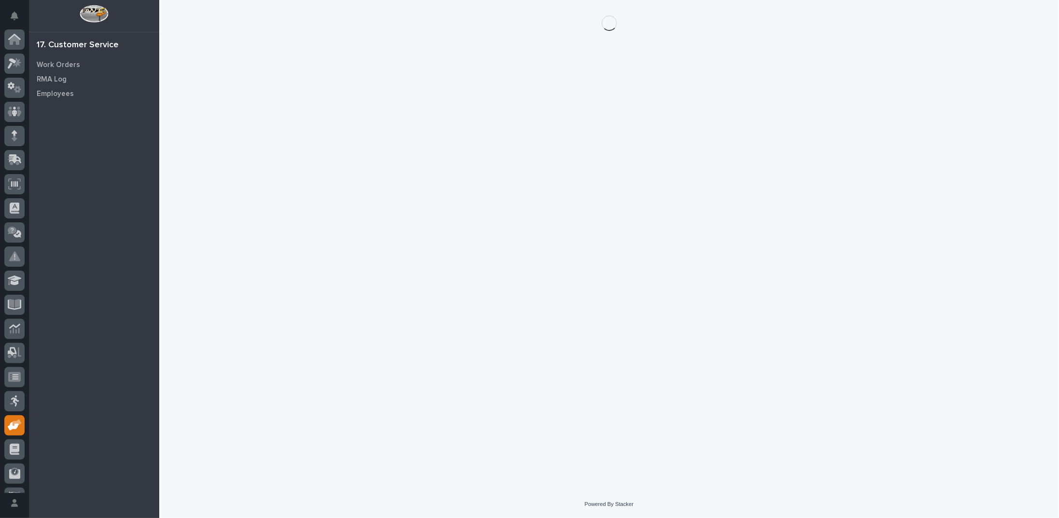
scroll to position [43, 0]
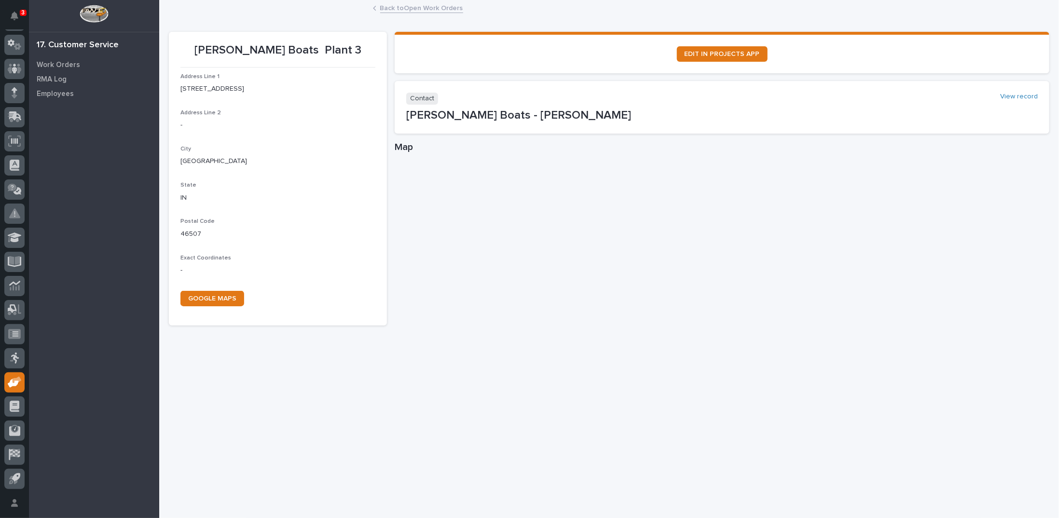
click at [402, 9] on link "Back to Open Work Orders" at bounding box center [421, 7] width 83 height 11
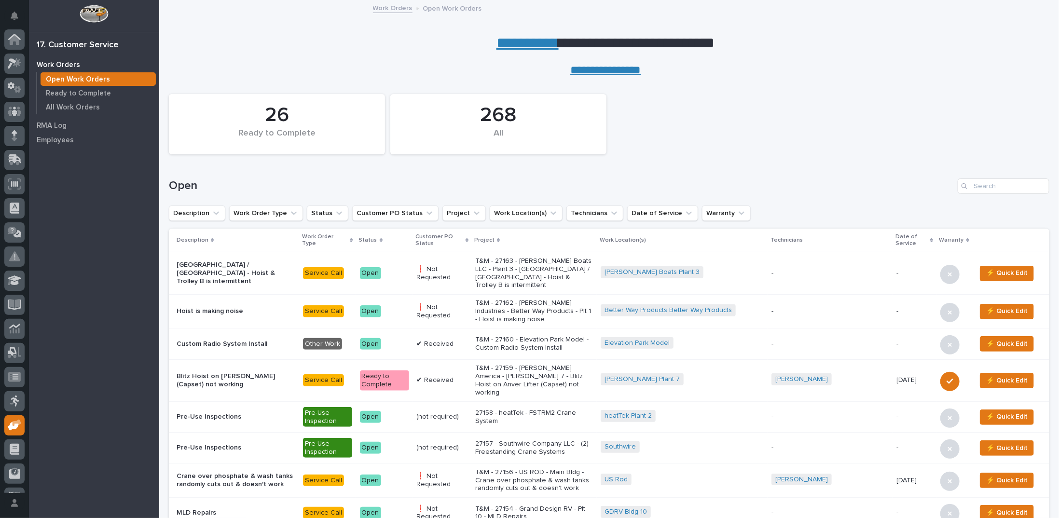
scroll to position [43, 0]
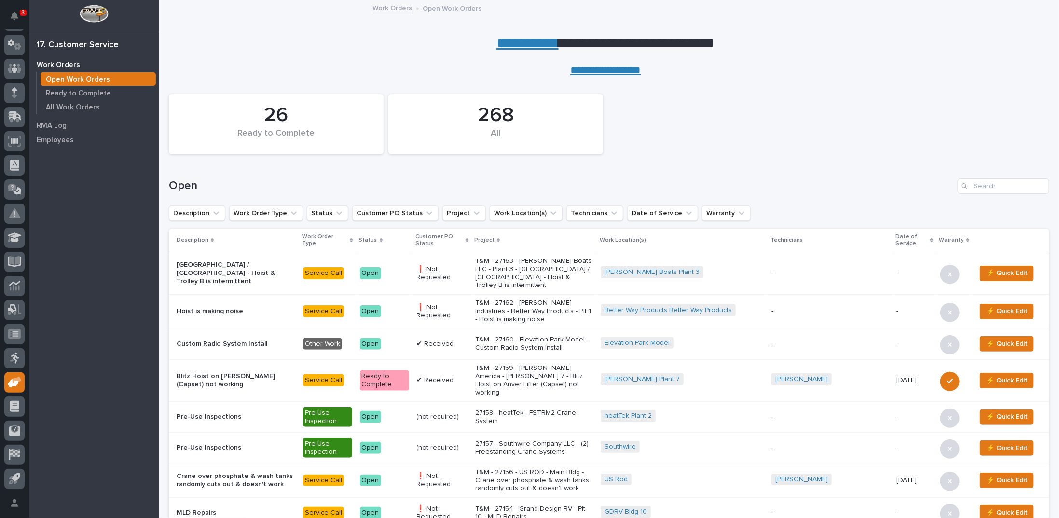
click at [554, 364] on p "T&M - 27159 - [PERSON_NAME] America - [PERSON_NAME] 7 - Blitz Hoist on Anver Li…" at bounding box center [534, 380] width 118 height 32
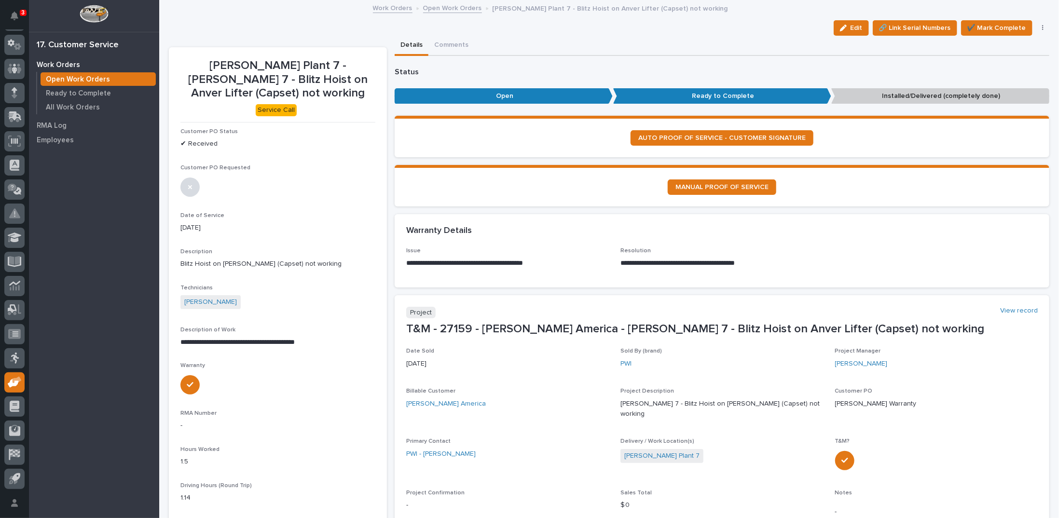
click at [435, 8] on link "Open Work Orders" at bounding box center [452, 7] width 59 height 11
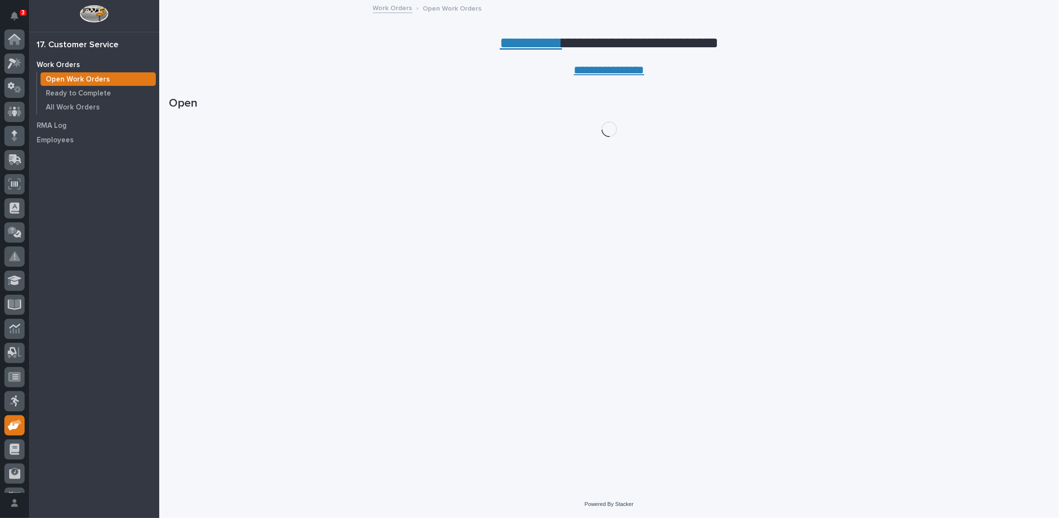
scroll to position [43, 0]
